Goal: Task Accomplishment & Management: Manage account settings

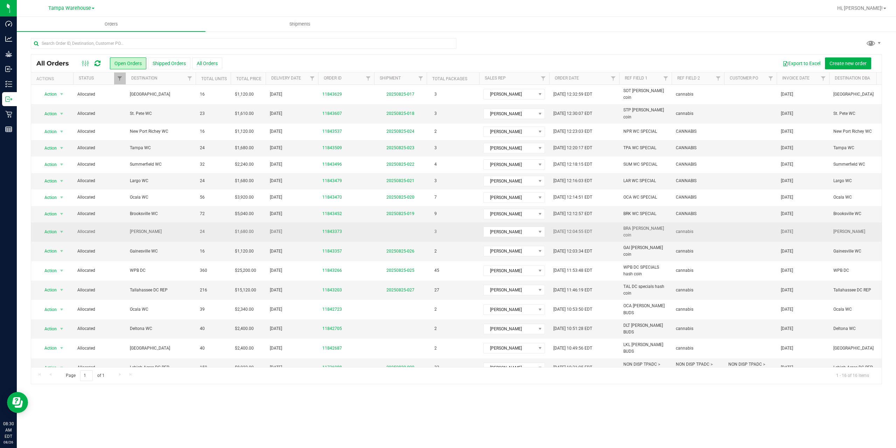
click at [175, 228] on span "[PERSON_NAME]" at bounding box center [161, 231] width 62 height 7
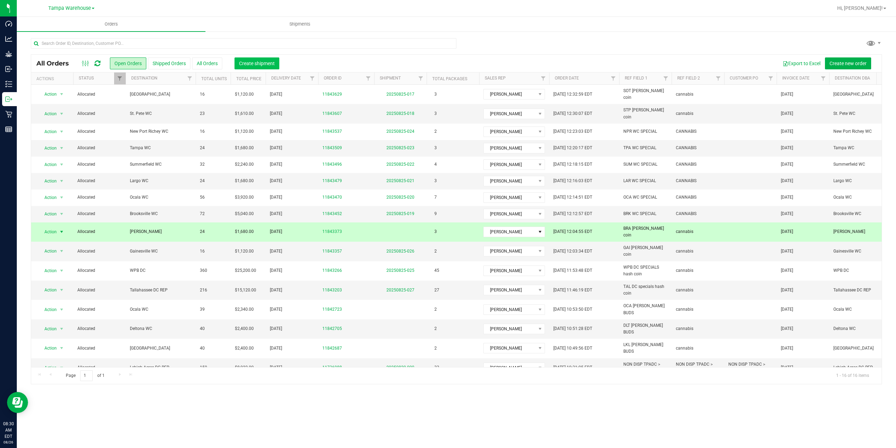
click at [260, 66] on span "Create shipment" at bounding box center [257, 64] width 36 height 6
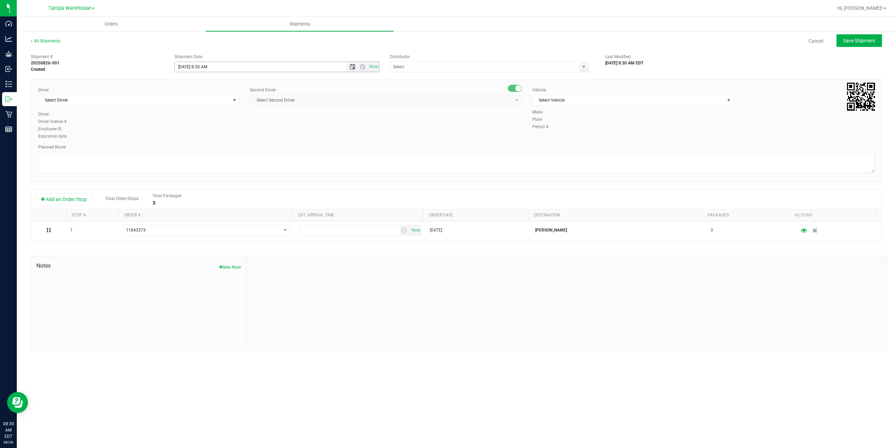
click at [352, 66] on span "Open the date view" at bounding box center [353, 67] width 6 height 6
click at [222, 149] on link "28" at bounding box center [222, 149] width 10 height 11
click at [362, 66] on span "Open the time view" at bounding box center [363, 67] width 6 height 6
click at [211, 138] on li "9:00 AM" at bounding box center [277, 136] width 204 height 9
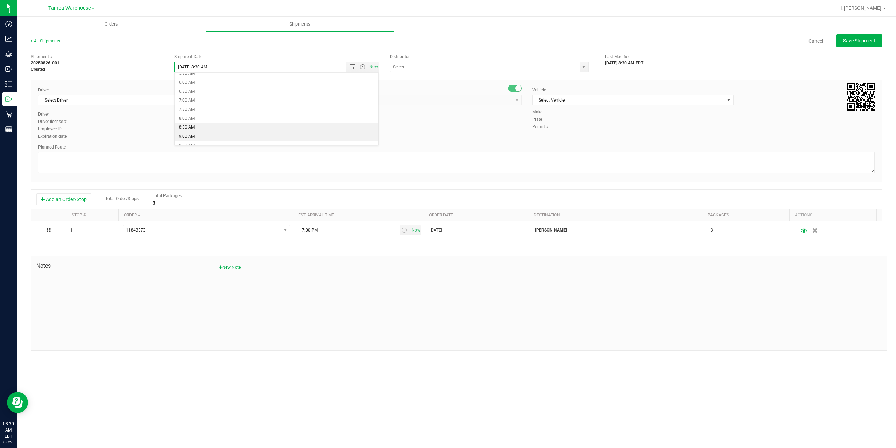
type input "8/28/2025 9:00 AM"
click at [462, 71] on input "text" at bounding box center [482, 67] width 184 height 10
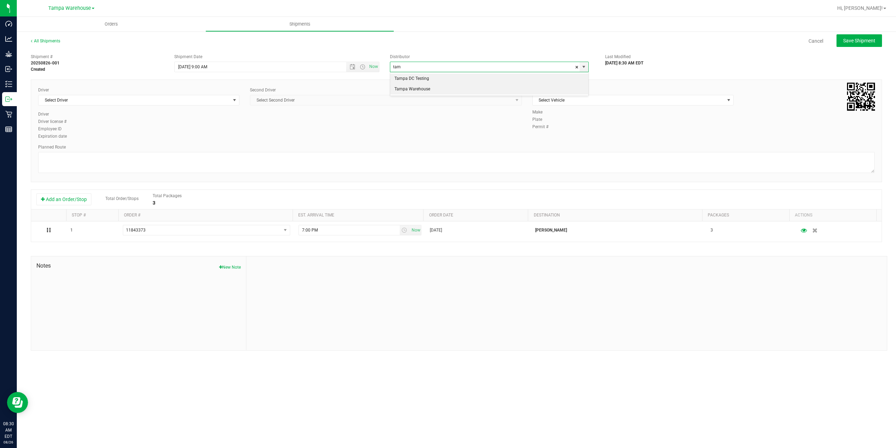
click at [423, 91] on li "Tampa Warehouse" at bounding box center [489, 89] width 198 height 11
type input "Tampa Warehouse"
click at [132, 99] on span "Select Driver" at bounding box center [135, 100] width 192 height 10
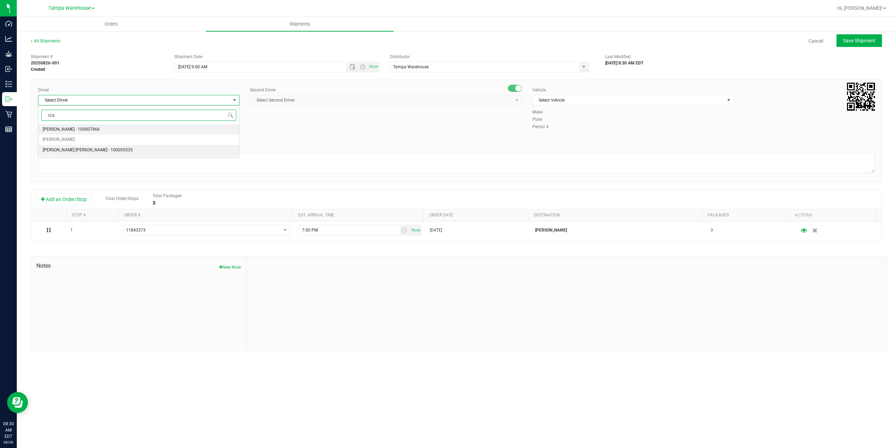
click at [66, 151] on span "Riccardo Young Reyes - 100005535" at bounding box center [88, 150] width 90 height 9
type input "cca"
click at [311, 96] on span "Select Second Driver" at bounding box center [381, 100] width 263 height 10
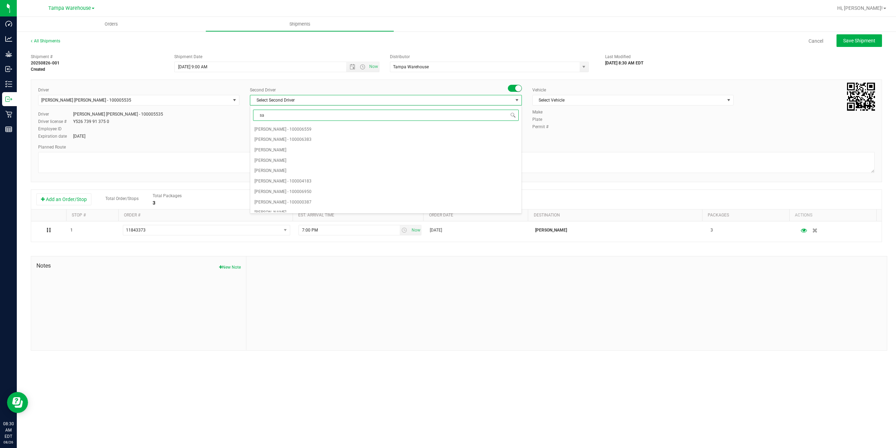
type input "saa"
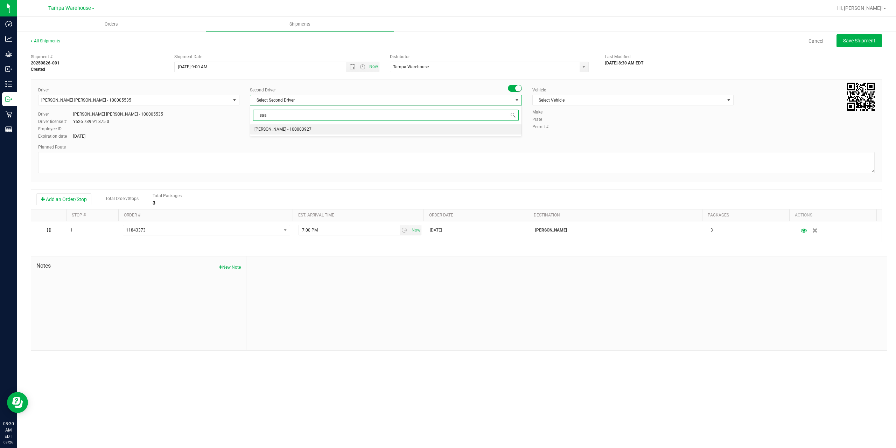
click at [293, 133] on span "Isaac Nunez Collado - 100003927" at bounding box center [283, 129] width 57 height 9
click at [619, 97] on span "Select Vehicle" at bounding box center [629, 100] width 192 height 10
click at [620, 103] on span "Select Vehicle" at bounding box center [629, 100] width 192 height 10
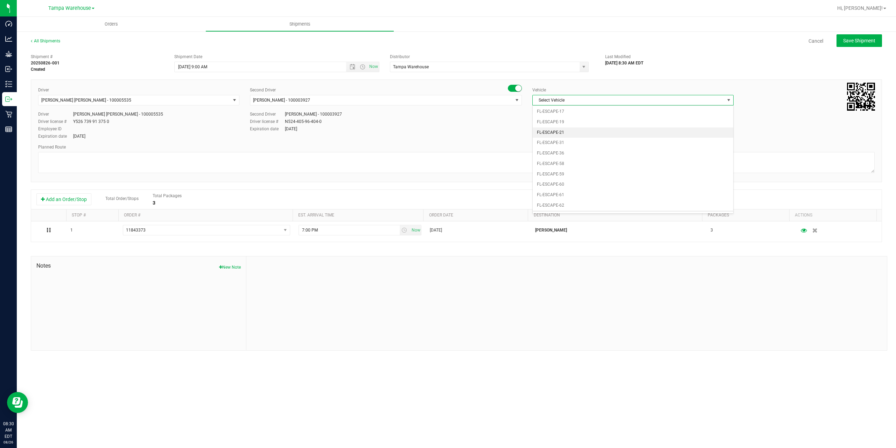
scroll to position [119, 0]
click at [565, 188] on li "FL-HINO-01" at bounding box center [633, 191] width 201 height 11
click at [557, 168] on textarea at bounding box center [456, 162] width 837 height 21
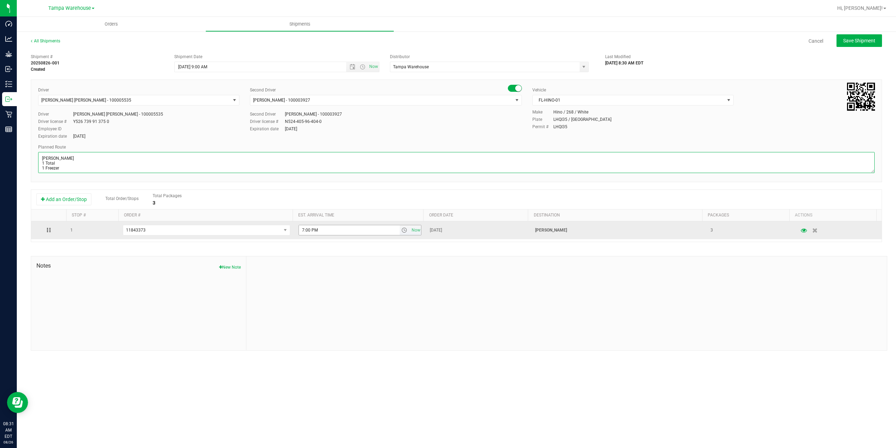
click at [402, 229] on span "select" at bounding box center [405, 230] width 6 height 6
type textarea "Brandon WC 1 Total 1 Freezer"
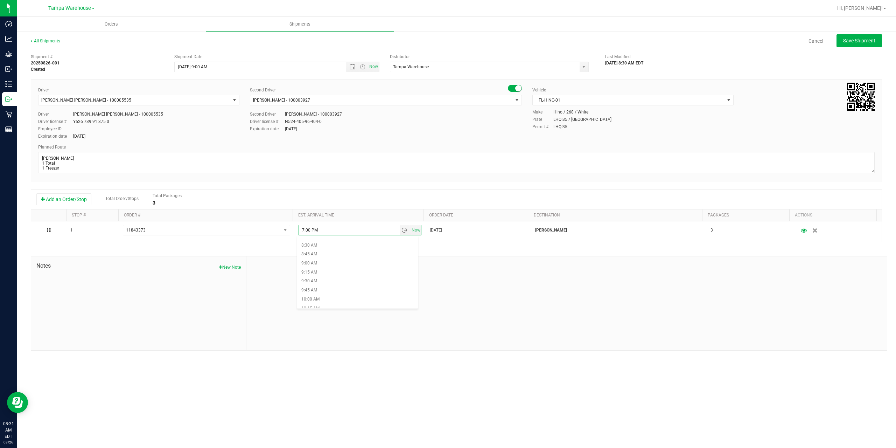
scroll to position [315, 0]
click at [325, 284] on li "10:00 AM" at bounding box center [357, 286] width 121 height 9
click at [459, 250] on div "Shipment # 20250826-001 Created Shipment Date 8/28/2025 9:00 AM Now Distributor…" at bounding box center [457, 200] width 852 height 300
click at [854, 36] on button "Save Shipment" at bounding box center [860, 40] width 46 height 13
type input "8/28/2025 1:00 PM"
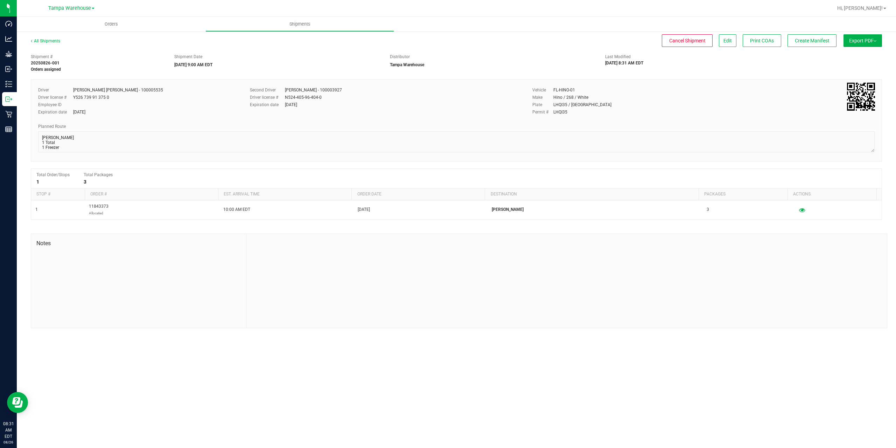
click at [862, 40] on span "Export PDF" at bounding box center [862, 41] width 27 height 6
click at [860, 54] on span "Manifest by Package ID" at bounding box center [852, 56] width 44 height 5
click at [861, 46] on button "Export PDF" at bounding box center [863, 40] width 39 height 13
click at [864, 56] on span "Manifest by Package ID" at bounding box center [852, 56] width 44 height 5
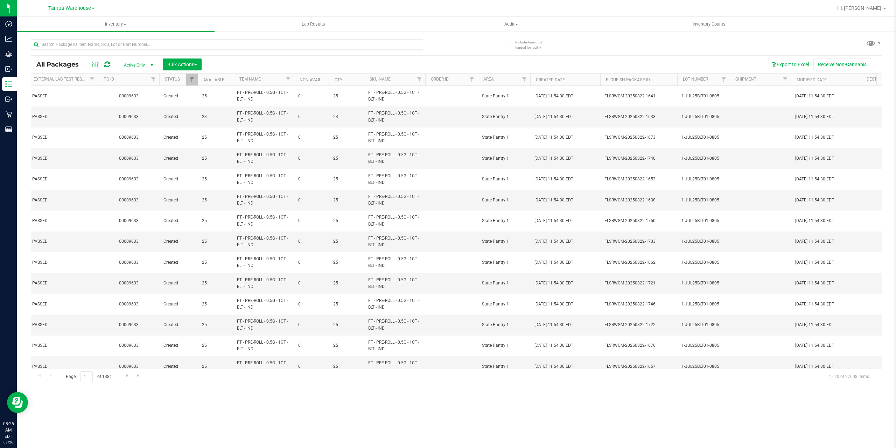
scroll to position [0, 214]
click at [718, 82] on span "Filter" at bounding box center [720, 80] width 6 height 6
click at [731, 96] on div at bounding box center [754, 111] width 81 height 53
click at [732, 96] on input at bounding box center [749, 95] width 63 height 10
type input "jul25t19"
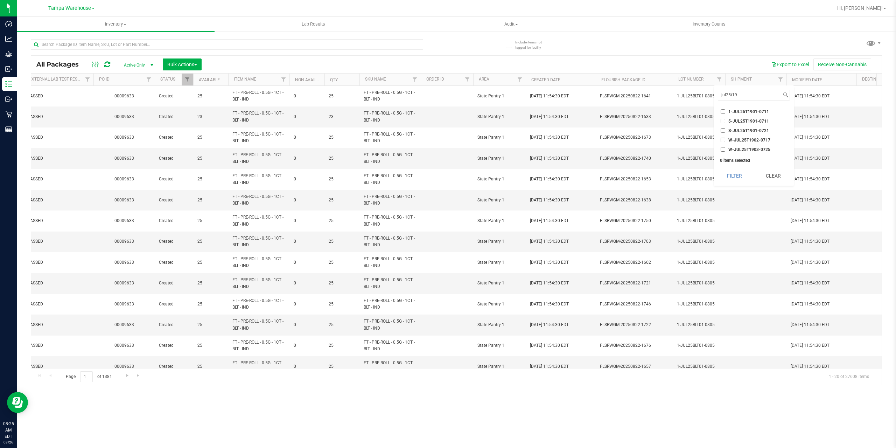
click at [759, 150] on span "W-JUL25T1903-0725" at bounding box center [750, 149] width 42 height 4
click at [725, 150] on input "W-JUL25T1903-0725" at bounding box center [723, 149] width 5 height 5
checkbox input "true"
click at [737, 172] on button "Filter" at bounding box center [735, 175] width 34 height 15
click at [184, 64] on span "Bulk Actions" at bounding box center [182, 65] width 30 height 6
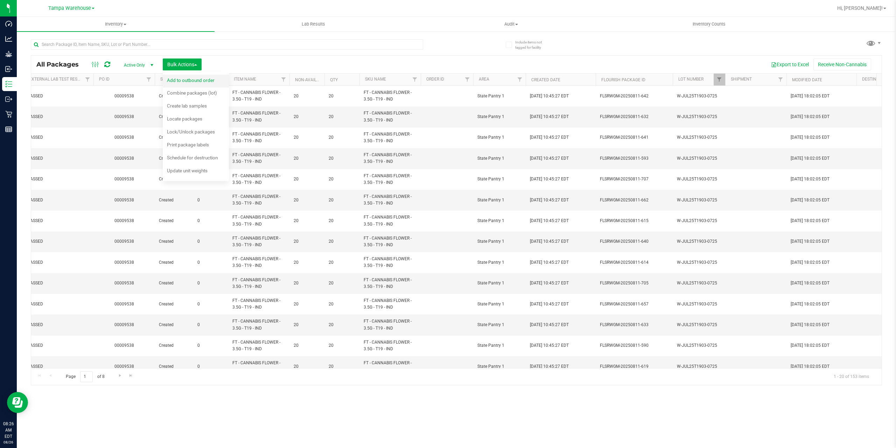
click at [192, 79] on span "Add to outbound order" at bounding box center [191, 80] width 48 height 6
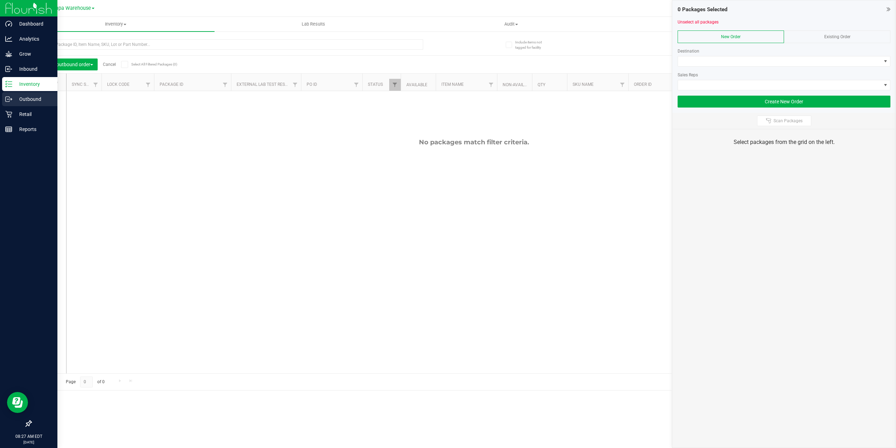
click at [14, 105] on div "Outbound" at bounding box center [29, 99] width 55 height 14
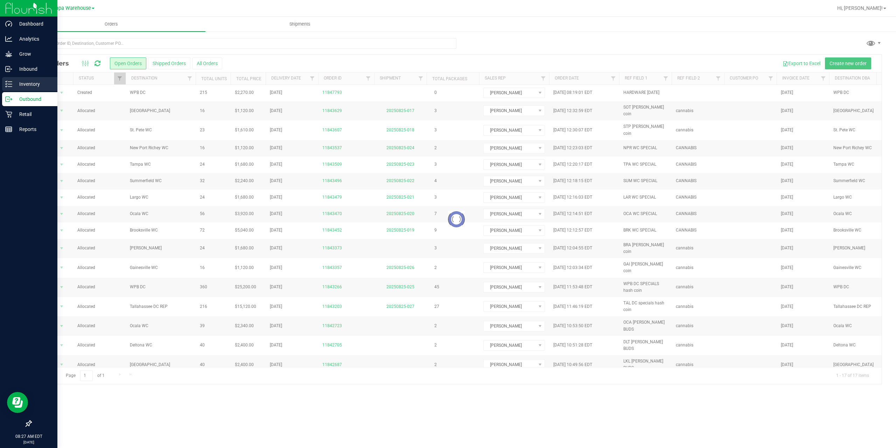
click at [14, 84] on p "Inventory" at bounding box center [33, 84] width 42 height 8
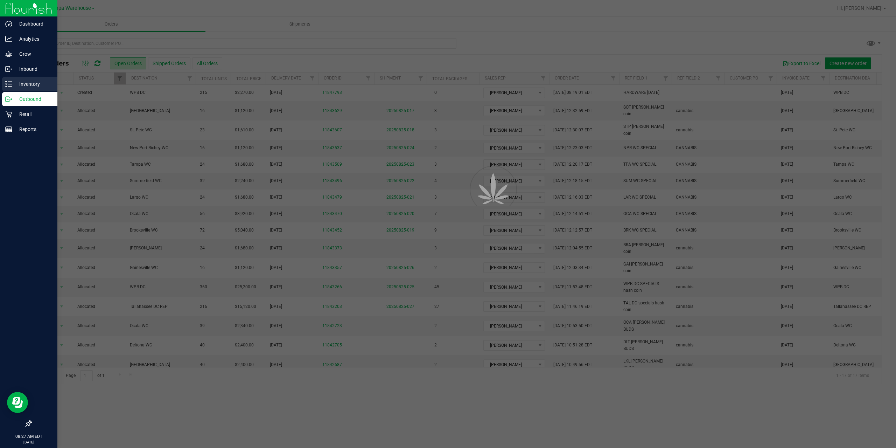
click at [14, 84] on p "Inventory" at bounding box center [33, 84] width 42 height 8
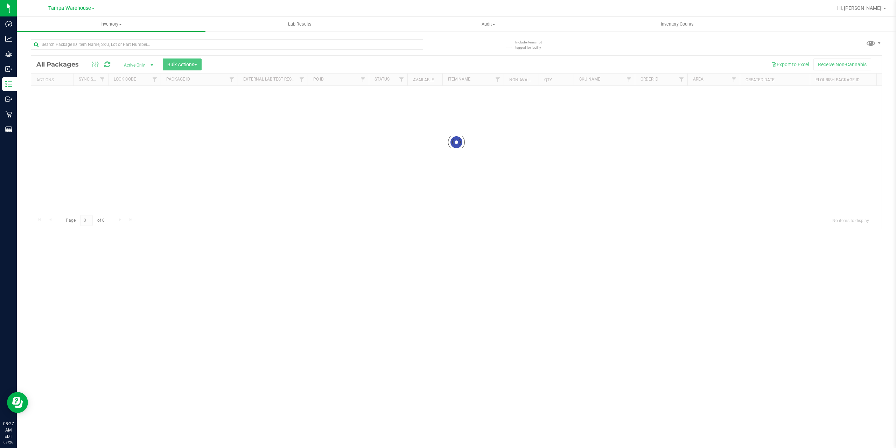
drag, startPoint x: 290, startPoint y: 209, endPoint x: 331, endPoint y: 211, distance: 41.7
click at [331, 211] on div at bounding box center [456, 142] width 851 height 173
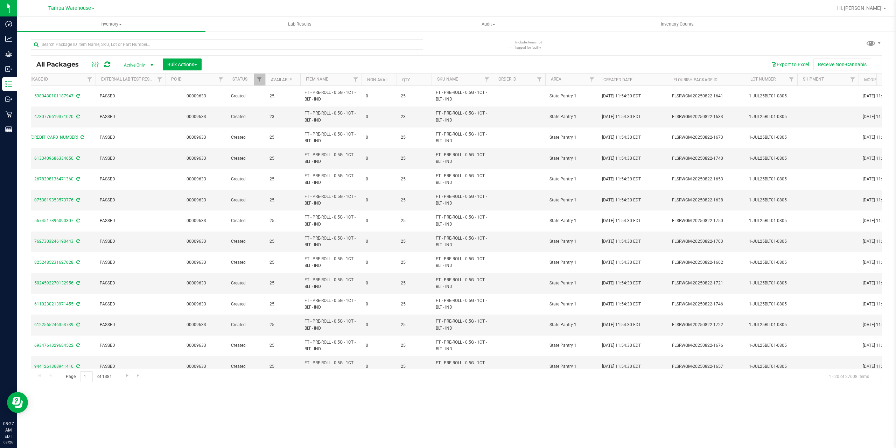
scroll to position [0, 155]
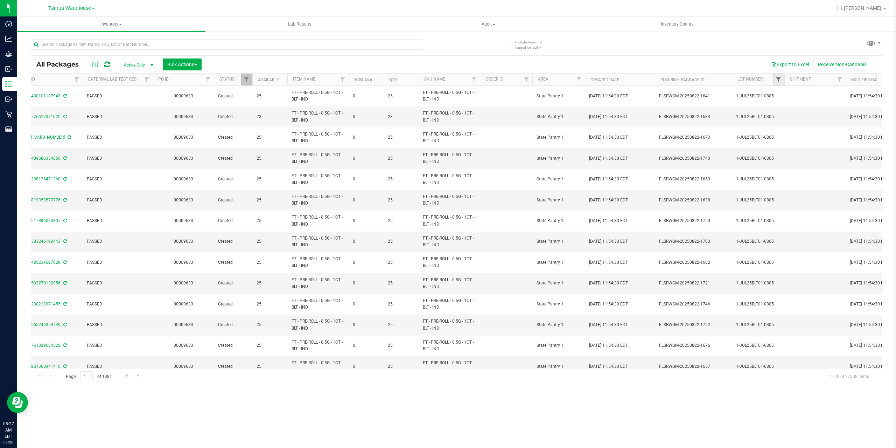
click at [777, 80] on span "Filter" at bounding box center [779, 80] width 6 height 6
click at [795, 93] on input "jul25t1003" at bounding box center [809, 95] width 63 height 10
type input "jul25t1903"
click at [807, 112] on span "W-JUL25T1903-0725" at bounding box center [809, 112] width 42 height 4
click at [785, 112] on input "W-JUL25T1903-0725" at bounding box center [782, 111] width 5 height 5
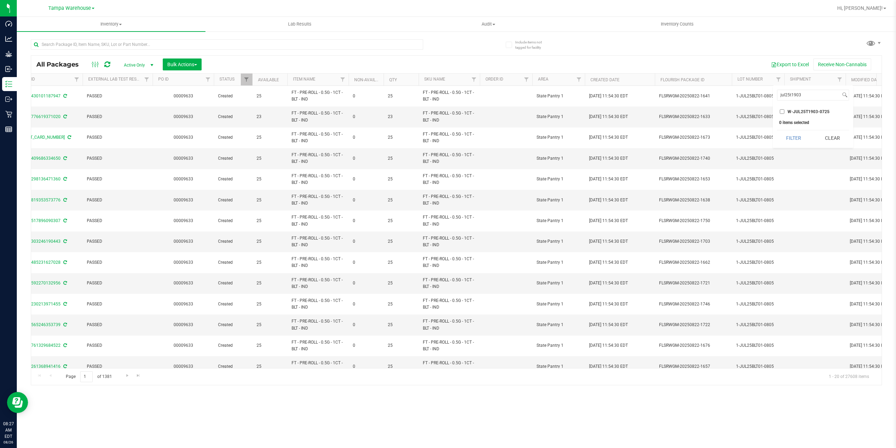
checkbox input "true"
click at [796, 134] on button "Filter" at bounding box center [794, 137] width 34 height 15
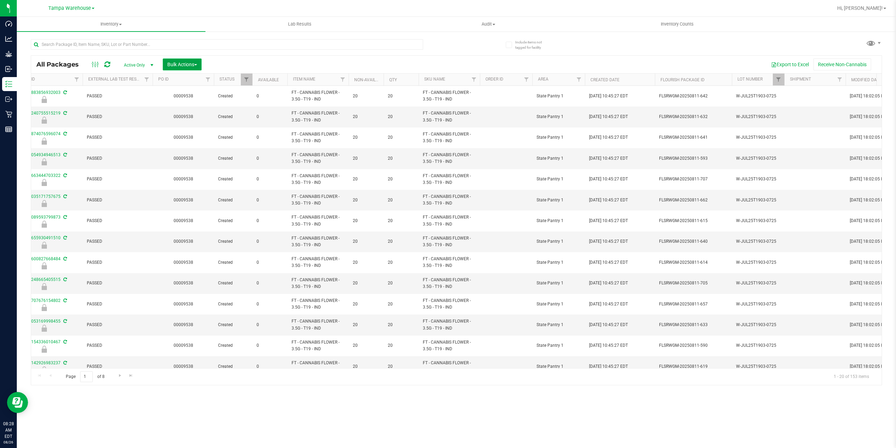
click at [176, 65] on span "Bulk Actions" at bounding box center [182, 65] width 30 height 6
click at [188, 131] on span "Lock/Unlock packages" at bounding box center [191, 132] width 48 height 6
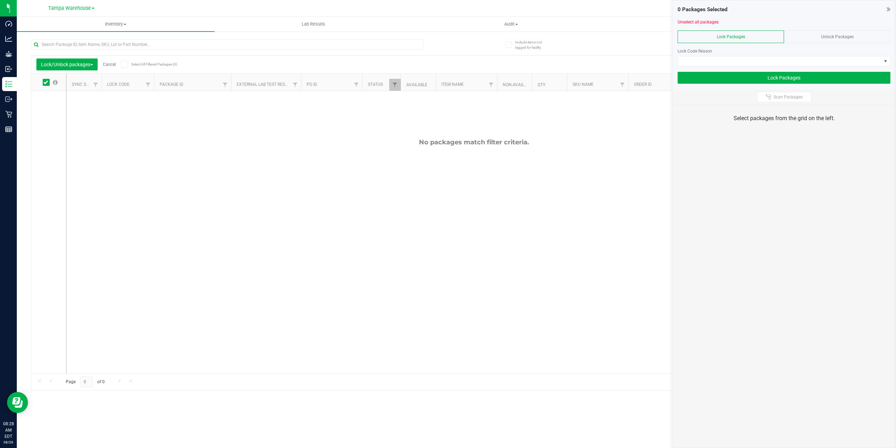
click at [124, 64] on icon at bounding box center [124, 64] width 5 height 0
click at [0, 0] on input "Select All Filtered Packages (0)" at bounding box center [0, 0] width 0 height 0
click at [841, 41] on div "Unlock Packages" at bounding box center [837, 36] width 106 height 13
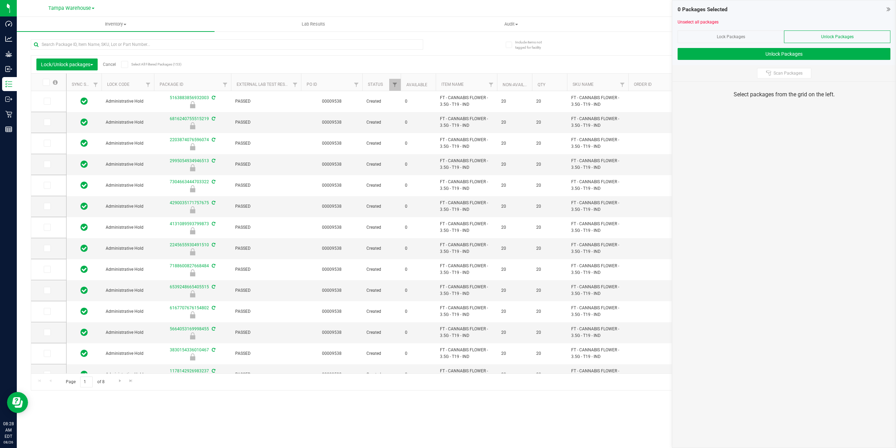
click at [127, 64] on icon at bounding box center [124, 64] width 5 height 0
click at [0, 0] on input "Select All Filtered Packages (153)" at bounding box center [0, 0] width 0 height 0
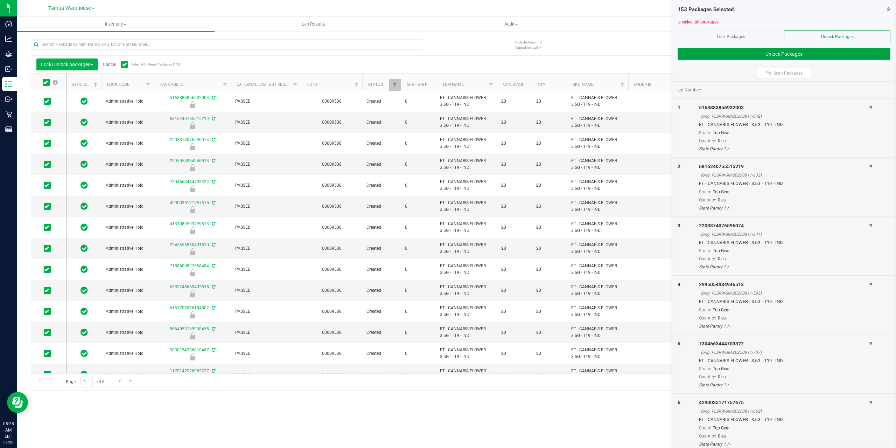
click at [737, 52] on button "Unlock Packages" at bounding box center [784, 54] width 213 height 12
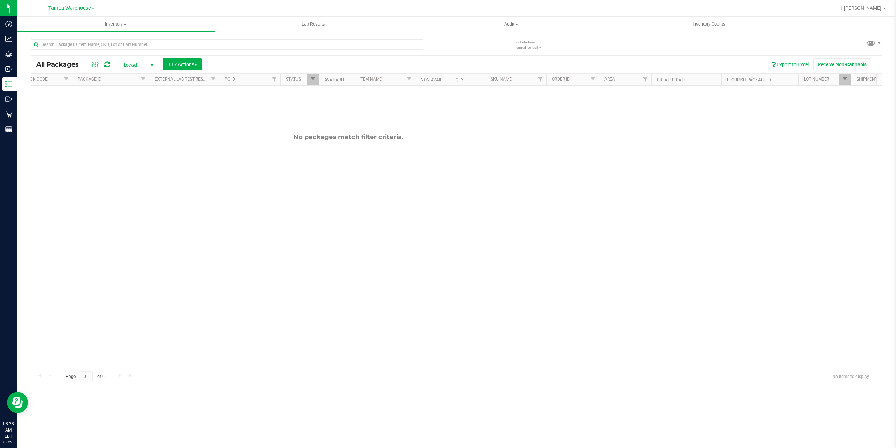
scroll to position [0, 108]
click at [826, 82] on span "Filter" at bounding box center [826, 80] width 6 height 6
click at [873, 106] on ul "Loading..." at bounding box center [856, 106] width 72 height 0
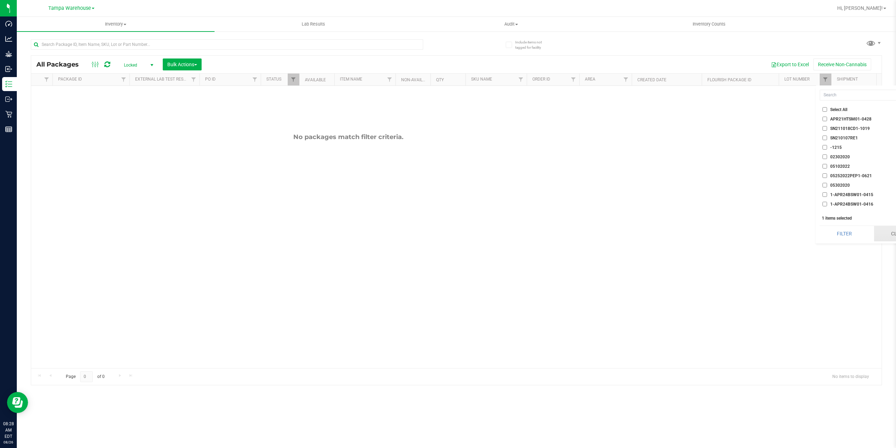
click at [892, 233] on button "Clear" at bounding box center [898, 233] width 49 height 15
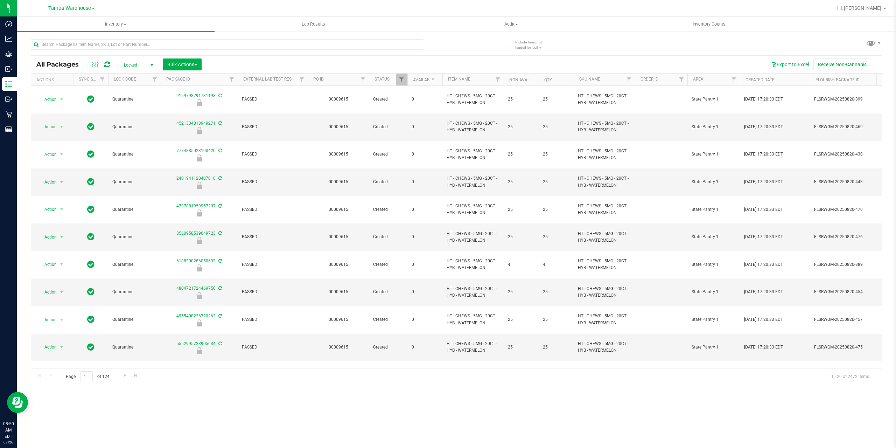
scroll to position [0, 108]
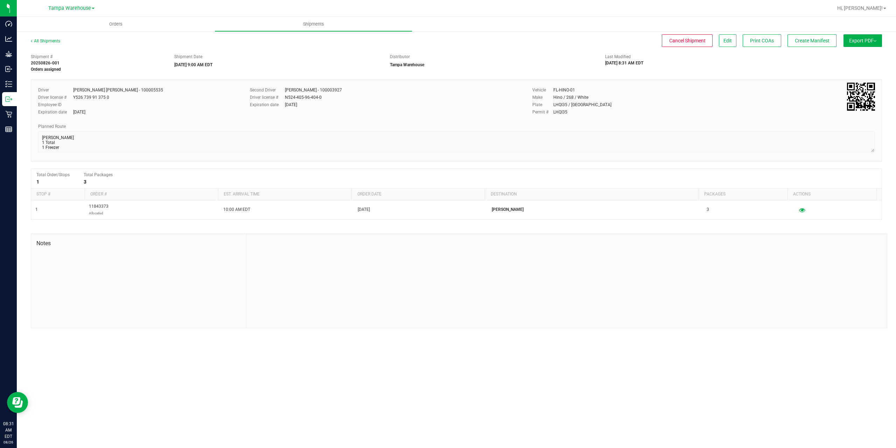
click at [859, 43] on span "Export PDF" at bounding box center [862, 41] width 27 height 6
click at [862, 54] on span "Manifest by Package ID" at bounding box center [852, 56] width 44 height 5
click at [864, 45] on button "Export PDF" at bounding box center [863, 40] width 39 height 13
click at [862, 69] on div "Manifest by Lot" at bounding box center [862, 66] width 64 height 5
click at [821, 69] on div "Shipment # 20250826-001 Orders assigned Shipment Date 08/28/2025 9:00 AM EDT Di…" at bounding box center [457, 61] width 862 height 22
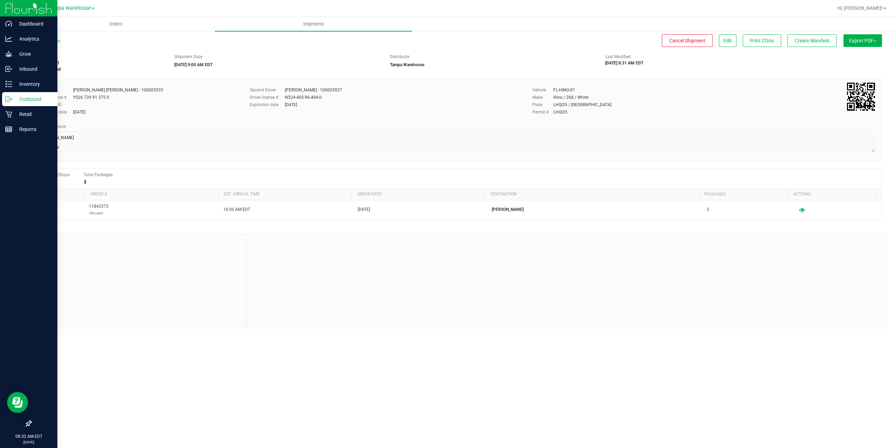
click at [30, 96] on p "Outbound" at bounding box center [33, 99] width 42 height 8
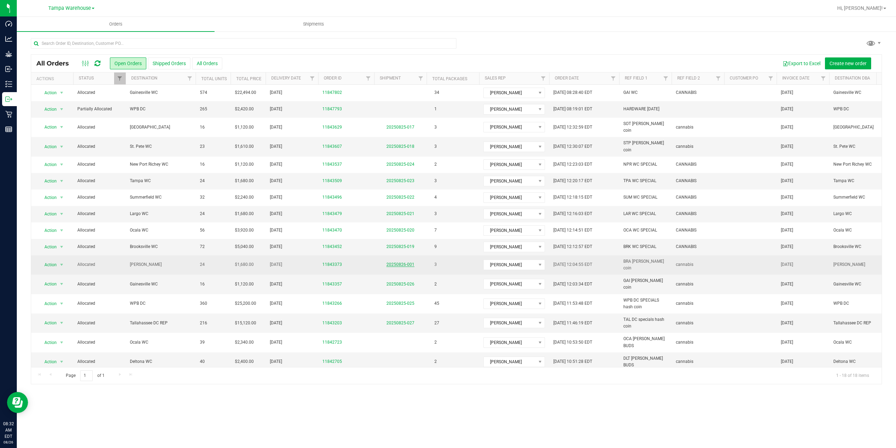
click at [402, 262] on link "20250826-001" at bounding box center [401, 264] width 28 height 5
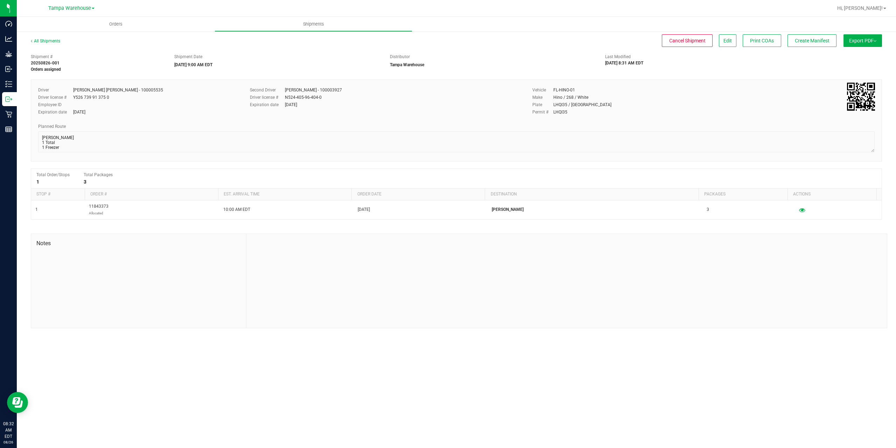
click at [867, 42] on span "Export PDF" at bounding box center [862, 41] width 27 height 6
click at [870, 57] on span "Manifest by Package ID" at bounding box center [852, 56] width 44 height 5
click at [859, 42] on span "Export PDF" at bounding box center [862, 41] width 27 height 6
click at [859, 54] on span "Manifest by Package ID" at bounding box center [852, 56] width 44 height 5
click at [849, 40] on span "Export PDF" at bounding box center [862, 41] width 27 height 6
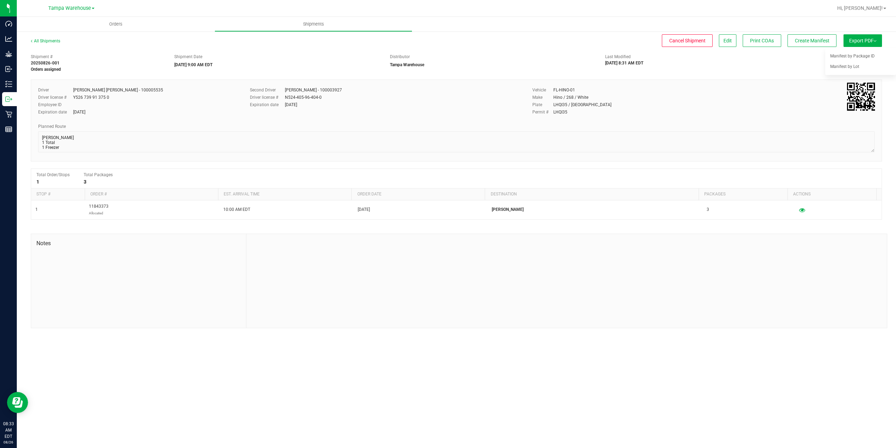
click at [730, 74] on div "Shipment # 20250826-001 Orders assigned Shipment Date 08/28/2025 9:00 AM EDT Di…" at bounding box center [457, 189] width 852 height 278
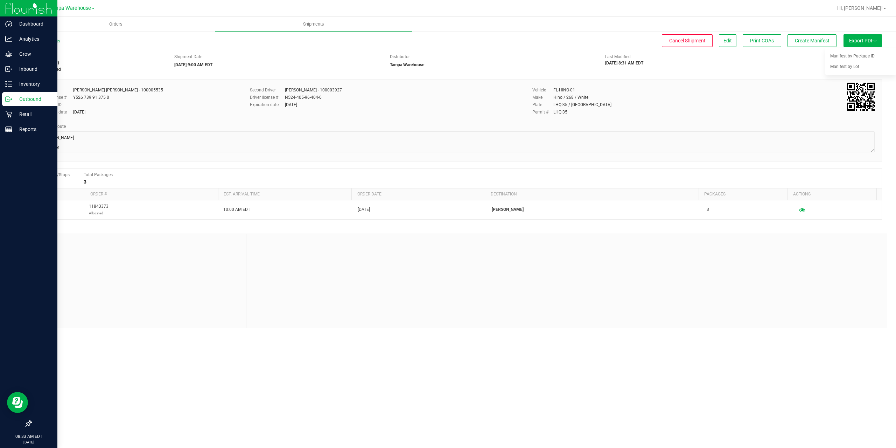
click at [30, 100] on p "Outbound" at bounding box center [33, 99] width 42 height 8
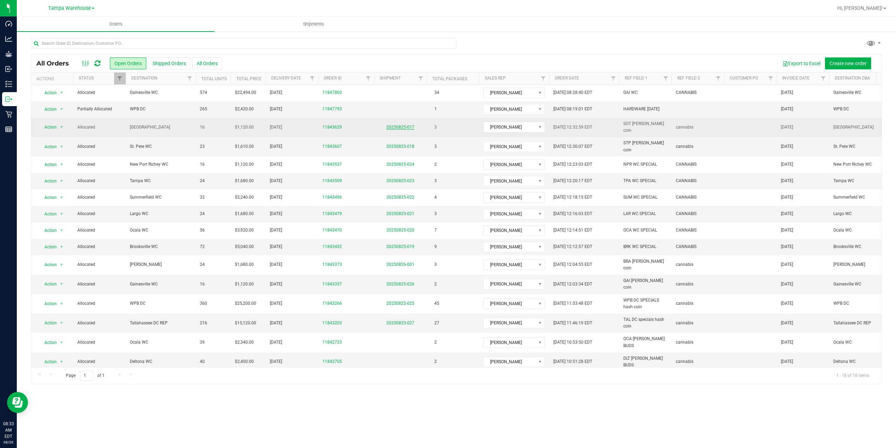
click at [404, 125] on link "20250825-017" at bounding box center [401, 127] width 28 height 5
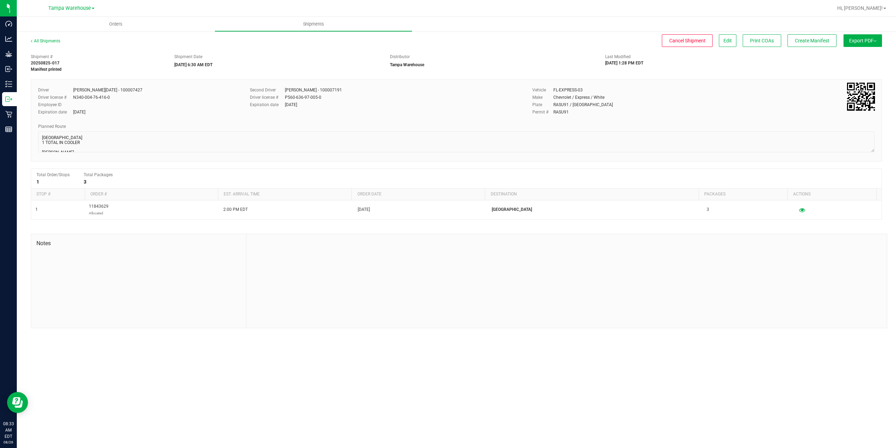
click at [869, 40] on span "Export PDF" at bounding box center [862, 41] width 27 height 6
click at [859, 55] on span "Manifest by Package ID" at bounding box center [852, 56] width 44 height 5
click at [859, 44] on button "Export PDF" at bounding box center [863, 40] width 39 height 13
click at [845, 67] on span "Manifest by Lot" at bounding box center [844, 66] width 29 height 5
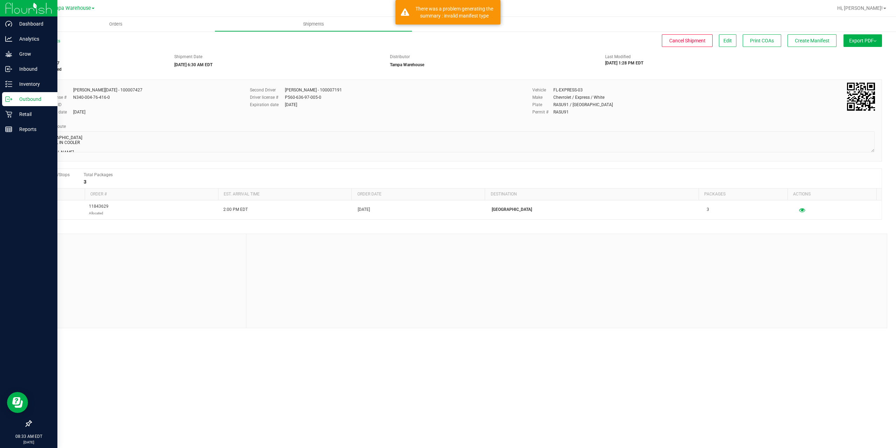
click at [12, 97] on icon at bounding box center [8, 99] width 7 height 7
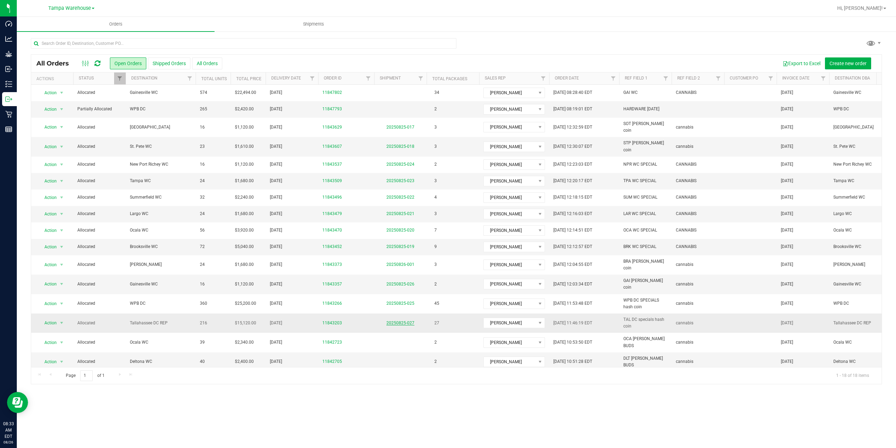
click at [405, 320] on link "20250825-027" at bounding box center [401, 322] width 28 height 5
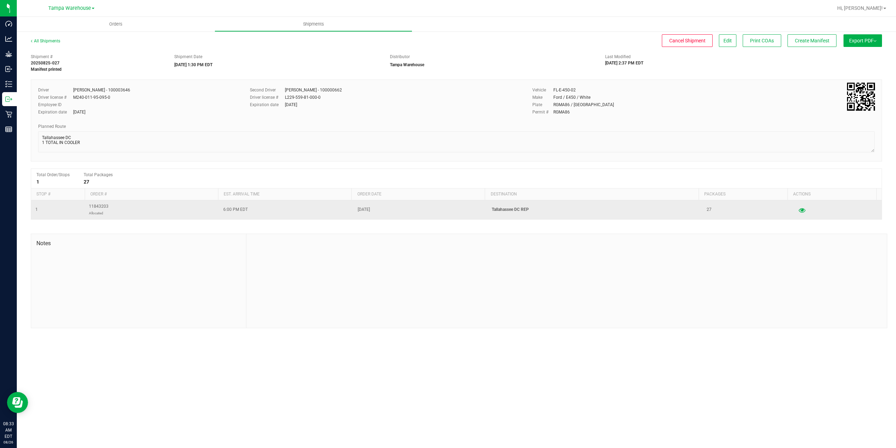
click at [799, 211] on icon "button" at bounding box center [802, 209] width 7 height 5
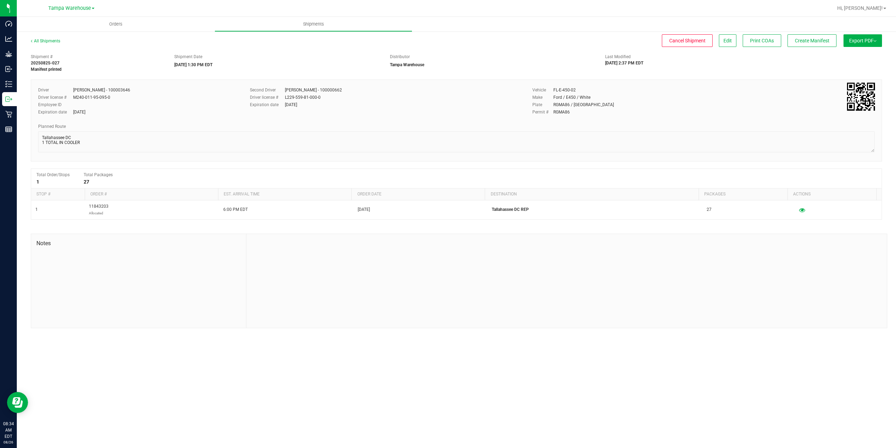
click at [857, 45] on button "Export PDF" at bounding box center [863, 40] width 39 height 13
click at [856, 52] on li "Manifest by Package ID" at bounding box center [861, 56] width 71 height 11
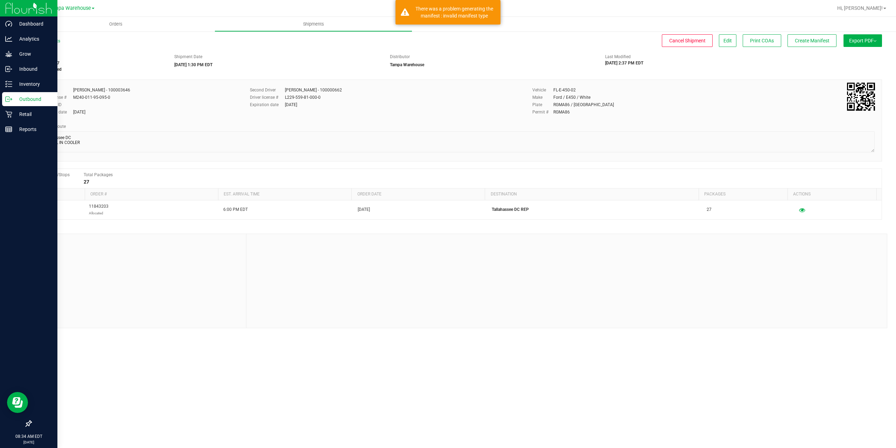
click at [34, 98] on p "Outbound" at bounding box center [33, 99] width 42 height 8
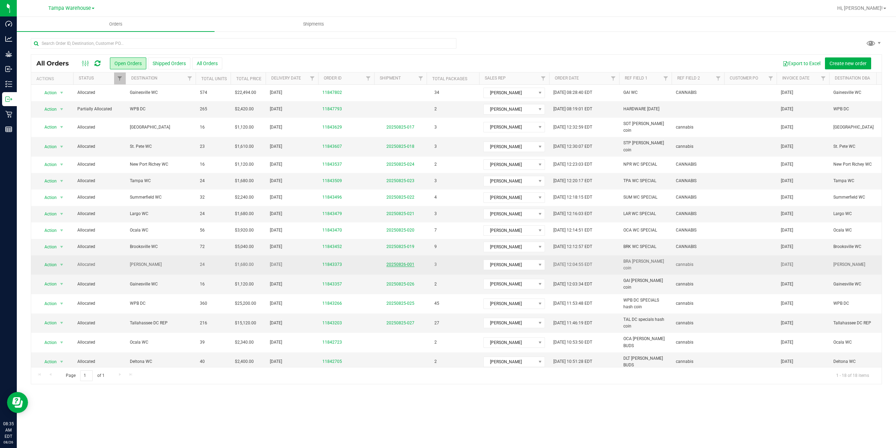
click at [405, 262] on link "20250826-001" at bounding box center [401, 264] width 28 height 5
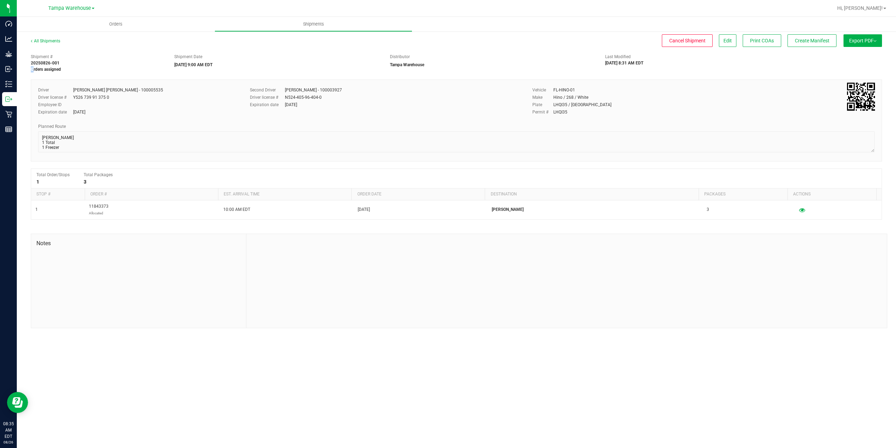
drag, startPoint x: 33, startPoint y: 70, endPoint x: 77, endPoint y: 63, distance: 45.0
click at [77, 63] on div "Shipment # 20250826-001 Orders assigned" at bounding box center [97, 63] width 133 height 19
click at [104, 74] on div "Shipment # 20250826-001 Orders assigned Shipment Date 08/28/2025 9:00 AM EDT Di…" at bounding box center [457, 189] width 852 height 278
click at [867, 42] on span "Export PDF" at bounding box center [862, 41] width 27 height 6
click at [861, 53] on li "Manifest by Package ID" at bounding box center [861, 56] width 71 height 11
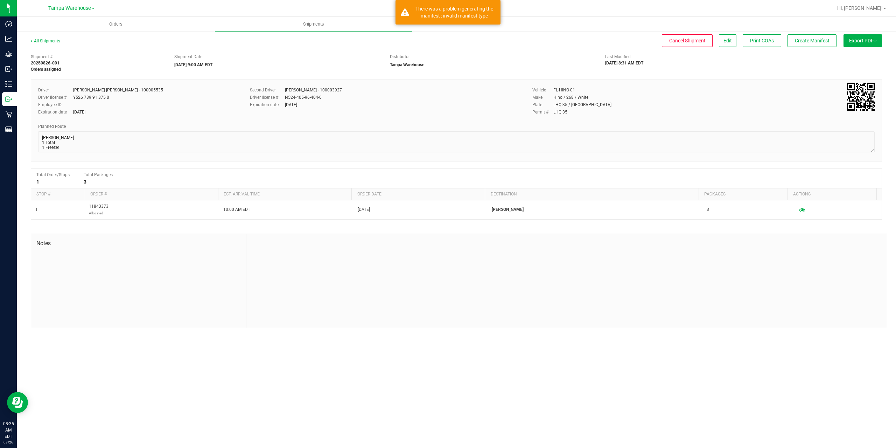
click at [709, 69] on div "Shipment # 20250826-001 Orders assigned Shipment Date 08/28/2025 9:00 AM EDT Di…" at bounding box center [457, 61] width 862 height 22
click at [811, 45] on button "Create Manifest" at bounding box center [812, 40] width 49 height 13
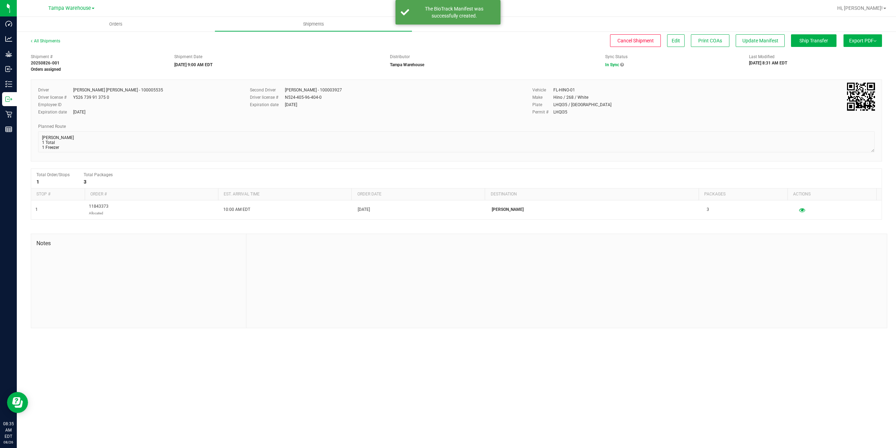
click at [862, 40] on span "Export PDF" at bounding box center [862, 41] width 27 height 6
click at [857, 55] on span "Manifest by Package ID" at bounding box center [852, 56] width 44 height 5
click at [869, 37] on button "Export PDF" at bounding box center [863, 40] width 39 height 13
click at [848, 66] on span "Manifest by Lot" at bounding box center [844, 66] width 29 height 5
click at [862, 43] on button "Export PDF" at bounding box center [863, 40] width 39 height 13
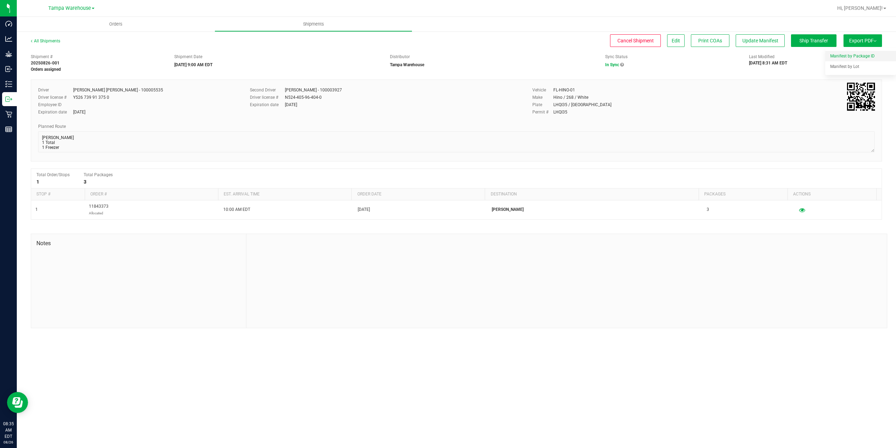
click at [863, 54] on span "Manifest by Package ID" at bounding box center [852, 56] width 44 height 5
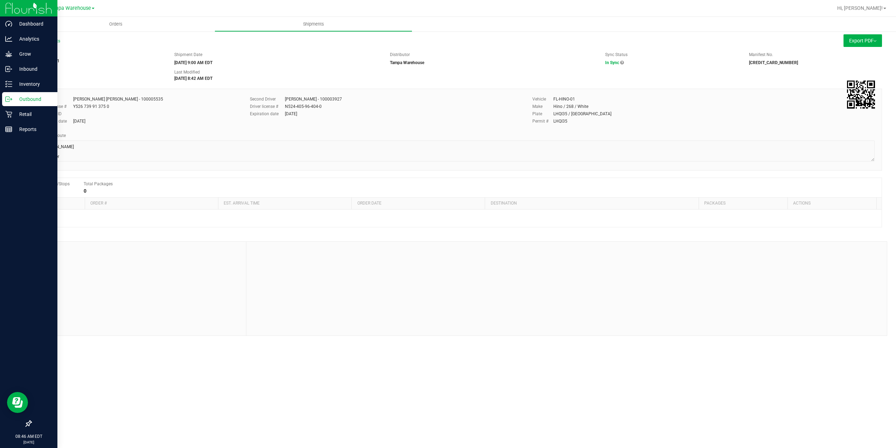
click at [11, 101] on icon at bounding box center [8, 99] width 7 height 7
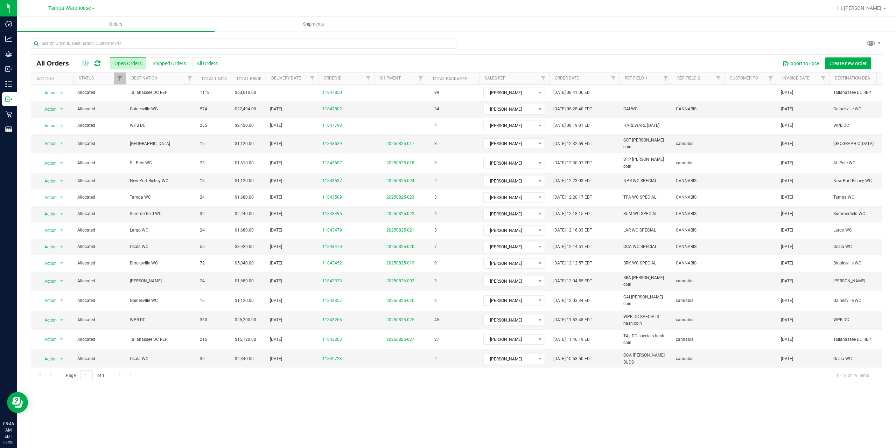
click at [97, 63] on icon at bounding box center [98, 63] width 6 height 7
click at [399, 278] on link "20250826-002" at bounding box center [401, 280] width 28 height 5
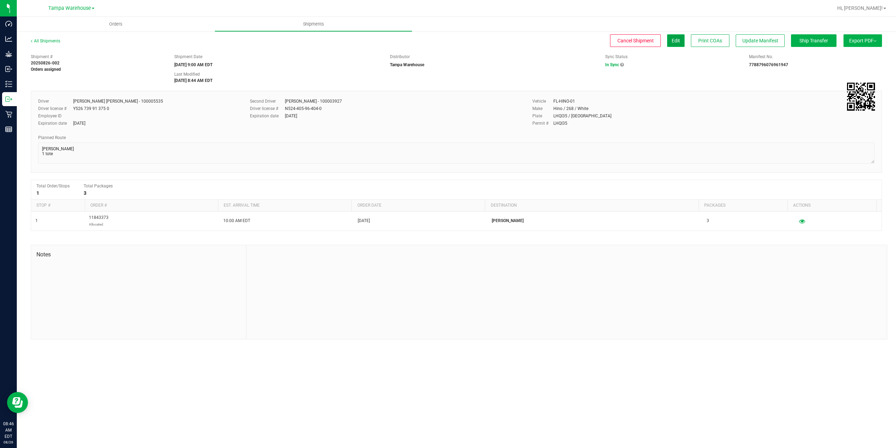
click at [677, 42] on span "Edit" at bounding box center [676, 41] width 8 height 6
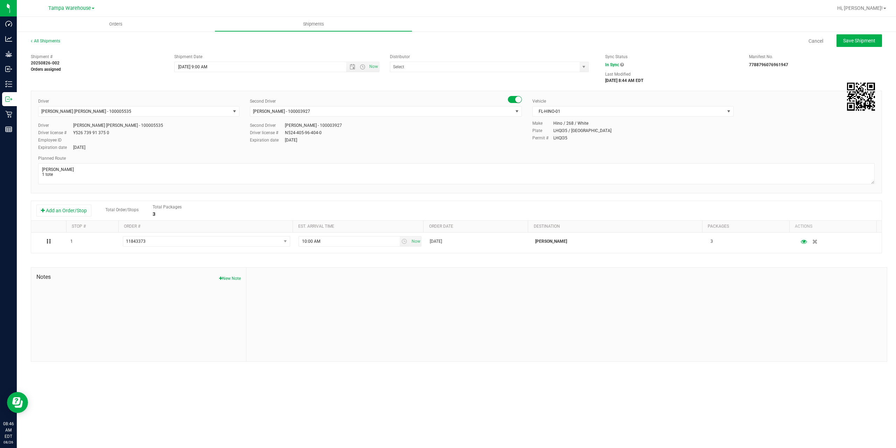
type input "Tampa Warehouse"
click at [99, 178] on textarea at bounding box center [456, 173] width 837 height 21
type textarea "[PERSON_NAME] 1 Total 1 Freezer"
click at [346, 284] on div at bounding box center [566, 314] width 641 height 94
click at [865, 39] on span "Save Shipment" at bounding box center [859, 41] width 32 height 6
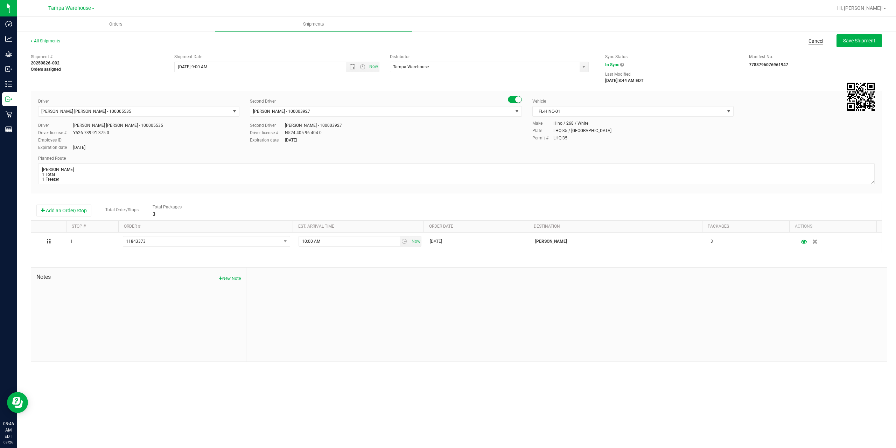
click at [822, 41] on link "Cancel" at bounding box center [816, 40] width 15 height 7
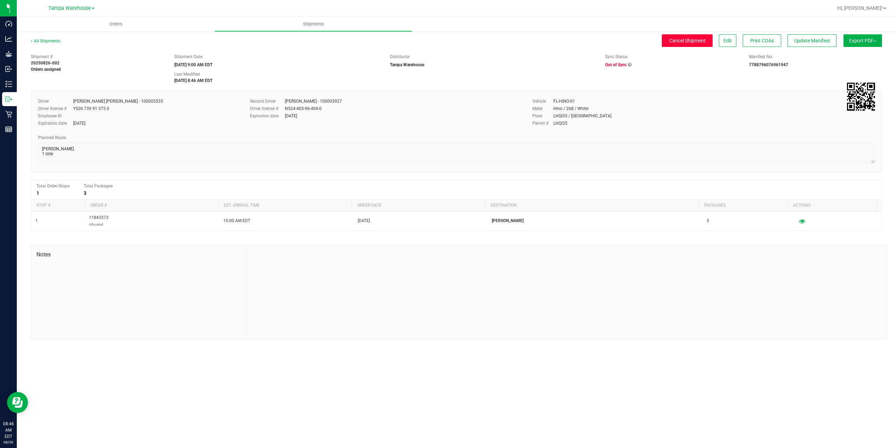
click at [674, 43] on span "Cancel Shipment" at bounding box center [687, 41] width 36 height 6
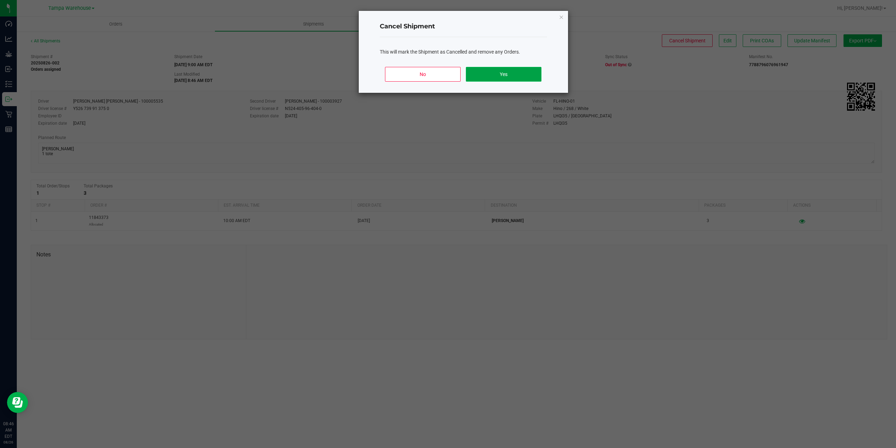
click at [468, 67] on button "Yes" at bounding box center [503, 74] width 75 height 15
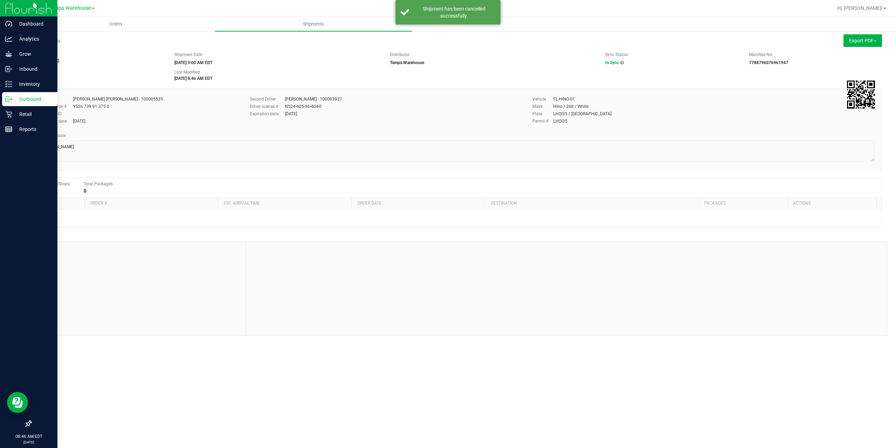
drag, startPoint x: 9, startPoint y: 97, endPoint x: 8, endPoint y: 88, distance: 9.6
click at [9, 97] on icon at bounding box center [8, 99] width 7 height 7
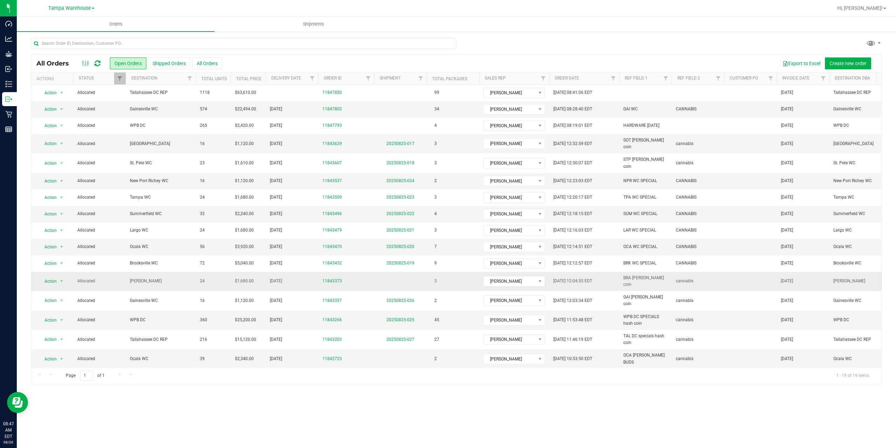
click at [161, 278] on span "[PERSON_NAME]" at bounding box center [161, 281] width 62 height 7
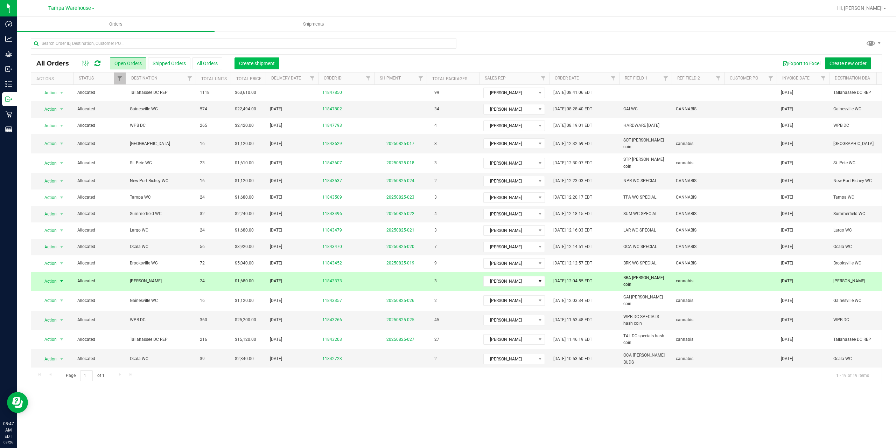
click at [250, 58] on button "Create shipment" at bounding box center [257, 63] width 45 height 12
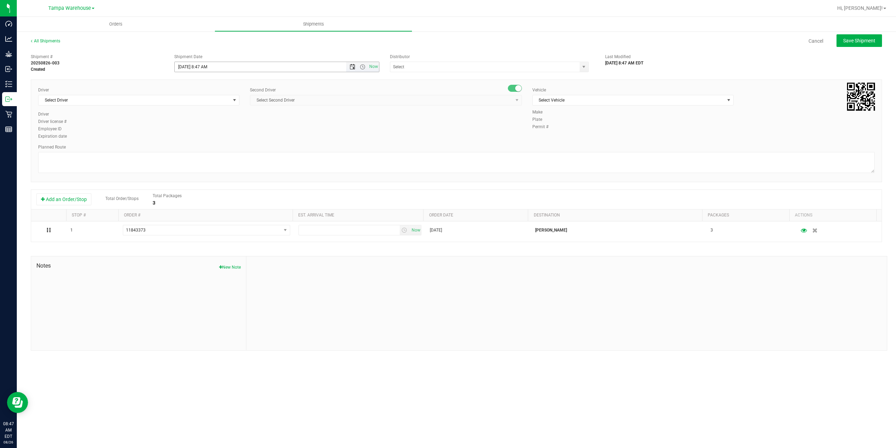
click at [353, 68] on span "Open the date view" at bounding box center [353, 67] width 6 height 6
click at [221, 149] on link "28" at bounding box center [222, 149] width 10 height 11
click at [363, 67] on span "Open the time view" at bounding box center [363, 67] width 6 height 6
click at [200, 133] on li "9:00 AM" at bounding box center [277, 135] width 204 height 9
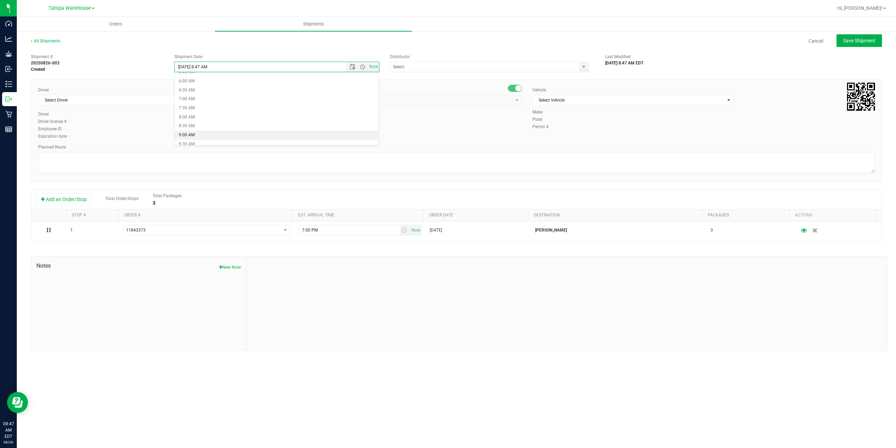
type input "[DATE] 9:00 AM"
click at [409, 69] on input "text" at bounding box center [482, 67] width 184 height 10
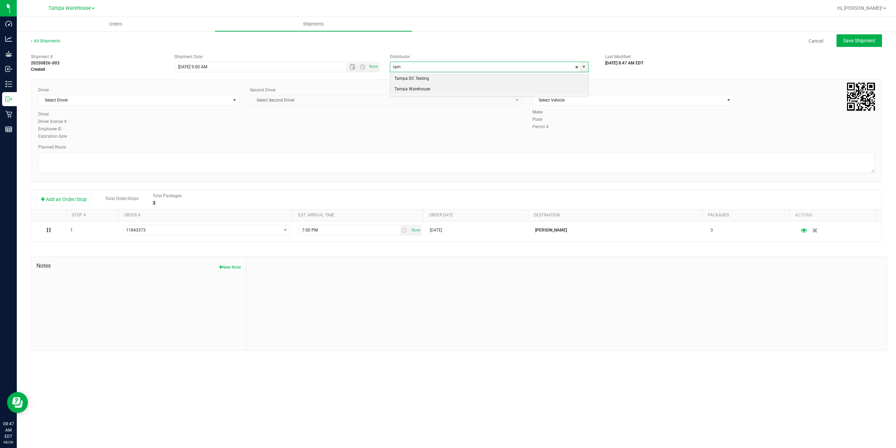
click at [416, 90] on li "Tampa Warehouse" at bounding box center [489, 89] width 198 height 11
type input "Tampa Warehouse"
click at [191, 100] on span "Select Driver" at bounding box center [135, 100] width 192 height 10
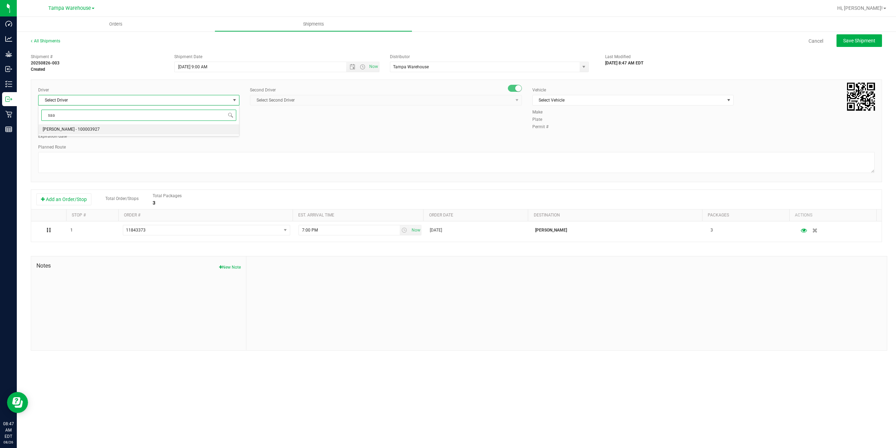
click at [183, 126] on li "[PERSON_NAME] - 100003927" at bounding box center [139, 129] width 201 height 11
type input "saa"
click at [316, 100] on span "Select Second Driver" at bounding box center [381, 100] width 263 height 10
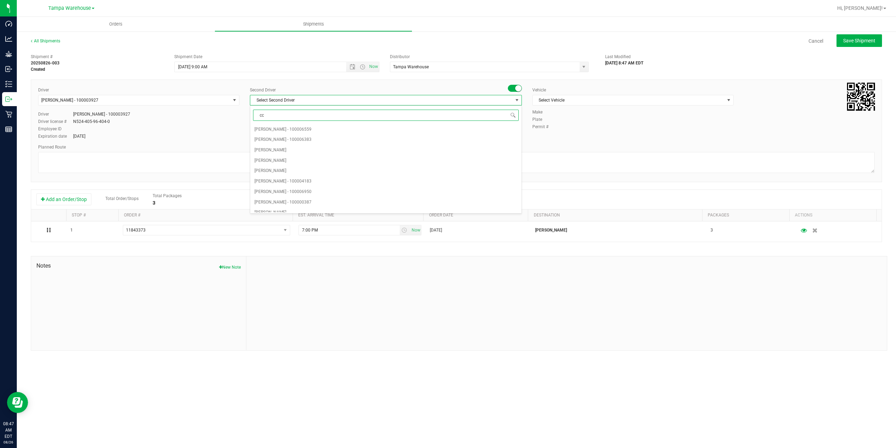
type input "cca"
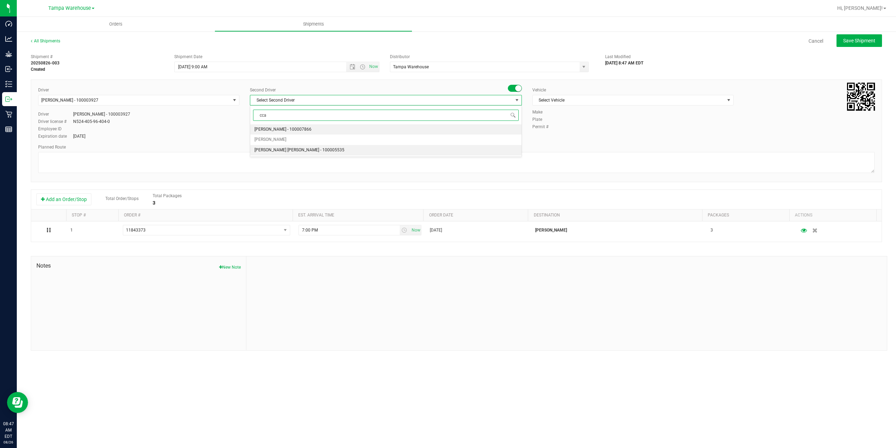
click at [287, 151] on span "[PERSON_NAME] [PERSON_NAME] - 100005535" at bounding box center [300, 150] width 90 height 9
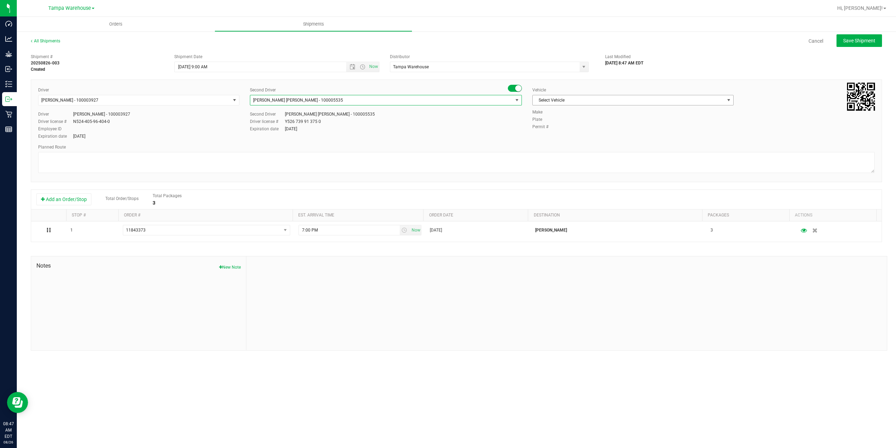
drag, startPoint x: 604, startPoint y: 103, endPoint x: 608, endPoint y: 107, distance: 5.7
click at [605, 103] on span "Select Vehicle" at bounding box center [629, 100] width 192 height 10
click at [561, 147] on li "FL-HINO-01" at bounding box center [633, 148] width 201 height 11
click at [516, 171] on textarea at bounding box center [456, 162] width 837 height 21
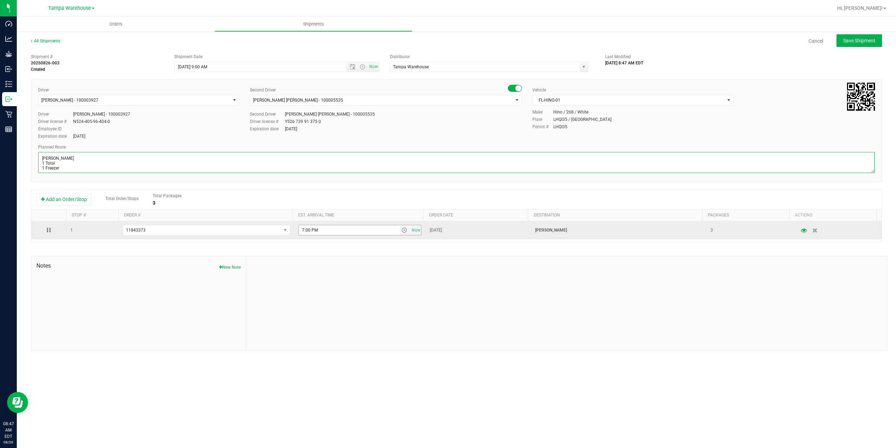
click at [402, 230] on span "select" at bounding box center [405, 230] width 6 height 6
type textarea "[PERSON_NAME] 1 Total 1 Freezer"
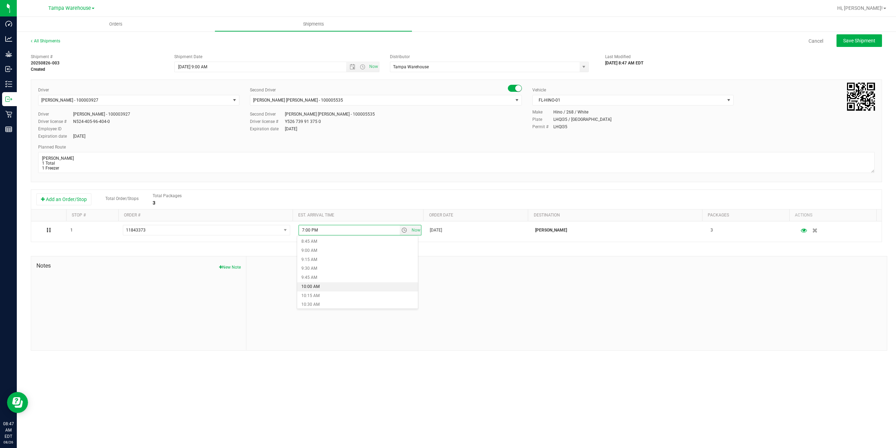
click at [334, 287] on li "10:00 AM" at bounding box center [357, 286] width 121 height 9
click at [378, 260] on div at bounding box center [566, 303] width 641 height 94
click at [868, 39] on span "Save Shipment" at bounding box center [859, 41] width 32 height 6
type input "[DATE] 1:00 PM"
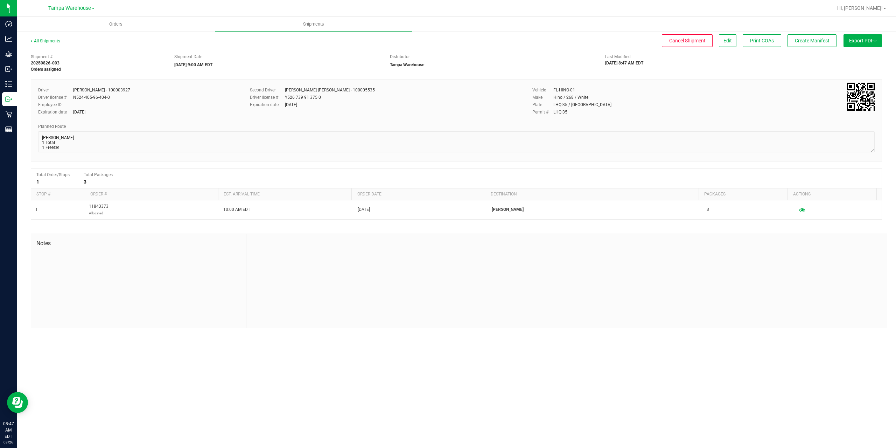
click at [868, 39] on span "Export PDF" at bounding box center [862, 41] width 27 height 6
click at [866, 52] on li "Manifest by Package ID" at bounding box center [861, 56] width 71 height 11
click at [732, 67] on div "Shipment # 20250826-003 Orders assigned Shipment Date [DATE] 9:00 AM EDT Distri…" at bounding box center [457, 61] width 862 height 22
click at [258, 385] on div "Orders Shipments All Shipments Cancel Shipment Edit Print COAs Create Manifest …" at bounding box center [457, 232] width 880 height 431
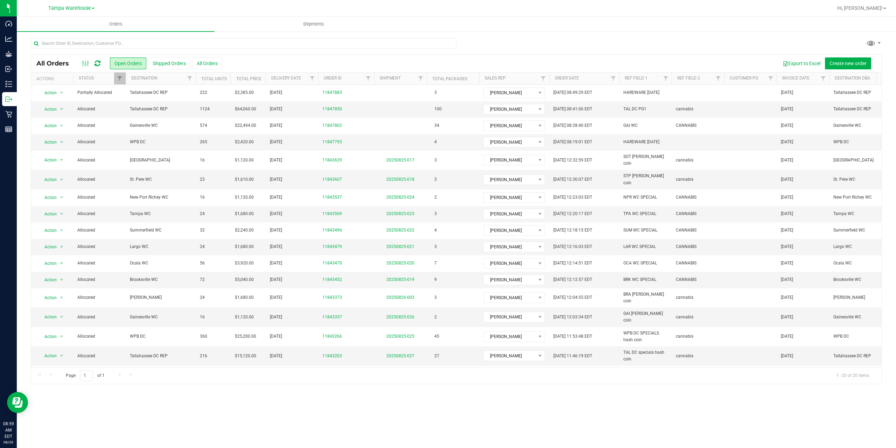
click at [98, 63] on icon at bounding box center [98, 63] width 6 height 7
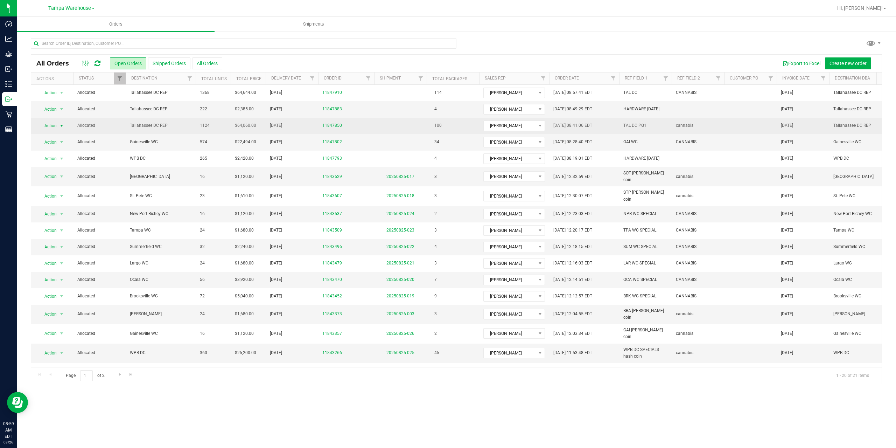
click at [44, 123] on span "Action" at bounding box center [47, 126] width 19 height 10
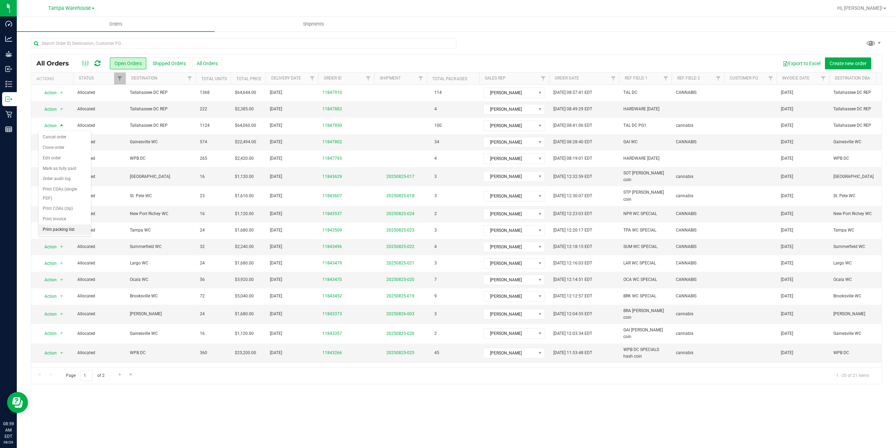
click at [69, 232] on li "Print packing list" at bounding box center [65, 229] width 53 height 11
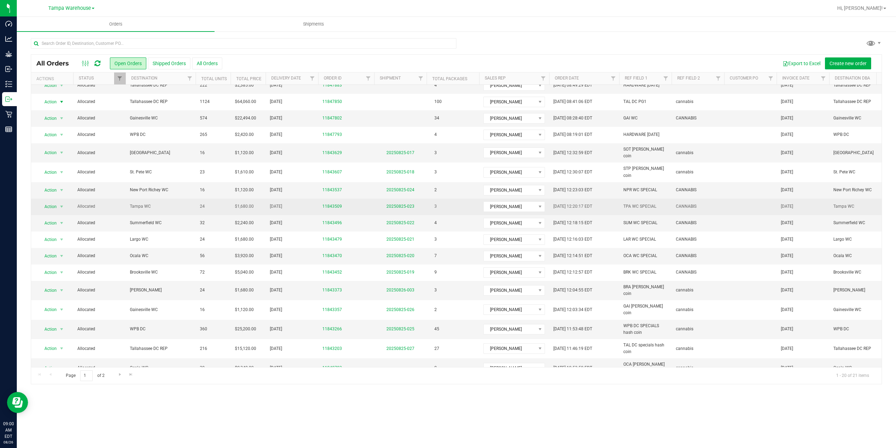
scroll to position [58, 0]
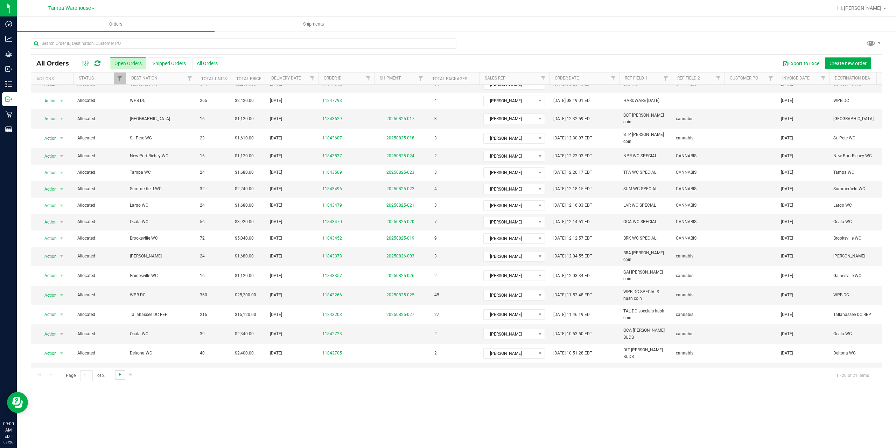
click at [118, 376] on span "Go to the next page" at bounding box center [120, 374] width 6 height 6
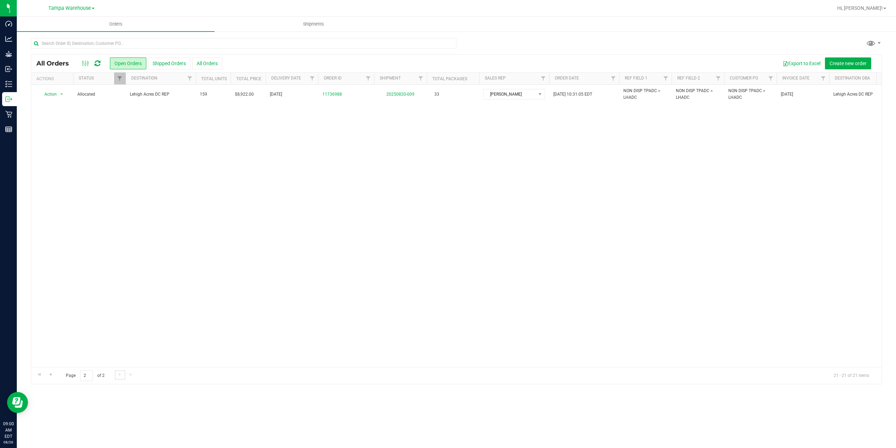
scroll to position [0, 0]
click at [54, 375] on link "Go to the previous page" at bounding box center [50, 374] width 10 height 9
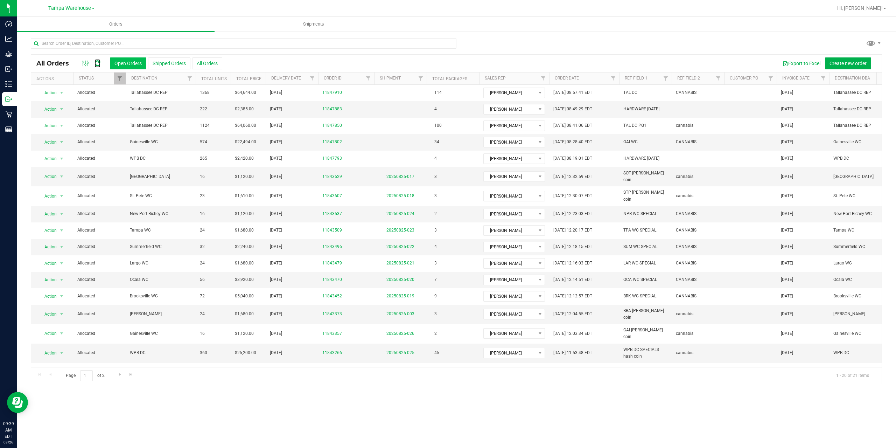
drag, startPoint x: 99, startPoint y: 63, endPoint x: 120, endPoint y: 64, distance: 21.0
click at [98, 63] on icon at bounding box center [98, 63] width 6 height 7
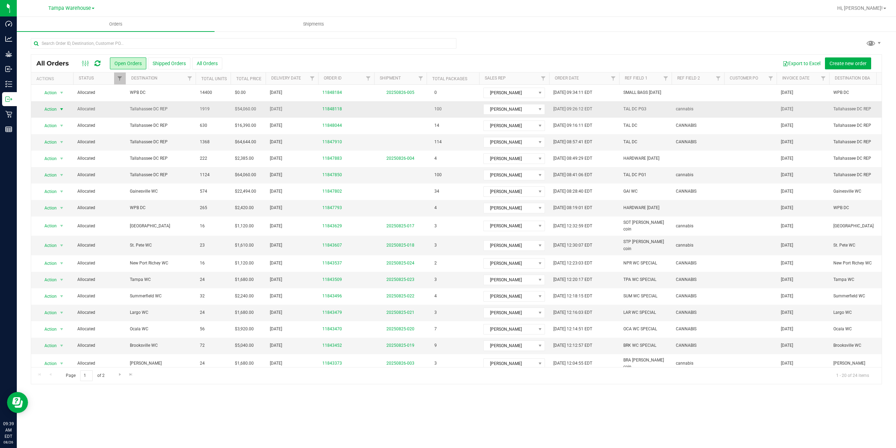
click at [58, 110] on span "select" at bounding box center [61, 109] width 9 height 10
click at [61, 210] on li "Print packing list" at bounding box center [65, 213] width 53 height 11
click at [100, 63] on icon at bounding box center [98, 63] width 6 height 7
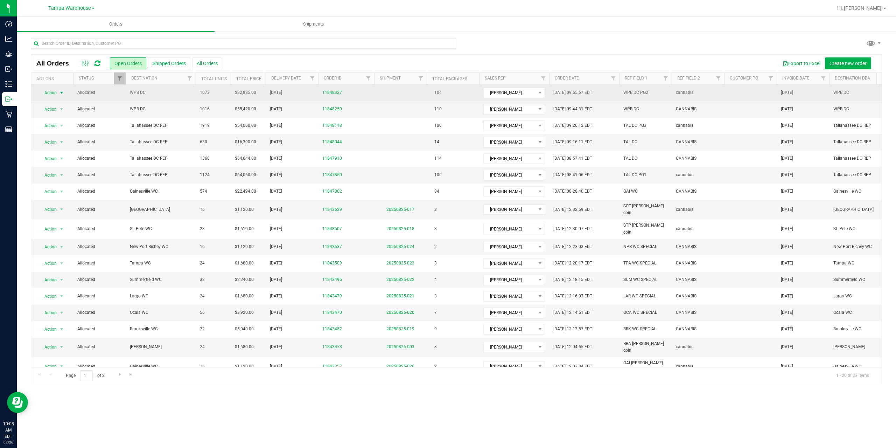
click at [60, 90] on span "select" at bounding box center [62, 93] width 6 height 6
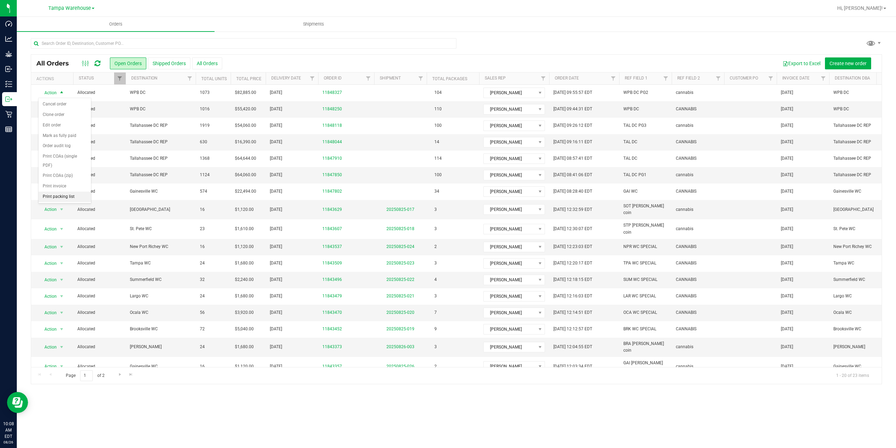
click at [63, 195] on li "Print packing list" at bounding box center [65, 197] width 53 height 11
click at [395, 344] on link "20250826-003" at bounding box center [401, 346] width 28 height 5
click at [408, 207] on link "20250825-017" at bounding box center [401, 209] width 28 height 5
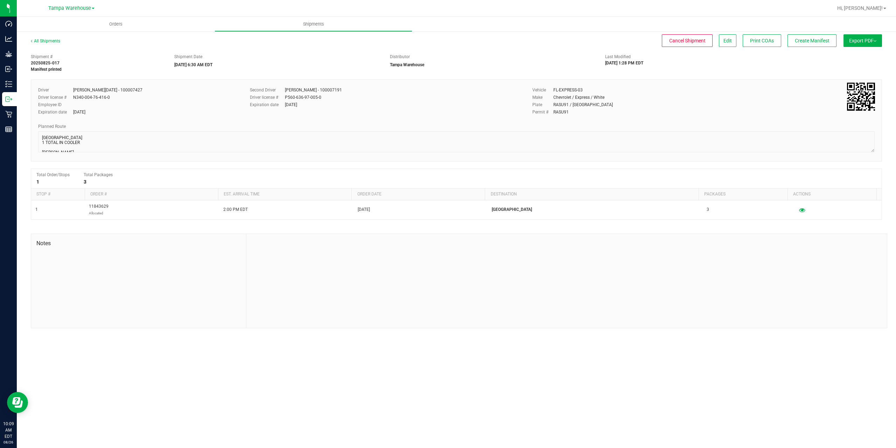
click at [687, 416] on div "Orders Shipments All Shipments Cancel Shipment Edit Print COAs Create Manifest …" at bounding box center [457, 232] width 880 height 431
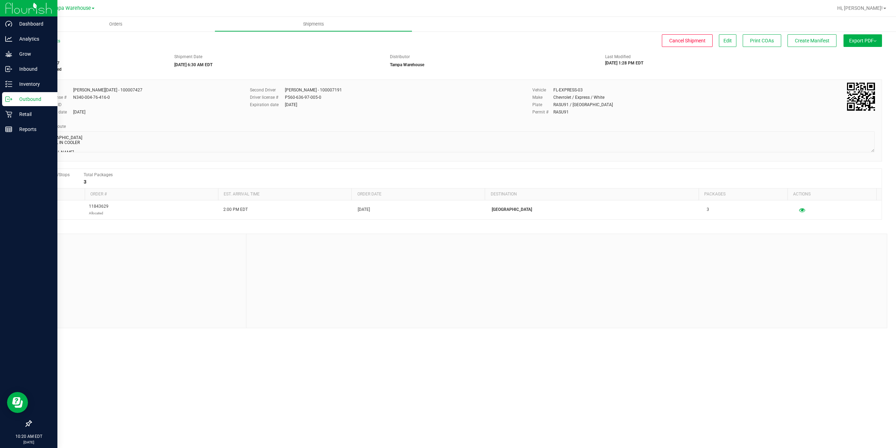
click at [5, 99] on div "Outbound" at bounding box center [29, 99] width 55 height 14
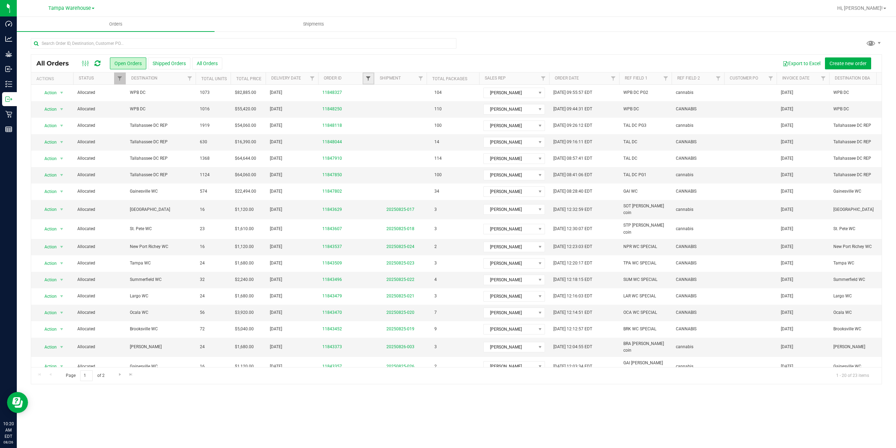
click at [369, 77] on span "Filter" at bounding box center [369, 79] width 6 height 6
type input "7802"
click at [387, 111] on button "Filter" at bounding box center [384, 112] width 34 height 15
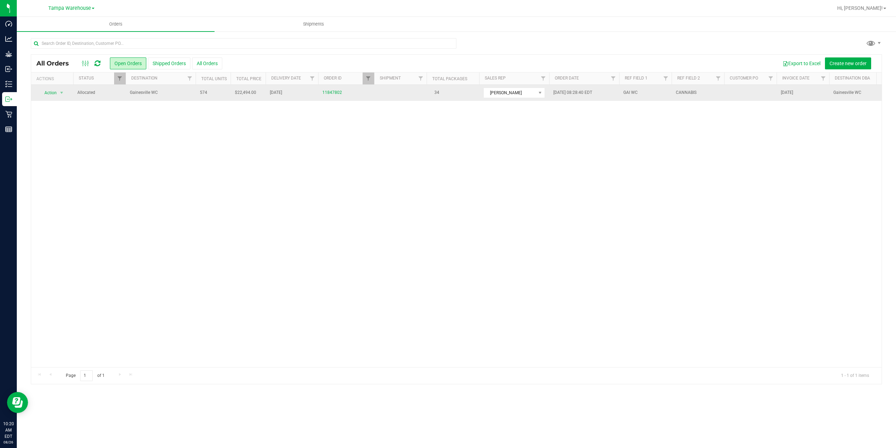
click at [174, 99] on td "Gainesville WC" at bounding box center [161, 93] width 70 height 16
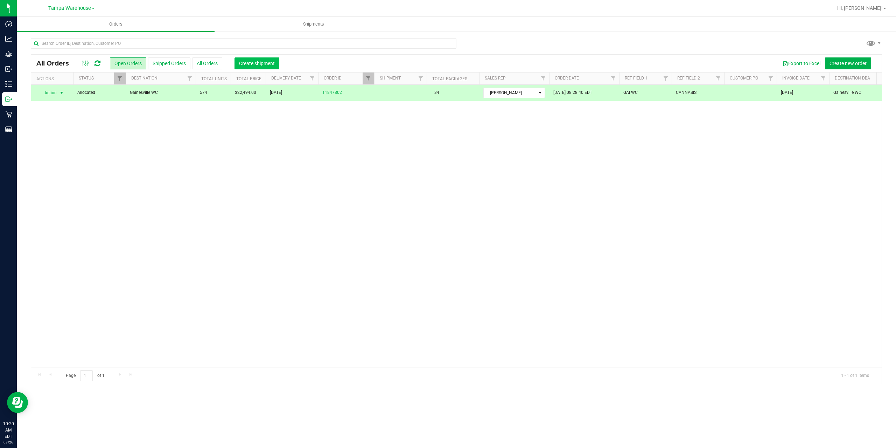
click at [252, 63] on span "Create shipment" at bounding box center [257, 64] width 36 height 6
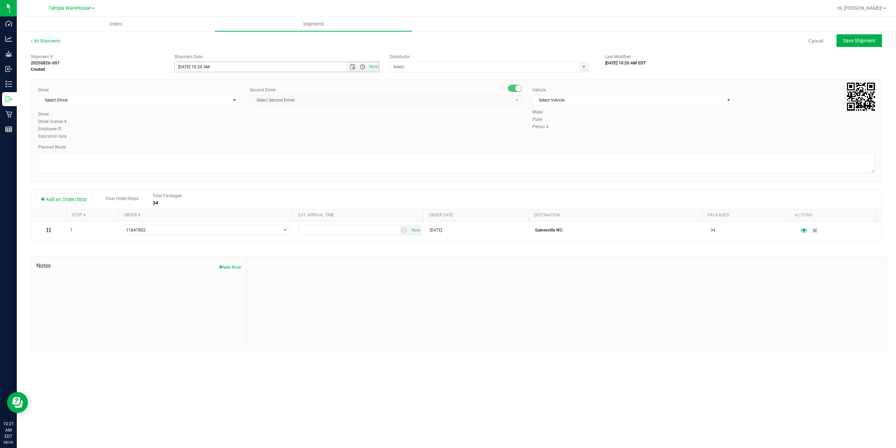
click at [362, 68] on span "Open the time view" at bounding box center [363, 67] width 6 height 6
click at [210, 100] on li "1:00 PM" at bounding box center [277, 102] width 204 height 9
type input "8/26/2025 1:00 PM"
click at [423, 72] on span at bounding box center [489, 67] width 199 height 11
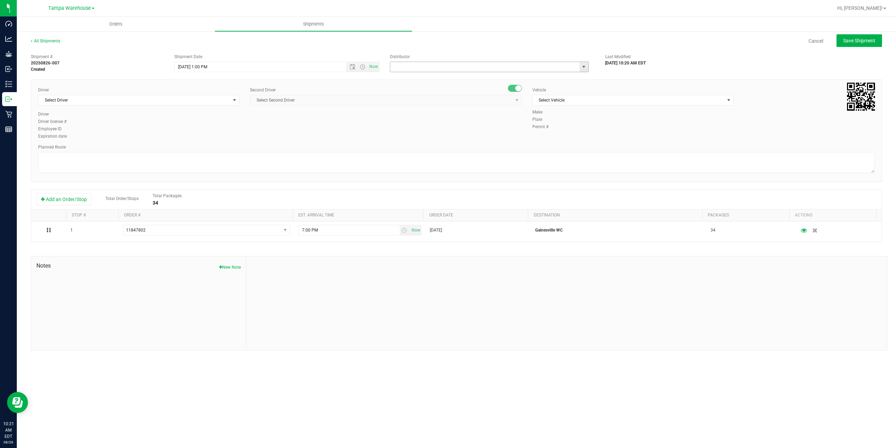
click at [426, 70] on input "text" at bounding box center [482, 67] width 184 height 10
click at [408, 91] on li "Tampa Warehouse" at bounding box center [489, 89] width 198 height 11
type input "Tampa Warehouse"
click at [156, 100] on span "Select Driver" at bounding box center [135, 100] width 192 height 10
click at [90, 128] on span "Brandon Lunt - 100000662" at bounding box center [71, 129] width 57 height 9
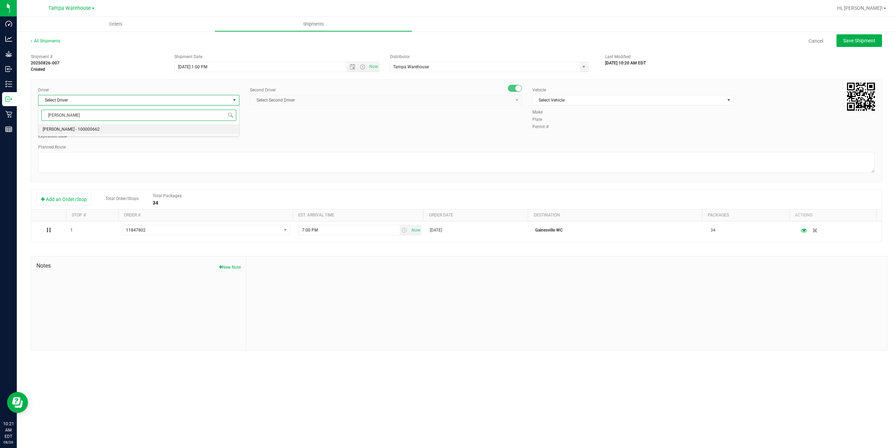
type input "lunt"
click at [335, 98] on span "Select Second Driver" at bounding box center [381, 100] width 263 height 10
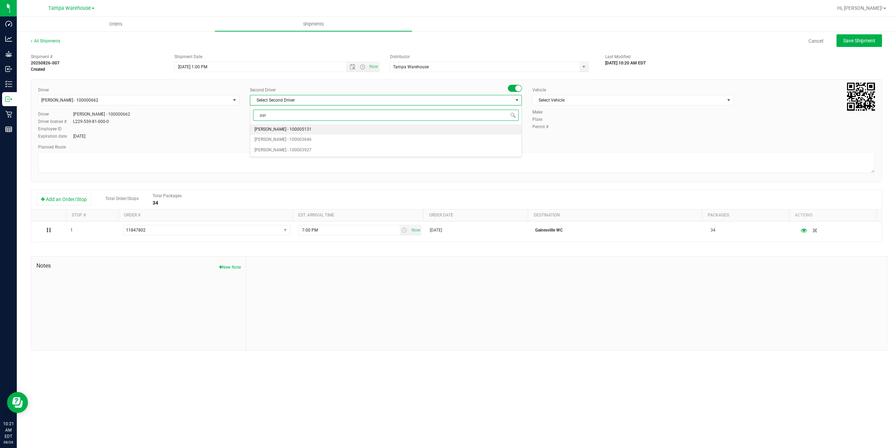
type input "aarr"
click at [268, 128] on span "Aarron Mosley - 100003646" at bounding box center [283, 129] width 57 height 9
click at [613, 101] on span "Select Vehicle" at bounding box center [629, 100] width 192 height 10
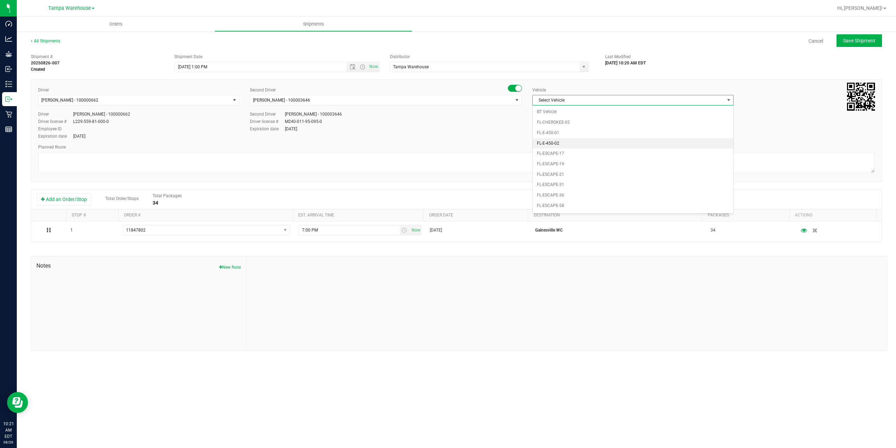
click at [585, 140] on li "FL-E-450-02" at bounding box center [633, 143] width 201 height 11
click at [371, 162] on textarea at bounding box center [456, 162] width 837 height 21
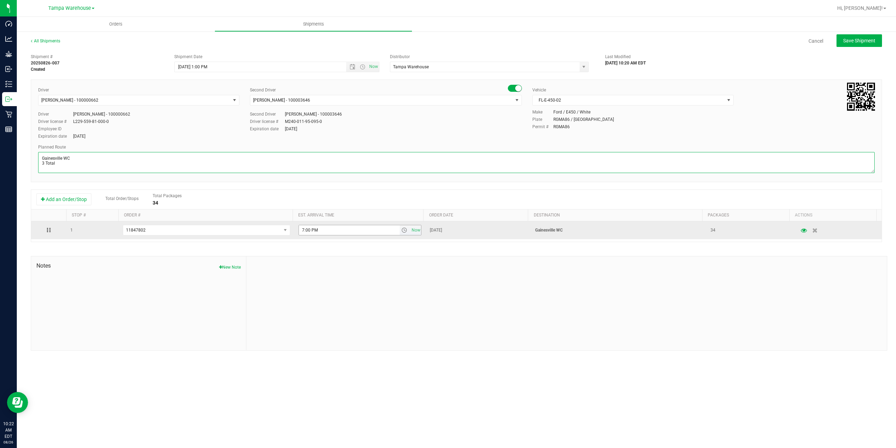
type textarea "Gainesville WC 3 Total"
click at [302, 230] on input "7:00 PM" at bounding box center [349, 230] width 101 height 10
type input "5:00 PM"
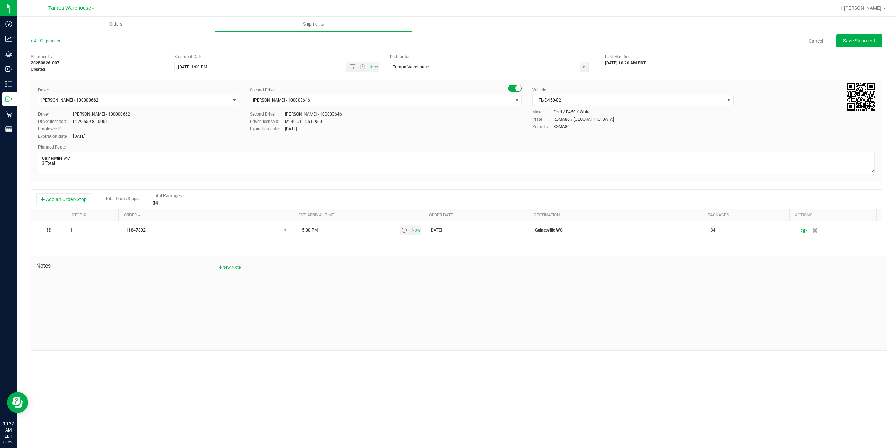
click at [399, 257] on div at bounding box center [566, 303] width 641 height 94
click at [849, 37] on button "Save Shipment" at bounding box center [860, 40] width 46 height 13
type input "8/26/2025 5:00 PM"
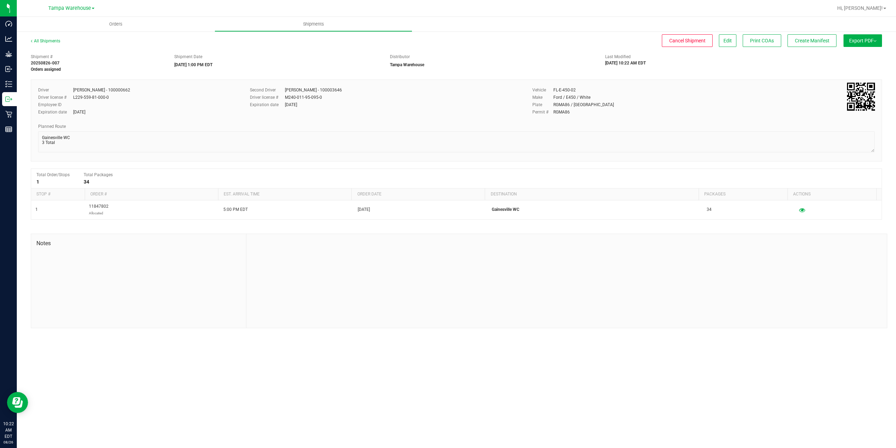
click at [857, 44] on button "Export PDF" at bounding box center [863, 40] width 39 height 13
click at [863, 54] on span "Manifest by Package ID" at bounding box center [852, 56] width 44 height 5
click at [4, 100] on div "Outbound" at bounding box center [9, 99] width 15 height 14
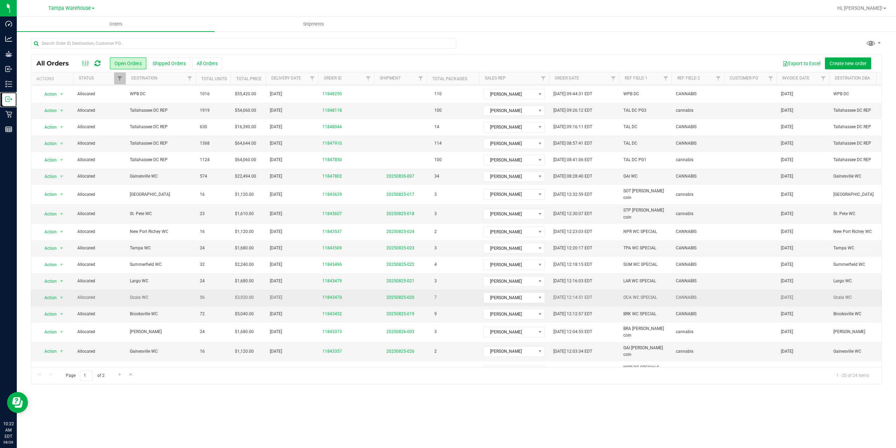
scroll to position [58, 0]
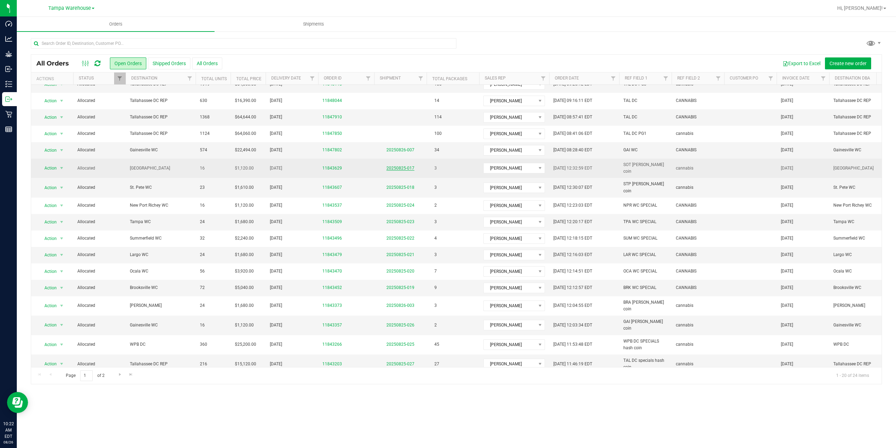
click at [402, 166] on link "20250825-017" at bounding box center [401, 168] width 28 height 5
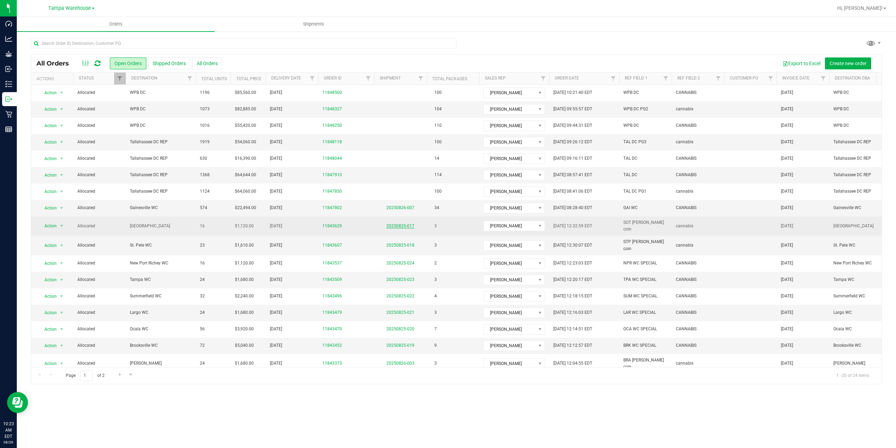
click at [392, 224] on link "20250825-017" at bounding box center [401, 225] width 28 height 5
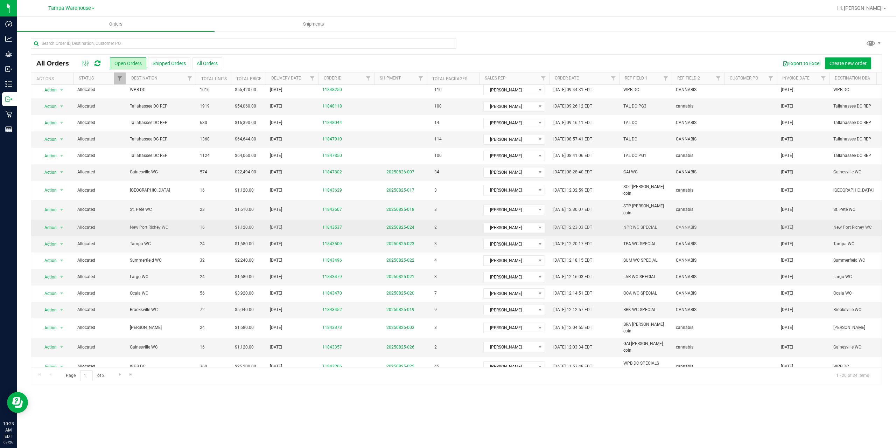
scroll to position [58, 0]
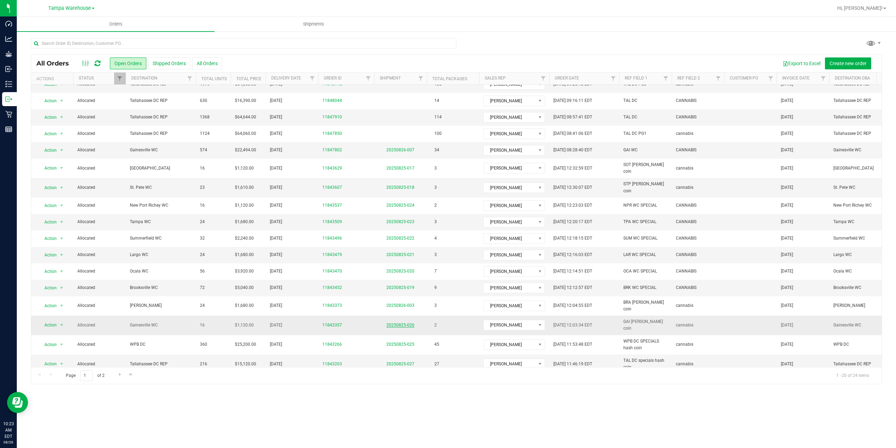
click at [404, 322] on link "20250825-026" at bounding box center [401, 324] width 28 height 5
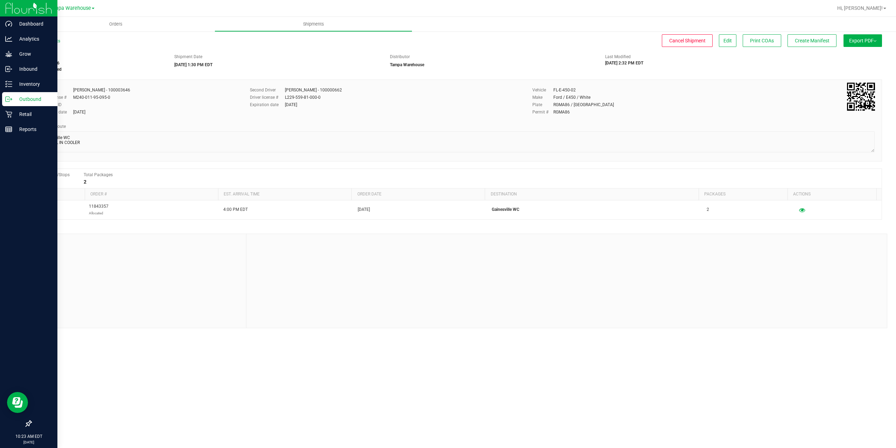
click at [14, 100] on p "Outbound" at bounding box center [33, 99] width 42 height 8
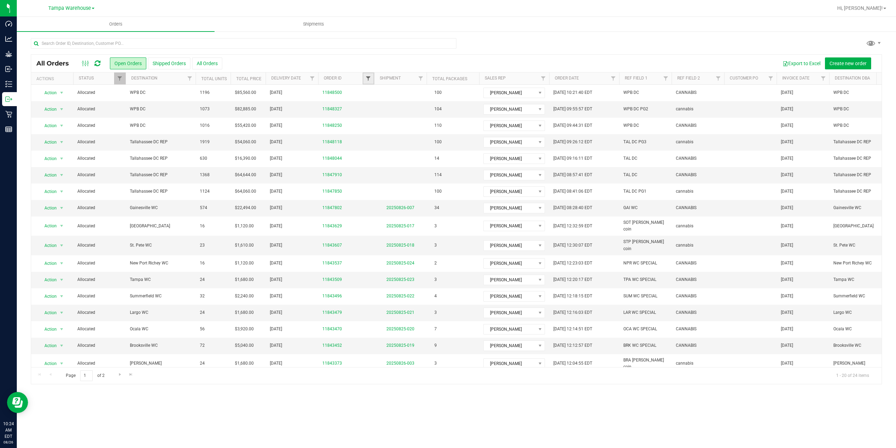
click at [366, 80] on span "Filter" at bounding box center [369, 79] width 6 height 6
type input "8118"
click at [367, 105] on button "Filter" at bounding box center [384, 112] width 34 height 15
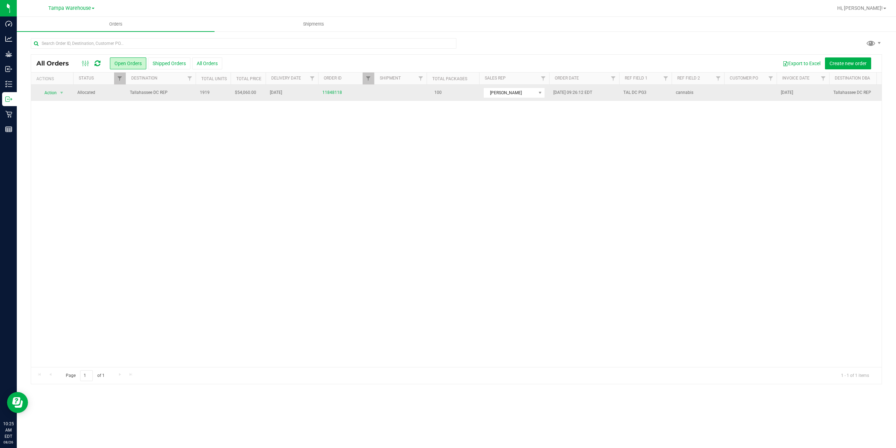
click at [115, 91] on span "Allocated" at bounding box center [99, 92] width 44 height 7
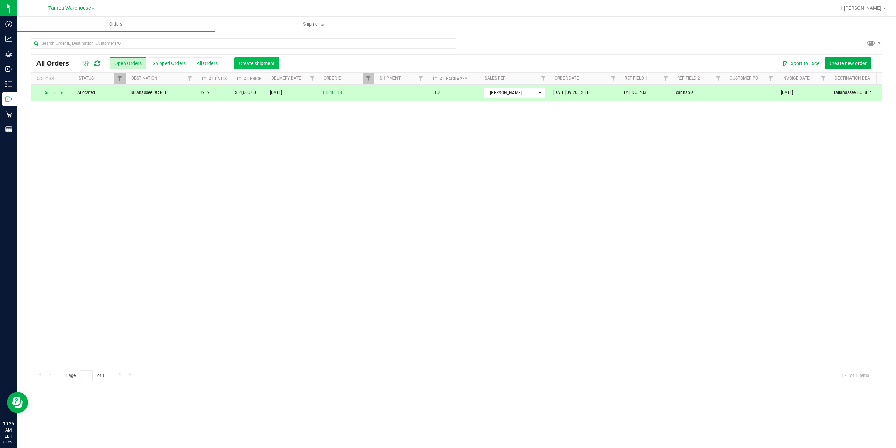
click at [245, 61] on span "Create shipment" at bounding box center [257, 64] width 36 height 6
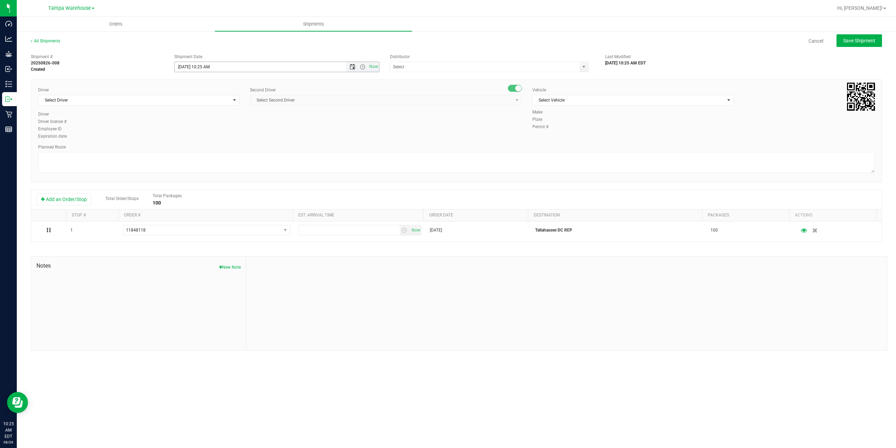
click at [350, 67] on span "Open the date view" at bounding box center [353, 67] width 6 height 6
click at [343, 146] on div "Planned Route" at bounding box center [456, 147] width 837 height 6
click at [362, 67] on span "Open the time view" at bounding box center [363, 67] width 6 height 6
click at [209, 103] on li "1:00 PM" at bounding box center [277, 102] width 204 height 9
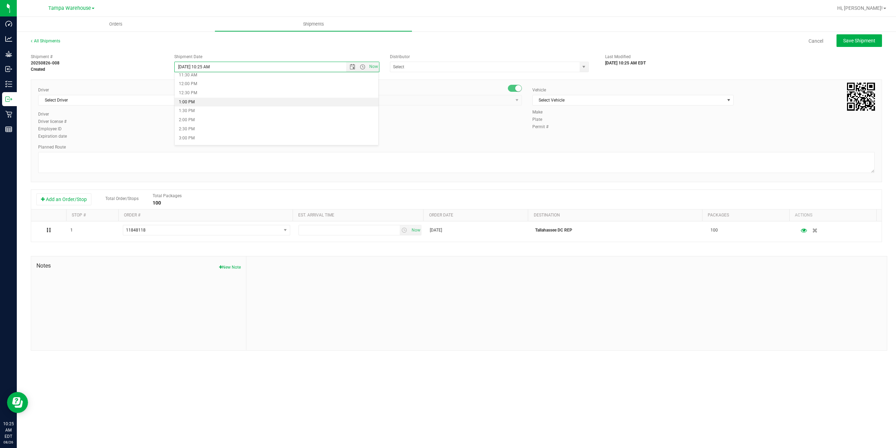
type input "8/26/2025 1:00 PM"
click at [489, 69] on input "text" at bounding box center [482, 67] width 184 height 10
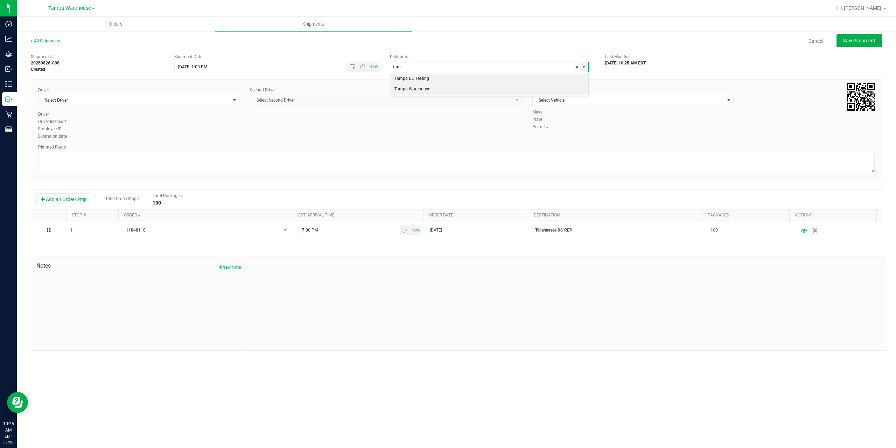
click at [440, 94] on li "Tampa Warehouse" at bounding box center [489, 89] width 198 height 11
type input "Tampa Warehouse"
click at [159, 99] on span "Select Driver" at bounding box center [135, 100] width 192 height 10
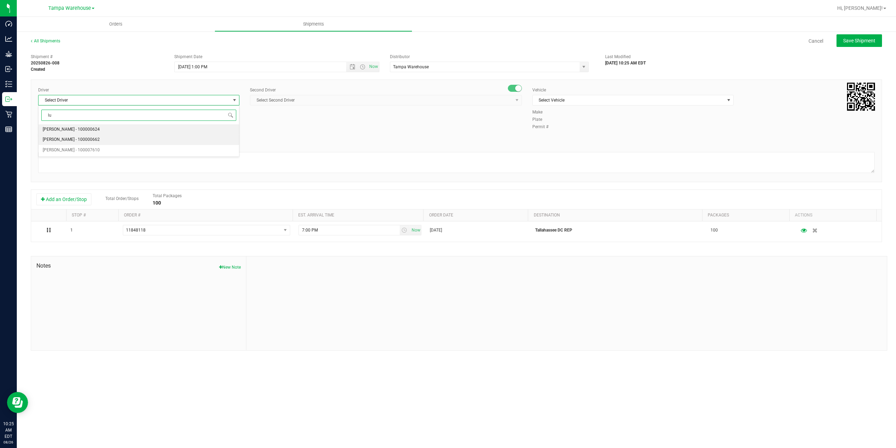
click at [72, 138] on span "Brandon Lunt - 100000662" at bounding box center [71, 139] width 57 height 9
type input "lu"
click at [349, 103] on span "Select Second Driver" at bounding box center [381, 100] width 263 height 10
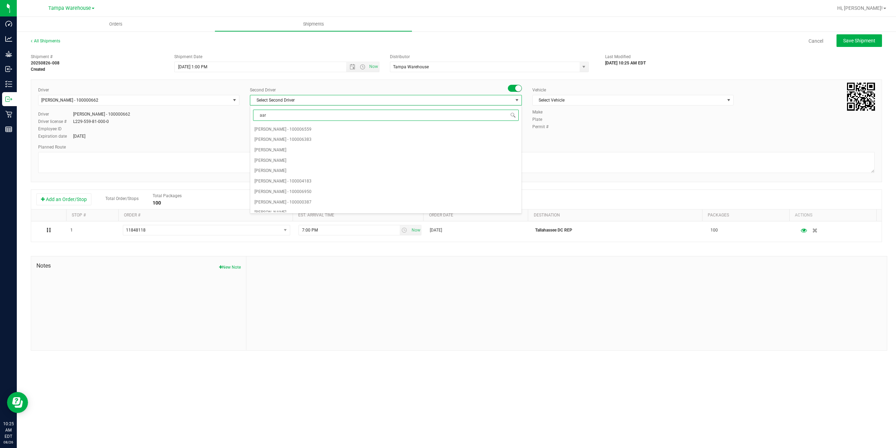
type input "aarr"
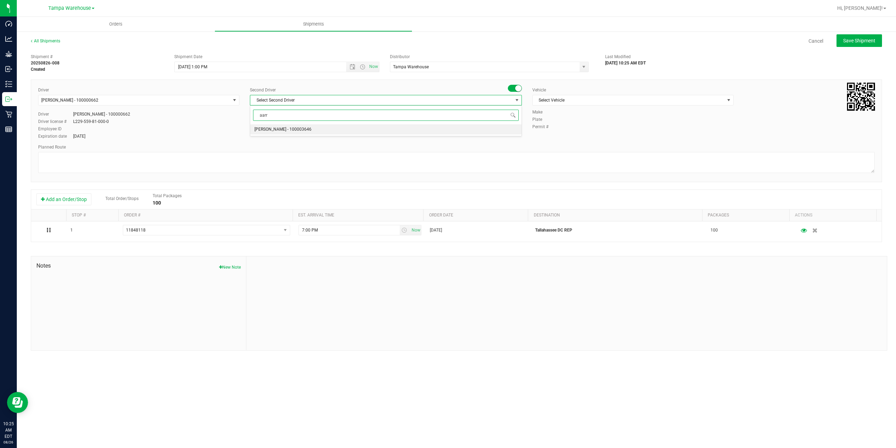
click at [280, 129] on span "Aarron Mosley - 100003646" at bounding box center [283, 129] width 57 height 9
click at [581, 100] on span "Select Vehicle" at bounding box center [629, 100] width 192 height 10
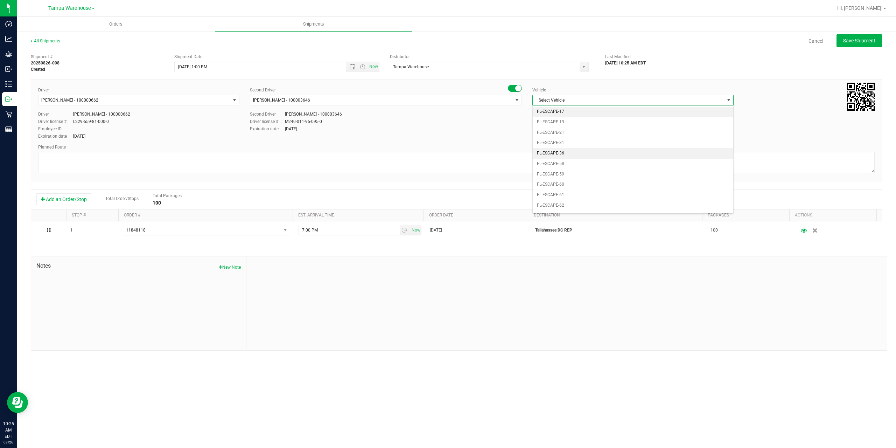
scroll to position [84, 0]
click at [581, 192] on li "FL-EXPRESS-02" at bounding box center [633, 194] width 201 height 11
click at [577, 98] on span "FL-EXPRESS-02" at bounding box center [629, 100] width 192 height 10
click at [581, 141] on li "FL-E-450-02" at bounding box center [633, 143] width 201 height 11
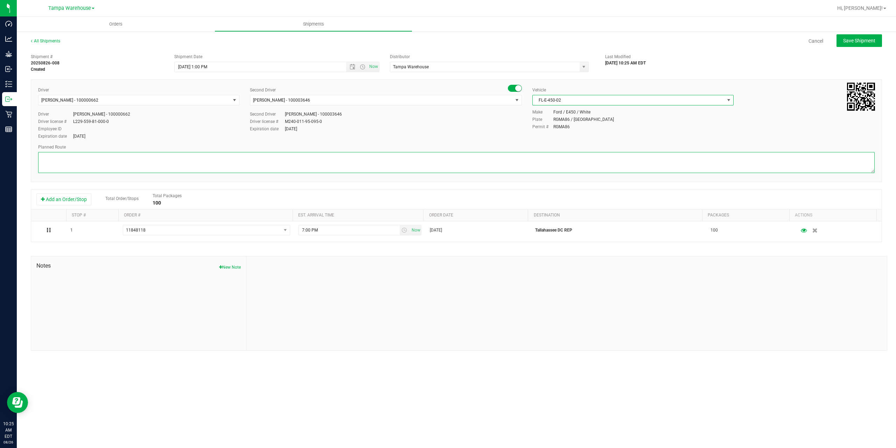
click at [545, 162] on textarea at bounding box center [456, 162] width 837 height 21
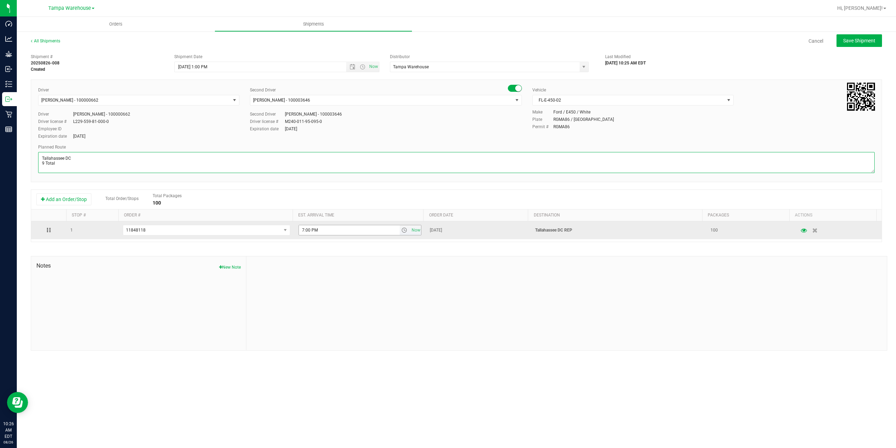
type textarea "Tallahassee DC 9 Total"
click at [302, 230] on input "7:00 PM" at bounding box center [349, 230] width 101 height 10
type input "6:00 PM"
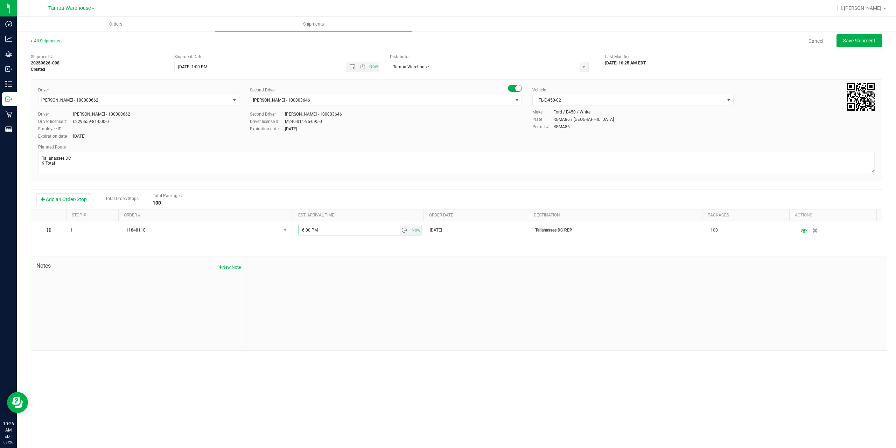
click at [311, 264] on div at bounding box center [566, 303] width 641 height 94
click at [856, 41] on span "Save Shipment" at bounding box center [859, 41] width 32 height 6
type input "8/26/2025 5:00 PM"
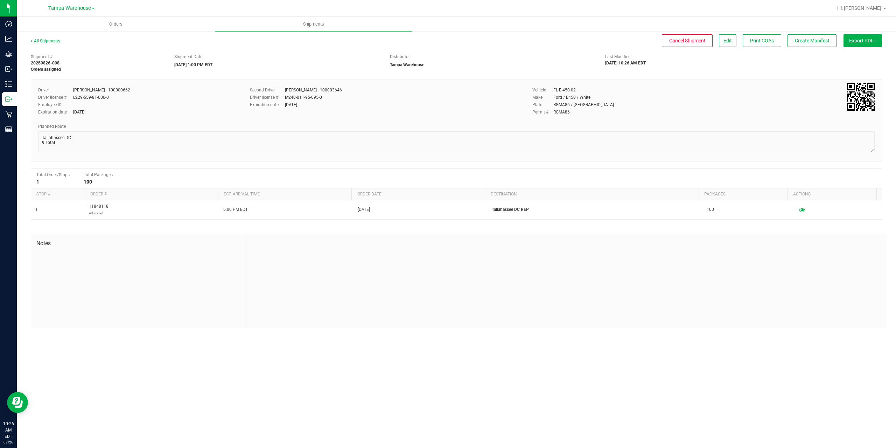
click at [856, 41] on span "Export PDF" at bounding box center [862, 41] width 27 height 6
click at [861, 54] on span "Manifest by Package ID" at bounding box center [852, 56] width 44 height 5
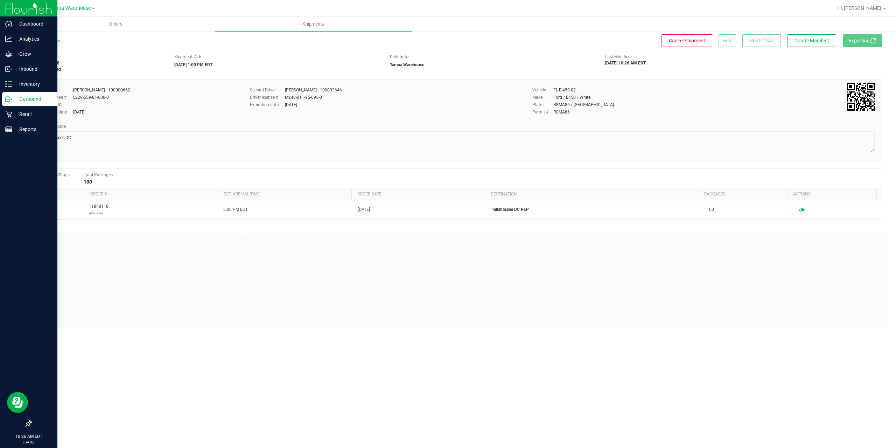
click at [12, 99] on icon at bounding box center [11, 99] width 1 height 1
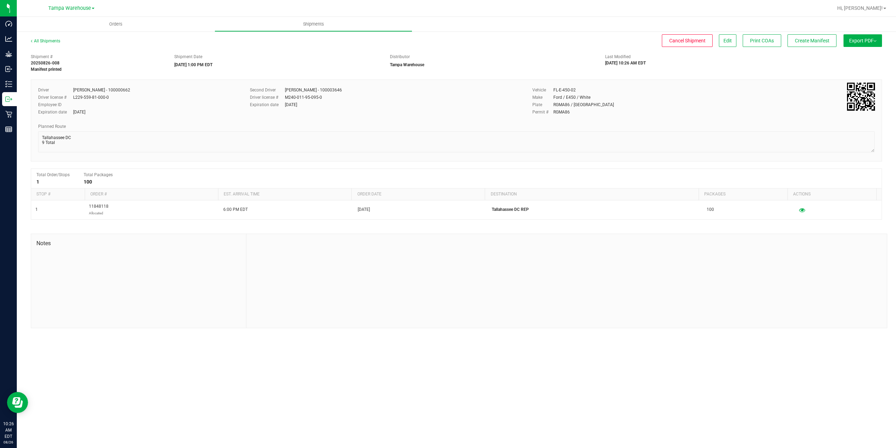
click at [275, 225] on div "Shipment # 20250826-008 Manifest printed Shipment Date 08/26/2025 1:00 PM EDT D…" at bounding box center [457, 189] width 852 height 278
click at [861, 39] on span "Export PDF" at bounding box center [862, 41] width 27 height 6
click at [482, 286] on div at bounding box center [566, 281] width 641 height 94
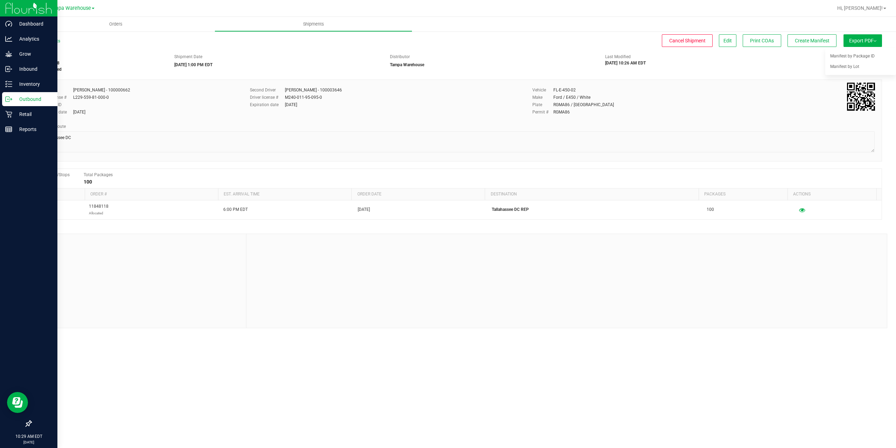
click at [14, 101] on p "Outbound" at bounding box center [33, 99] width 42 height 8
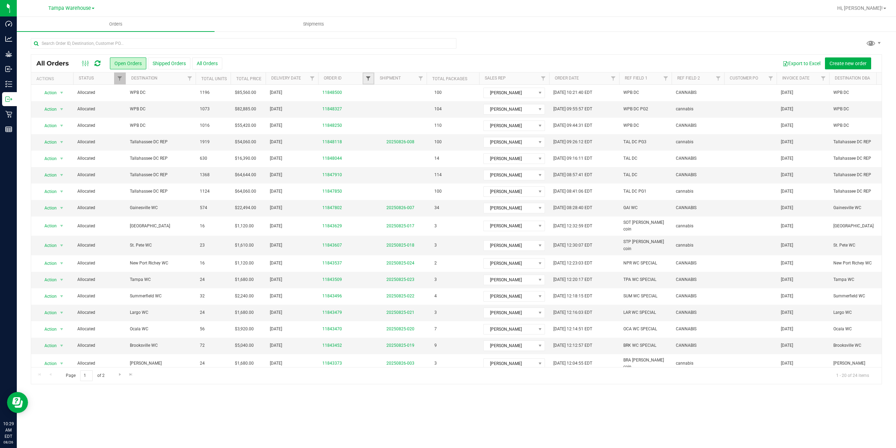
click at [366, 78] on span "Filter" at bounding box center [369, 79] width 6 height 6
click at [367, 105] on button "Filter" at bounding box center [384, 112] width 34 height 15
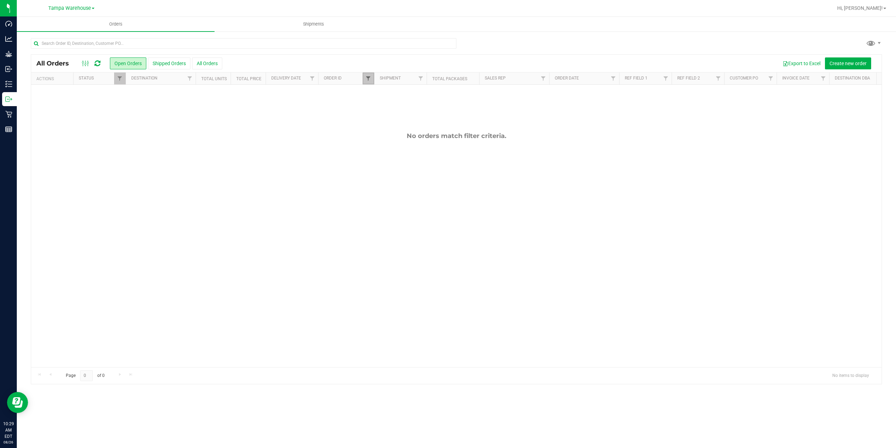
click at [366, 78] on span "Filter" at bounding box center [369, 79] width 6 height 6
click at [389, 91] on input "26873" at bounding box center [403, 94] width 72 height 11
click at [367, 105] on button "Filter" at bounding box center [384, 112] width 34 height 15
click at [305, 187] on div "Action Action Cancel order Clone order Edit order Mark as fully paid Order audi…" at bounding box center [456, 226] width 851 height 282
click at [369, 82] on link "Filter" at bounding box center [369, 78] width 12 height 12
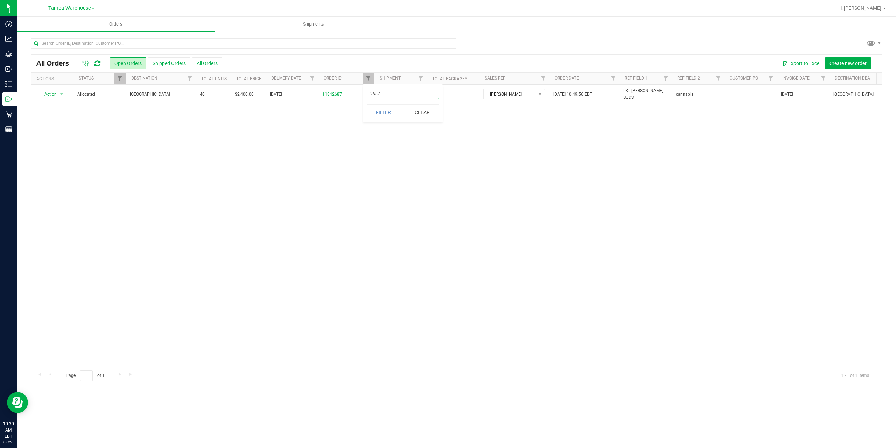
drag, startPoint x: 385, startPoint y: 92, endPoint x: 345, endPoint y: 102, distance: 42.1
click at [345, 102] on body "Dashboard Analytics Grow Inbound Inventory Outbound Retail Reports 10:30 AM EDT…" at bounding box center [448, 224] width 896 height 448
type input "7850"
click at [367, 105] on button "Filter" at bounding box center [384, 112] width 34 height 15
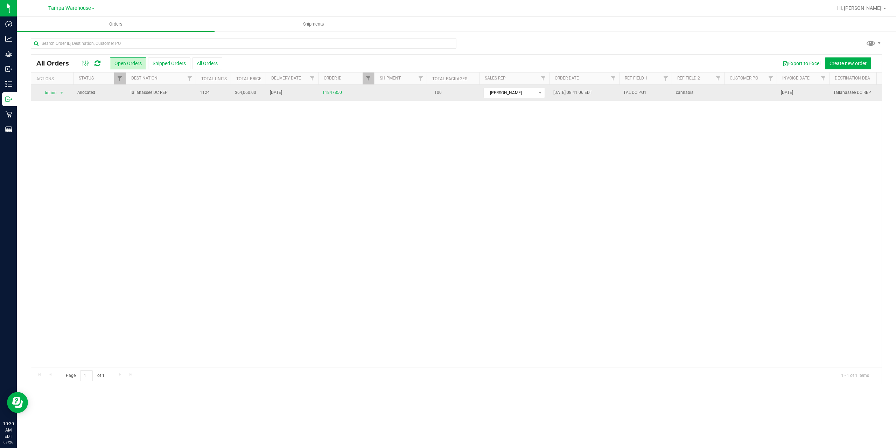
click at [172, 100] on td "Tallahassee DC REP" at bounding box center [161, 93] width 70 height 16
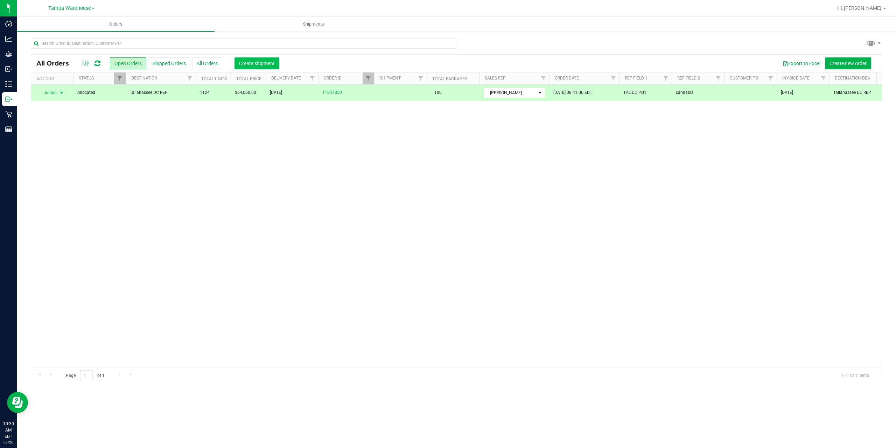
click at [255, 61] on span "Create shipment" at bounding box center [257, 64] width 36 height 6
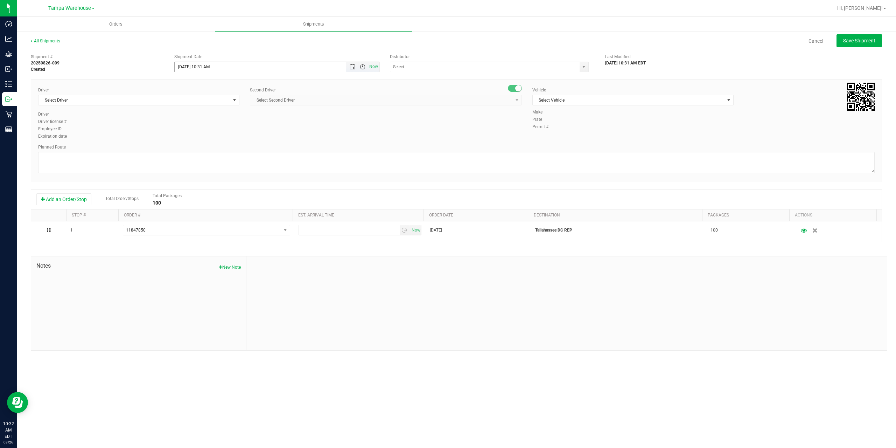
click at [363, 67] on span "Open the time view" at bounding box center [363, 67] width 6 height 6
click at [235, 139] on li "1:00 PM" at bounding box center [277, 137] width 204 height 9
type input "8/26/2025 1:00 PM"
click at [426, 68] on input "text" at bounding box center [482, 67] width 184 height 10
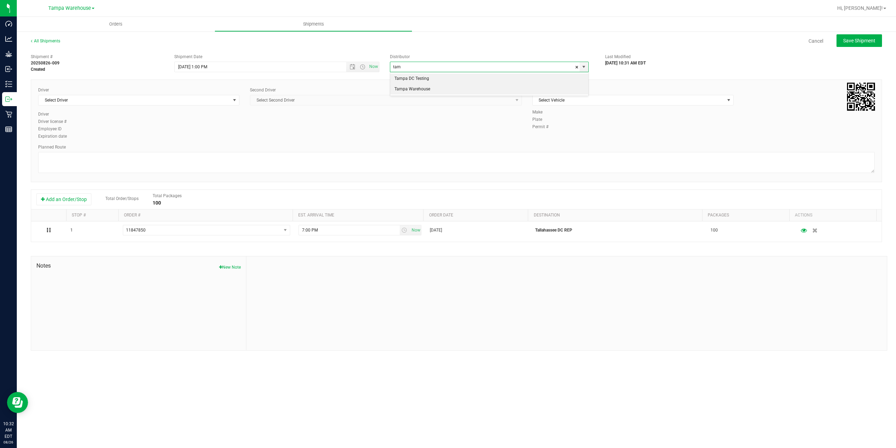
click at [424, 93] on li "Tampa Warehouse" at bounding box center [489, 89] width 198 height 11
type input "Tampa Warehouse"
click at [133, 95] on span "Select Driver" at bounding box center [135, 100] width 192 height 10
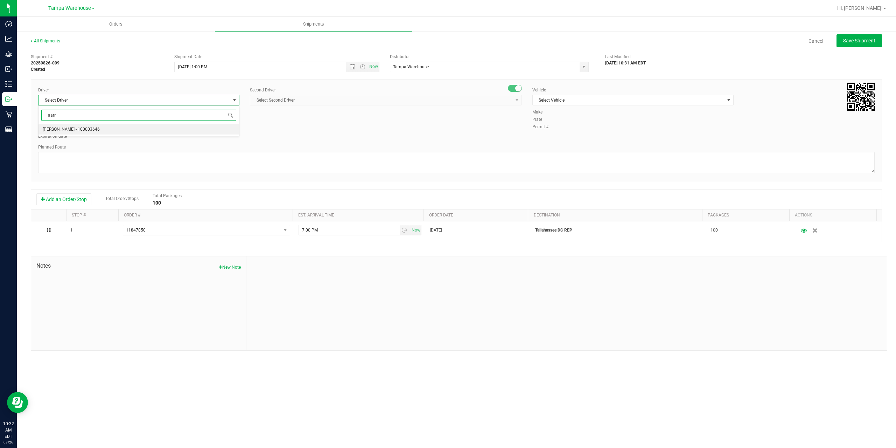
click at [69, 130] on span "Aarron Mosley - 100003646" at bounding box center [71, 129] width 57 height 9
type input "aarr"
click at [352, 103] on span "Select Second Driver" at bounding box center [381, 100] width 263 height 10
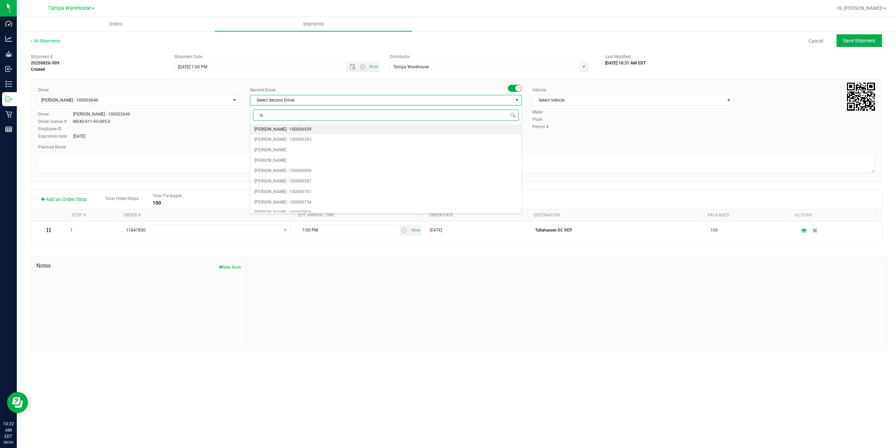
type input "lun"
click at [333, 129] on li "Brandon Lunt - 100000662" at bounding box center [385, 129] width 271 height 11
click at [569, 100] on span "Select Vehicle" at bounding box center [629, 100] width 192 height 10
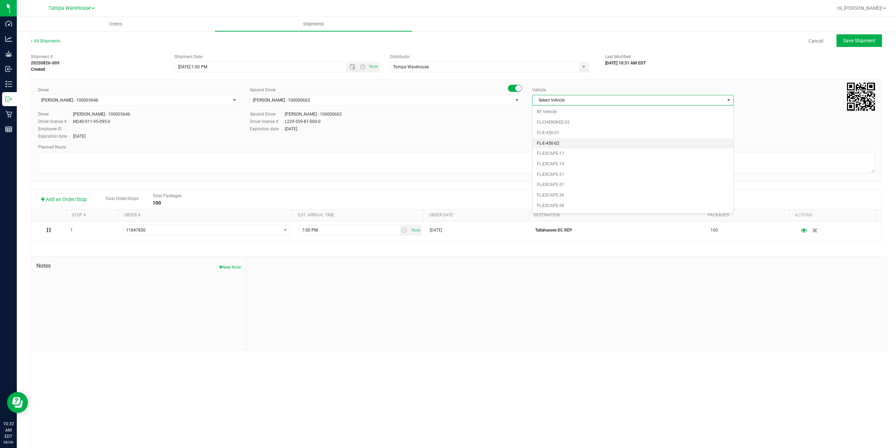
click at [585, 147] on li "FL-E-450-02" at bounding box center [633, 143] width 201 height 11
click at [545, 167] on textarea at bounding box center [456, 162] width 837 height 21
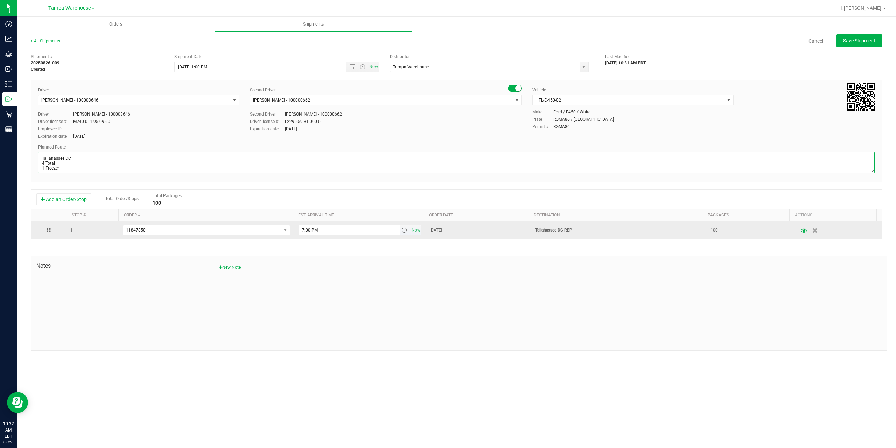
type textarea "Tallahassee DC 4 Total 1 Freezer"
click at [303, 229] on input "7:00 PM" at bounding box center [349, 230] width 101 height 10
type input "6:00 PM"
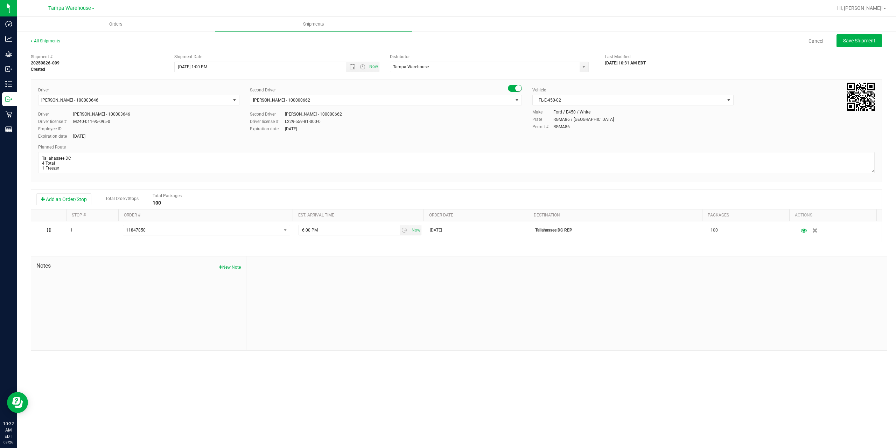
click at [397, 252] on div "Shipment # 20250826-009 Created Shipment Date 8/26/2025 1:00 PM Now Distributor…" at bounding box center [457, 200] width 852 height 300
click at [867, 43] on span "Save Shipment" at bounding box center [859, 41] width 32 height 6
type input "8/26/2025 5:00 PM"
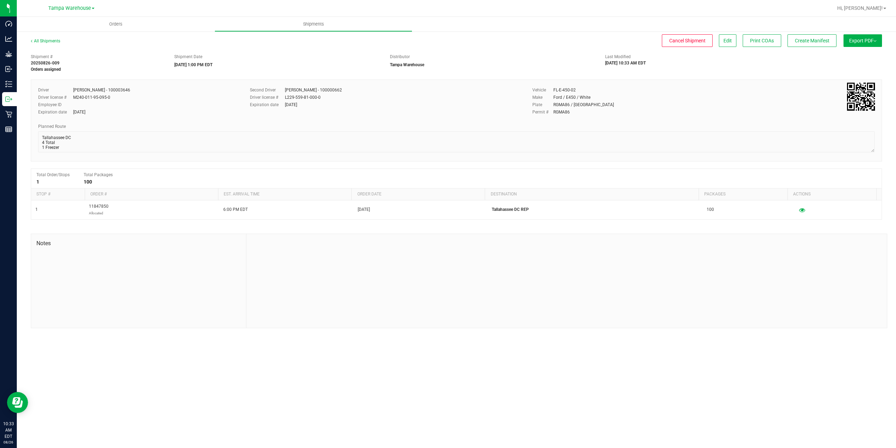
click at [867, 43] on span "Export PDF" at bounding box center [862, 41] width 27 height 6
click at [863, 55] on span "Manifest by Package ID" at bounding box center [852, 56] width 44 height 5
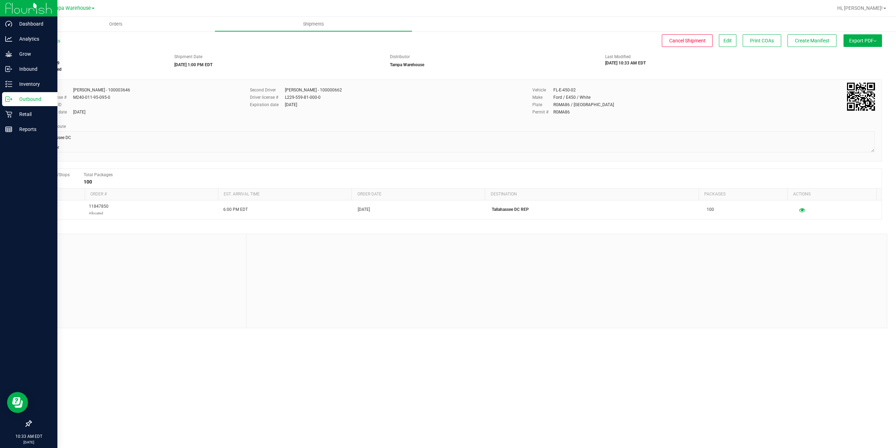
click at [9, 101] on icon at bounding box center [8, 99] width 7 height 7
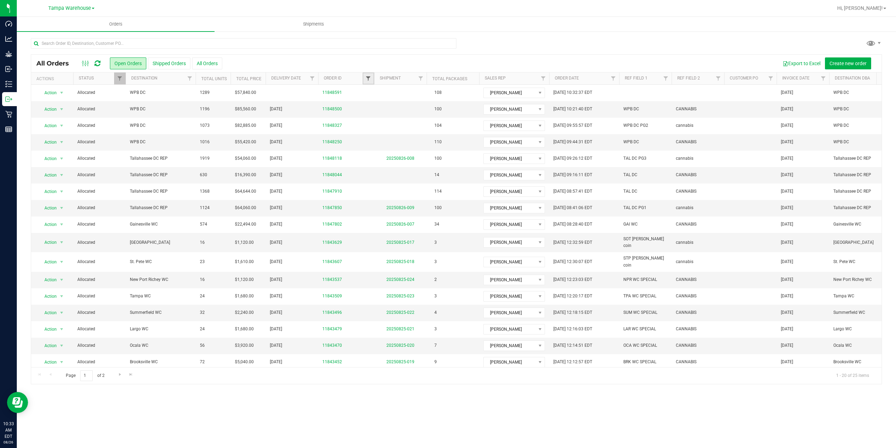
click at [368, 82] on link "Filter" at bounding box center [369, 78] width 12 height 12
type input "7910"
click at [367, 105] on button "Filter" at bounding box center [384, 112] width 34 height 15
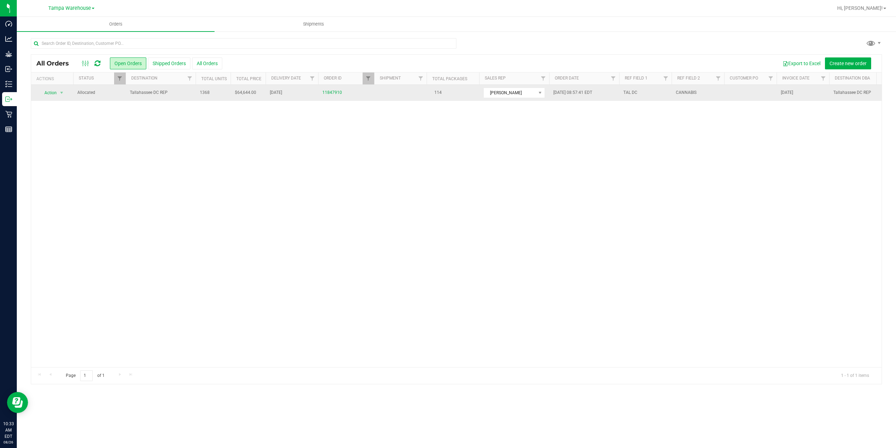
click at [171, 96] on span "Tallahassee DC REP" at bounding box center [161, 92] width 62 height 7
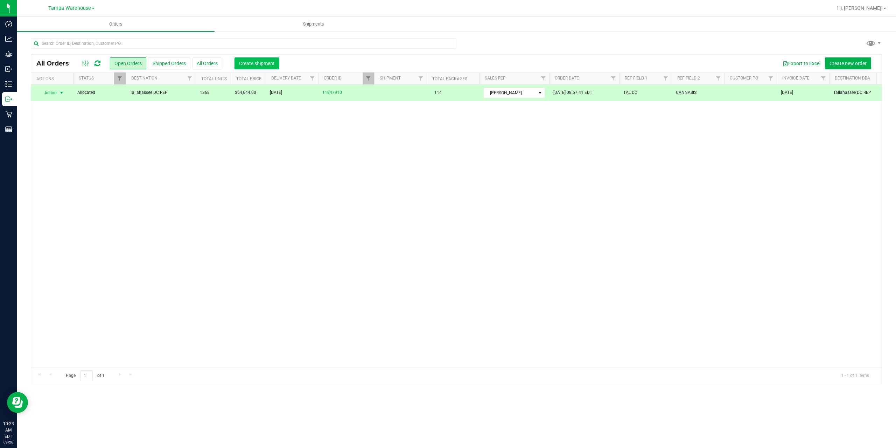
click at [249, 62] on span "Create shipment" at bounding box center [257, 64] width 36 height 6
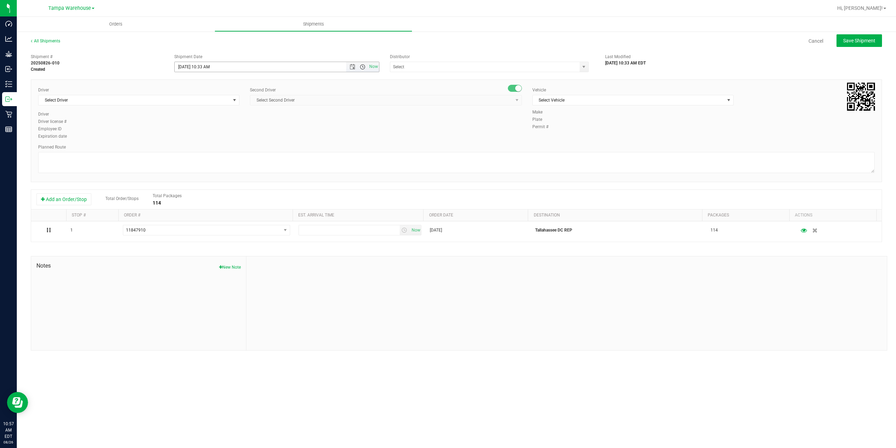
click at [362, 66] on span "Open the time view" at bounding box center [363, 67] width 6 height 6
click at [204, 102] on li "1:00 PM" at bounding box center [277, 102] width 204 height 9
type input "8/26/2025 1:00 PM"
click at [401, 65] on input "text" at bounding box center [482, 67] width 184 height 10
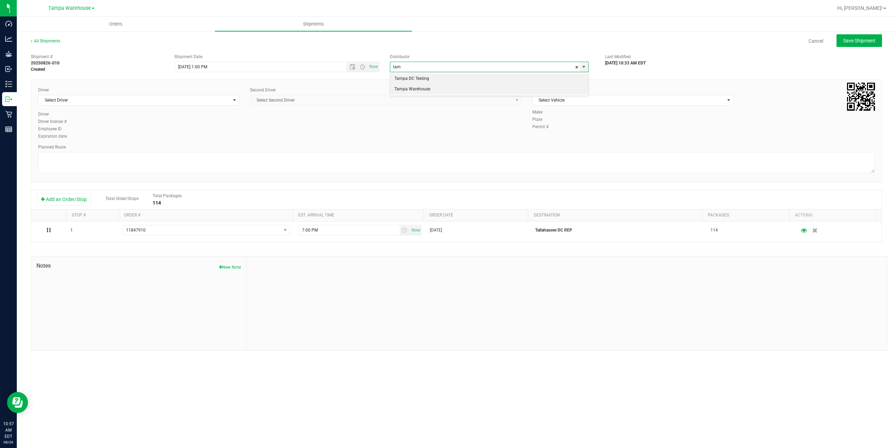
click at [411, 89] on li "Tampa Warehouse" at bounding box center [489, 89] width 198 height 11
type input "Tampa Warehouse"
click at [180, 100] on span "Select Driver" at bounding box center [135, 100] width 192 height 10
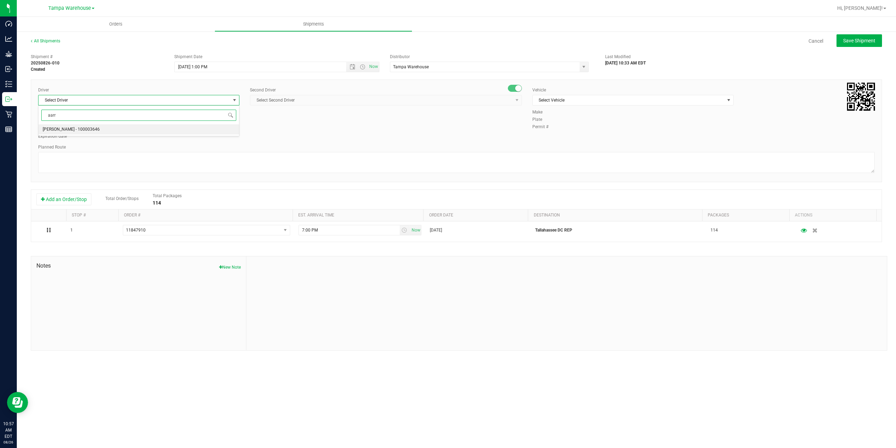
click at [76, 129] on span "Aarron Mosley - 100003646" at bounding box center [71, 129] width 57 height 9
type input "aarr"
click at [298, 96] on span "Select Second Driver" at bounding box center [381, 100] width 263 height 10
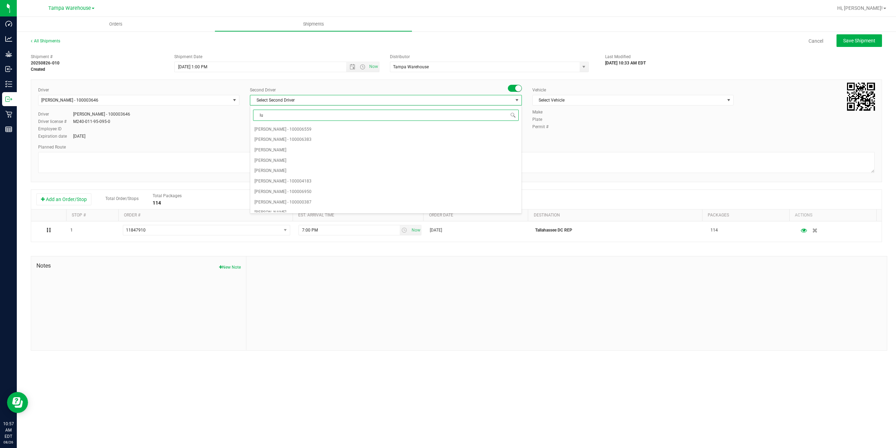
type input "lun"
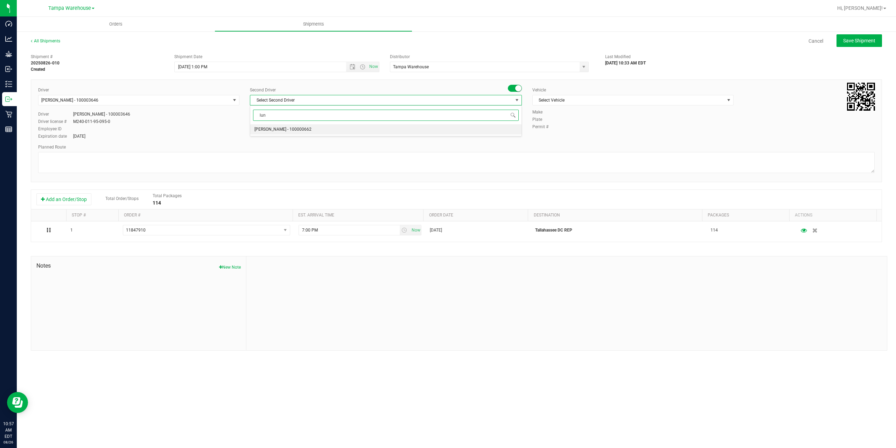
click at [284, 127] on span "Brandon Lunt - 100000662" at bounding box center [283, 129] width 57 height 9
click at [696, 98] on span "Select Vehicle" at bounding box center [629, 100] width 192 height 10
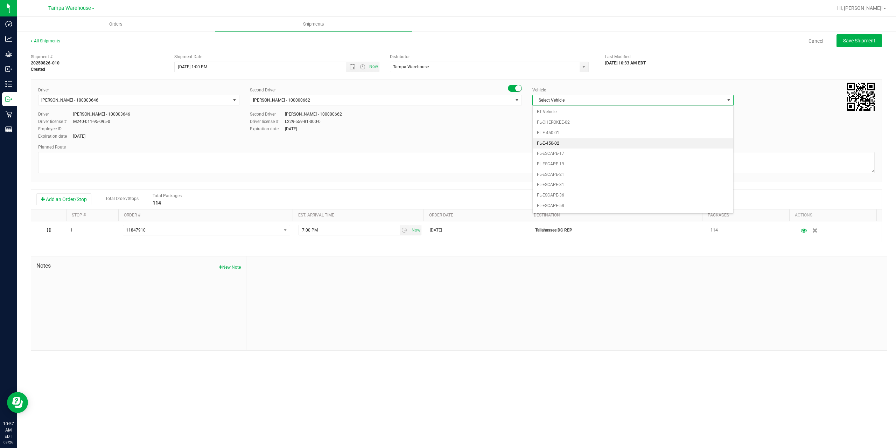
click at [568, 143] on li "FL-E-450-02" at bounding box center [633, 143] width 201 height 11
click at [498, 163] on textarea at bounding box center [456, 162] width 837 height 21
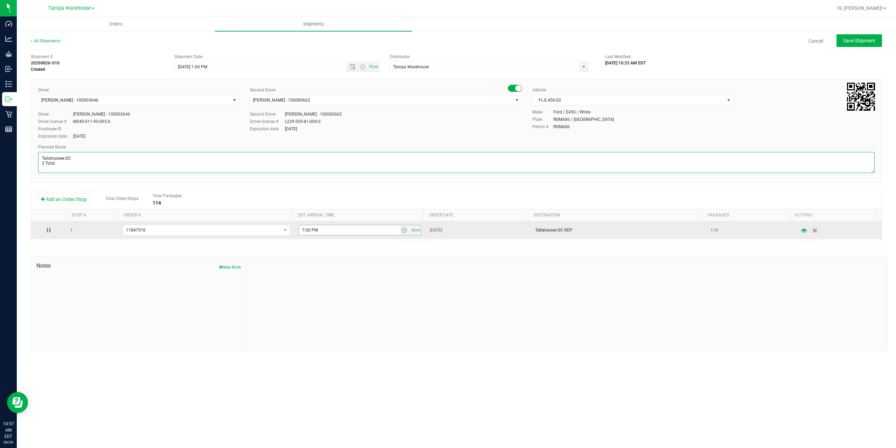
type textarea "Tallahassee DC 3 Total"
click at [301, 229] on input "7:00 PM" at bounding box center [349, 230] width 101 height 10
type input "6:00 PM"
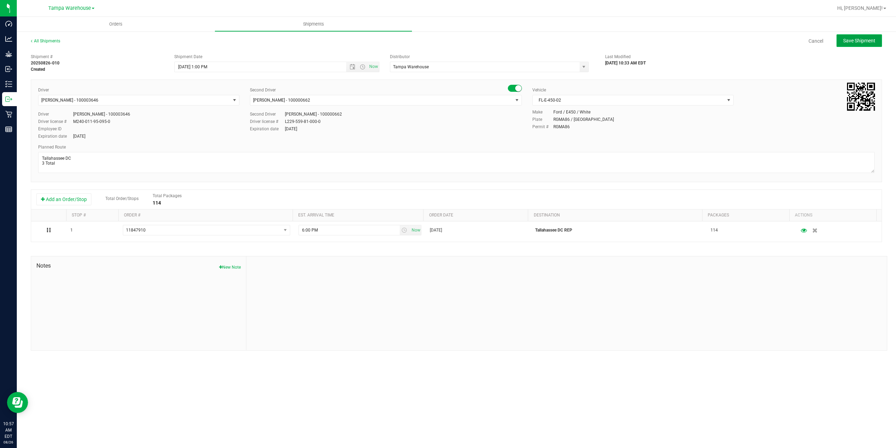
click at [843, 44] on button "Save Shipment" at bounding box center [860, 40] width 46 height 13
type input "8/26/2025 5:00 PM"
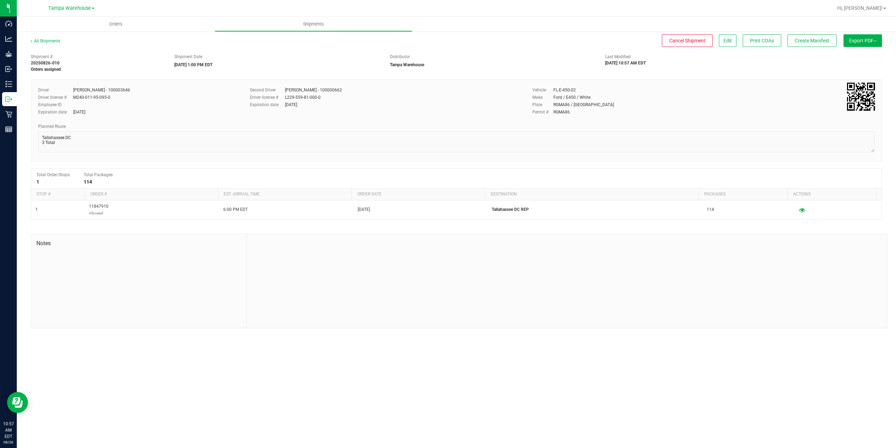
click at [852, 44] on button "Export PDF" at bounding box center [863, 40] width 39 height 13
click at [857, 55] on span "Manifest by Package ID" at bounding box center [852, 56] width 44 height 5
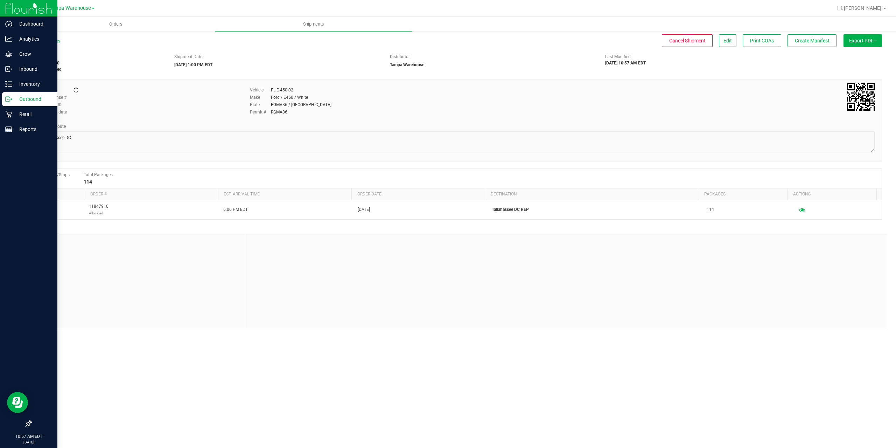
click at [9, 99] on line at bounding box center [10, 99] width 4 height 0
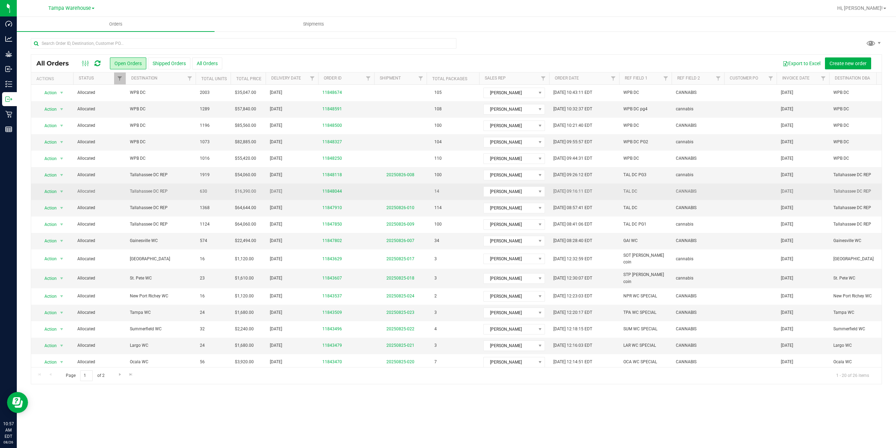
click at [163, 194] on span "Tallahassee DC REP" at bounding box center [161, 191] width 62 height 7
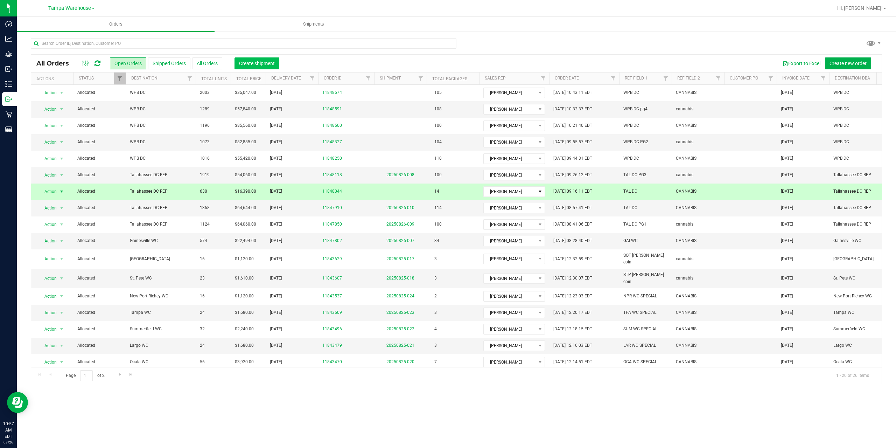
click at [256, 63] on span "Create shipment" at bounding box center [257, 64] width 36 height 6
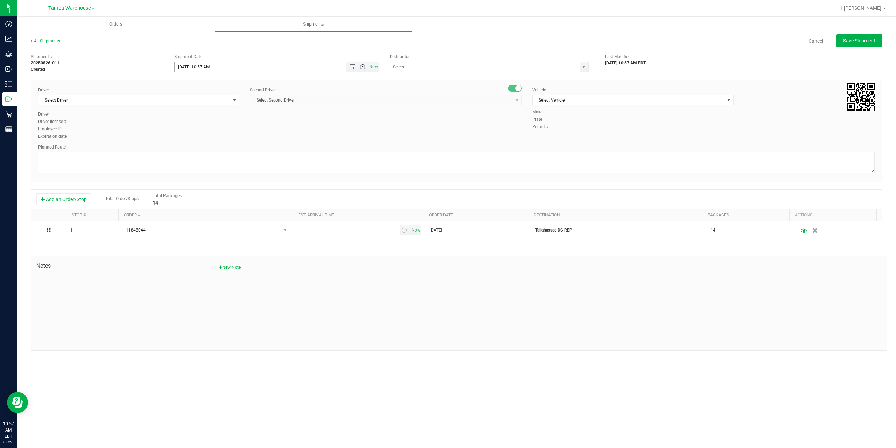
click at [364, 67] on span "Open the time view" at bounding box center [363, 67] width 6 height 6
click at [231, 135] on li "1:00 PM" at bounding box center [277, 137] width 204 height 9
type input "8/26/2025 1:00 PM"
click at [405, 65] on input "text" at bounding box center [482, 67] width 184 height 10
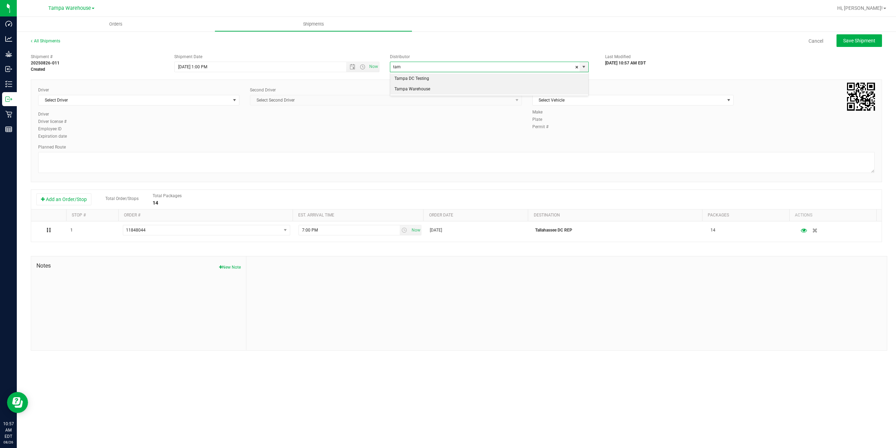
click at [414, 89] on li "Tampa Warehouse" at bounding box center [489, 89] width 198 height 11
type input "Tampa Warehouse"
click at [165, 97] on span "Select Driver" at bounding box center [135, 100] width 192 height 10
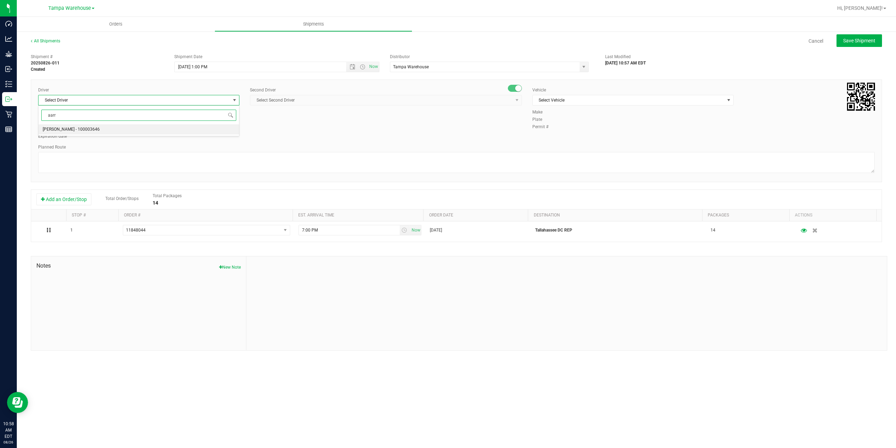
click at [109, 128] on li "Aarron Mosley - 100003646" at bounding box center [139, 129] width 201 height 11
type input "aarr"
click at [312, 99] on span "Select Second Driver" at bounding box center [381, 100] width 263 height 10
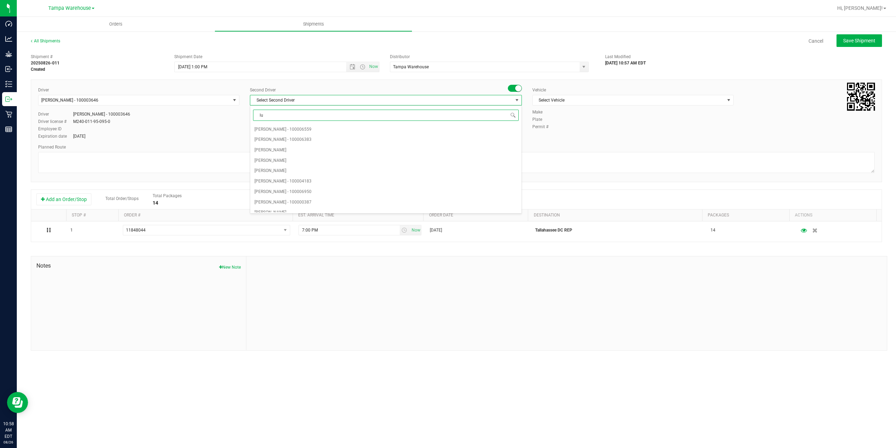
type input "lun"
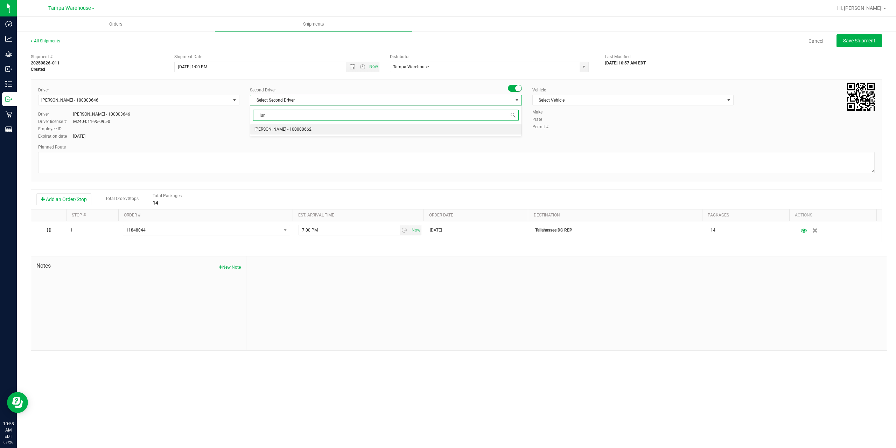
click at [323, 128] on li "Brandon Lunt - 100000662" at bounding box center [385, 129] width 271 height 11
drag, startPoint x: 588, startPoint y: 100, endPoint x: 590, endPoint y: 109, distance: 8.9
click at [588, 100] on span "Select Vehicle" at bounding box center [629, 100] width 192 height 10
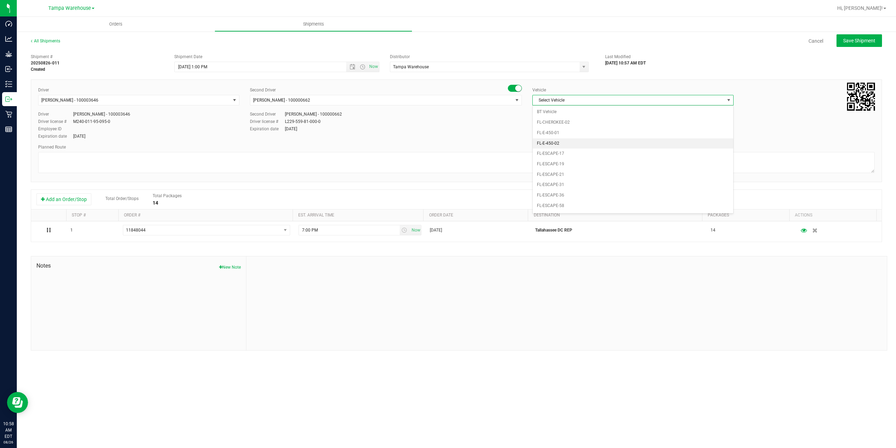
click at [587, 146] on li "FL-E-450-02" at bounding box center [633, 143] width 201 height 11
click at [554, 165] on textarea at bounding box center [456, 162] width 837 height 21
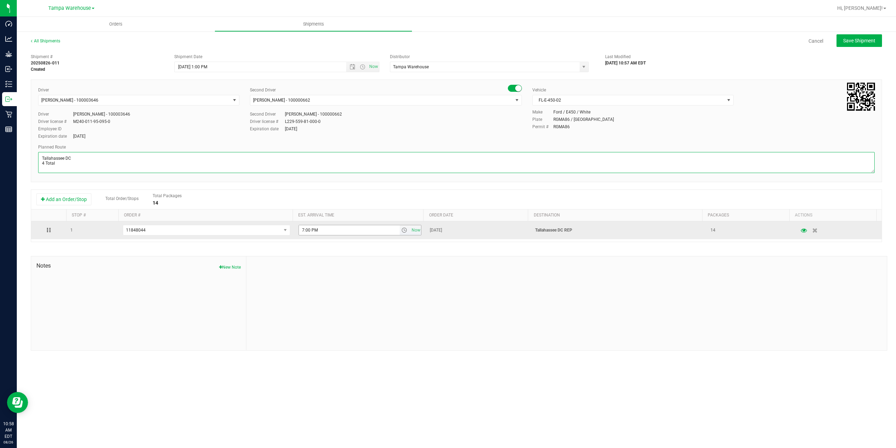
type textarea "Tallahassee DC 4 Total"
click at [301, 230] on input "7:00 PM" at bounding box center [349, 230] width 101 height 10
type input "6:00 PM"
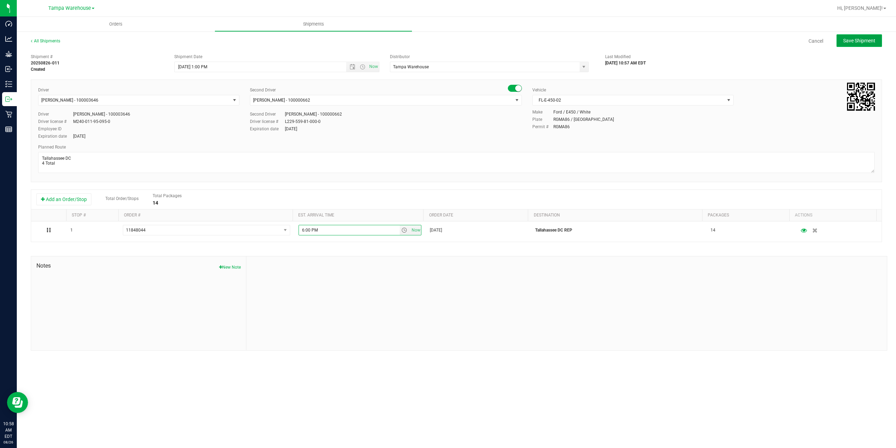
click at [853, 43] on span "Save Shipment" at bounding box center [859, 41] width 32 height 6
type input "8/26/2025 5:00 PM"
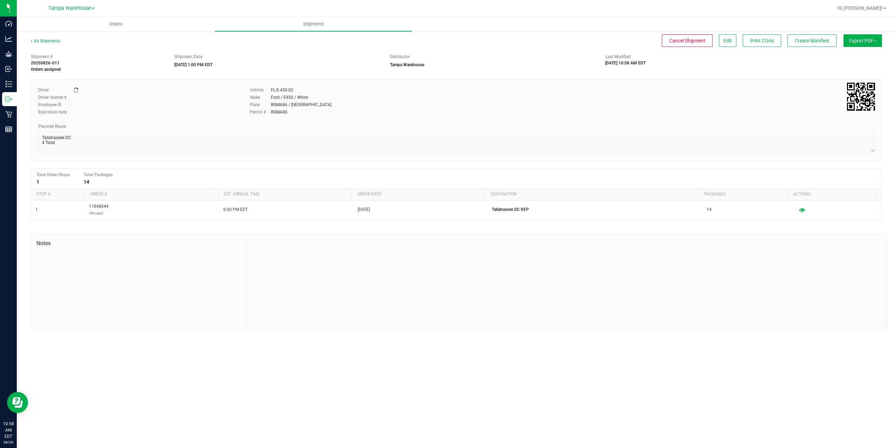
click at [853, 43] on button "Export PDF" at bounding box center [863, 40] width 39 height 13
click at [856, 55] on span "Manifest by Package ID" at bounding box center [852, 56] width 44 height 5
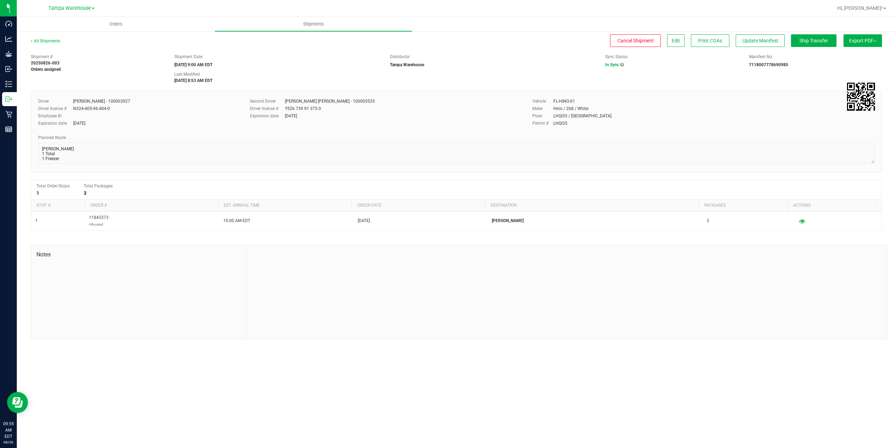
click at [859, 46] on button "Export PDF" at bounding box center [863, 40] width 39 height 13
click at [863, 58] on span "Manifest by Package ID" at bounding box center [852, 56] width 44 height 5
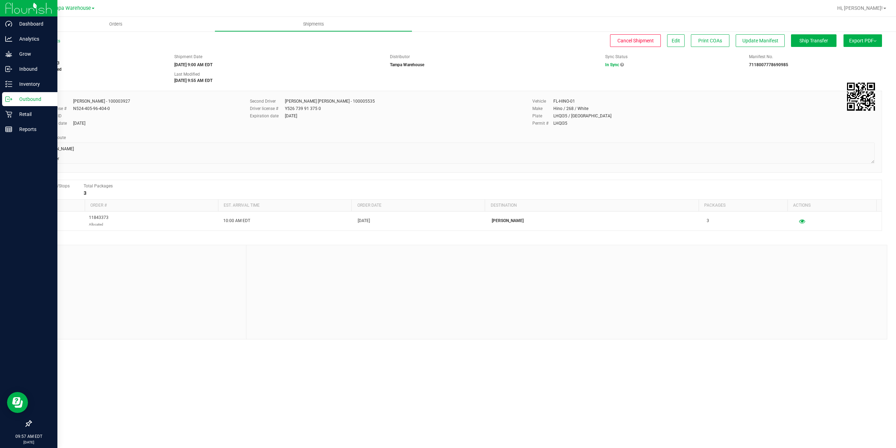
click at [15, 101] on p "Outbound" at bounding box center [33, 99] width 42 height 8
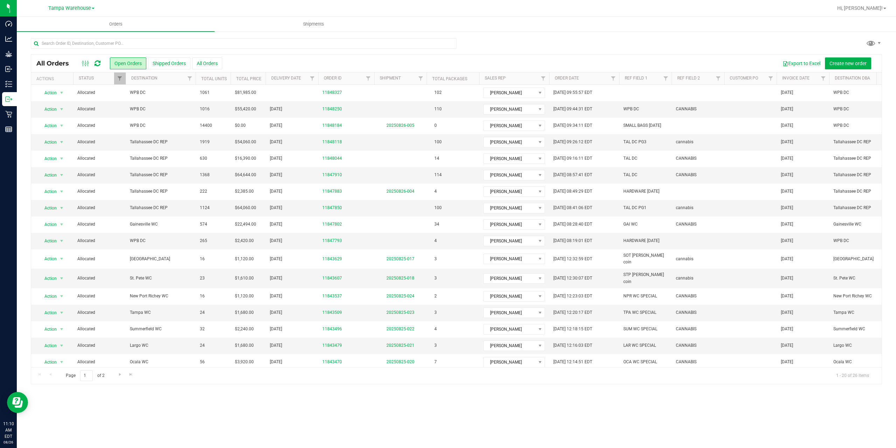
click at [97, 65] on icon at bounding box center [98, 63] width 6 height 7
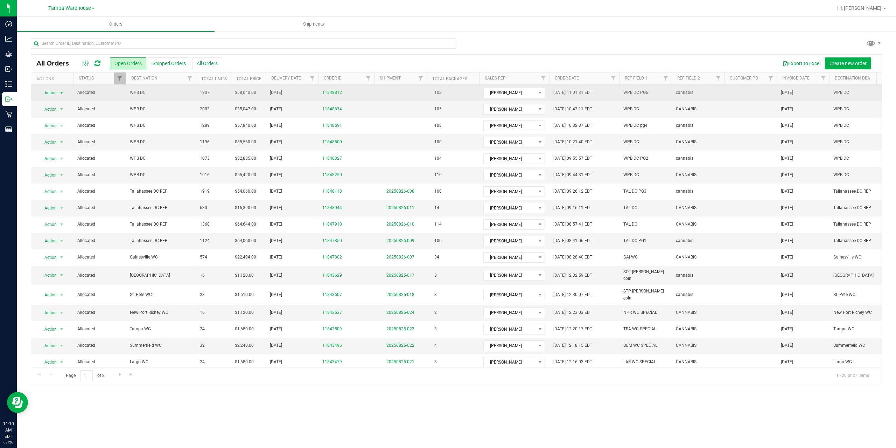
click at [51, 93] on span "Action" at bounding box center [47, 93] width 19 height 10
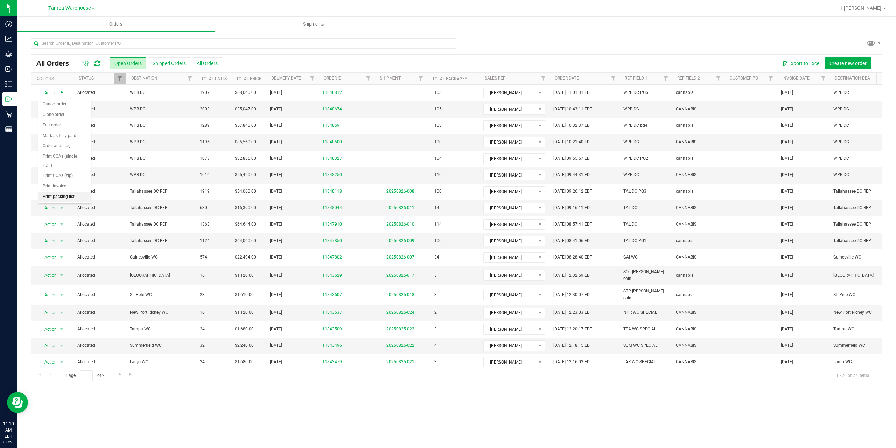
click at [63, 195] on li "Print packing list" at bounding box center [65, 197] width 53 height 11
click at [96, 62] on icon at bounding box center [98, 63] width 6 height 7
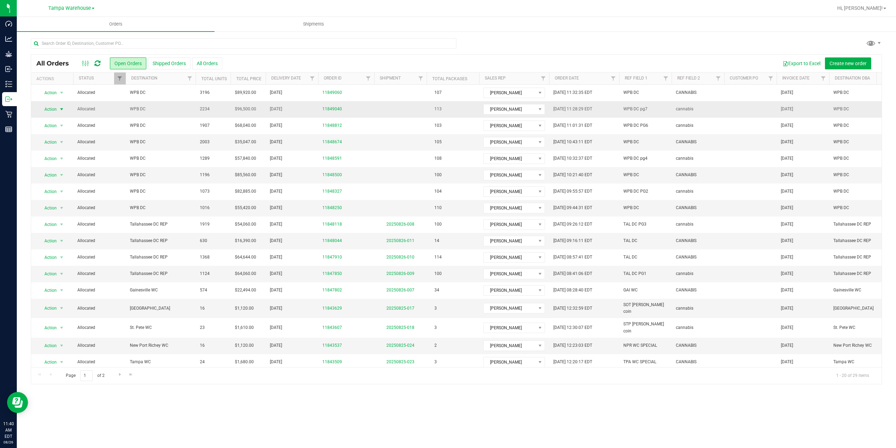
click at [47, 110] on span "Action" at bounding box center [47, 109] width 19 height 10
click at [59, 215] on li "Print packing list" at bounding box center [65, 213] width 53 height 11
